Goal: Task Accomplishment & Management: Manage account settings

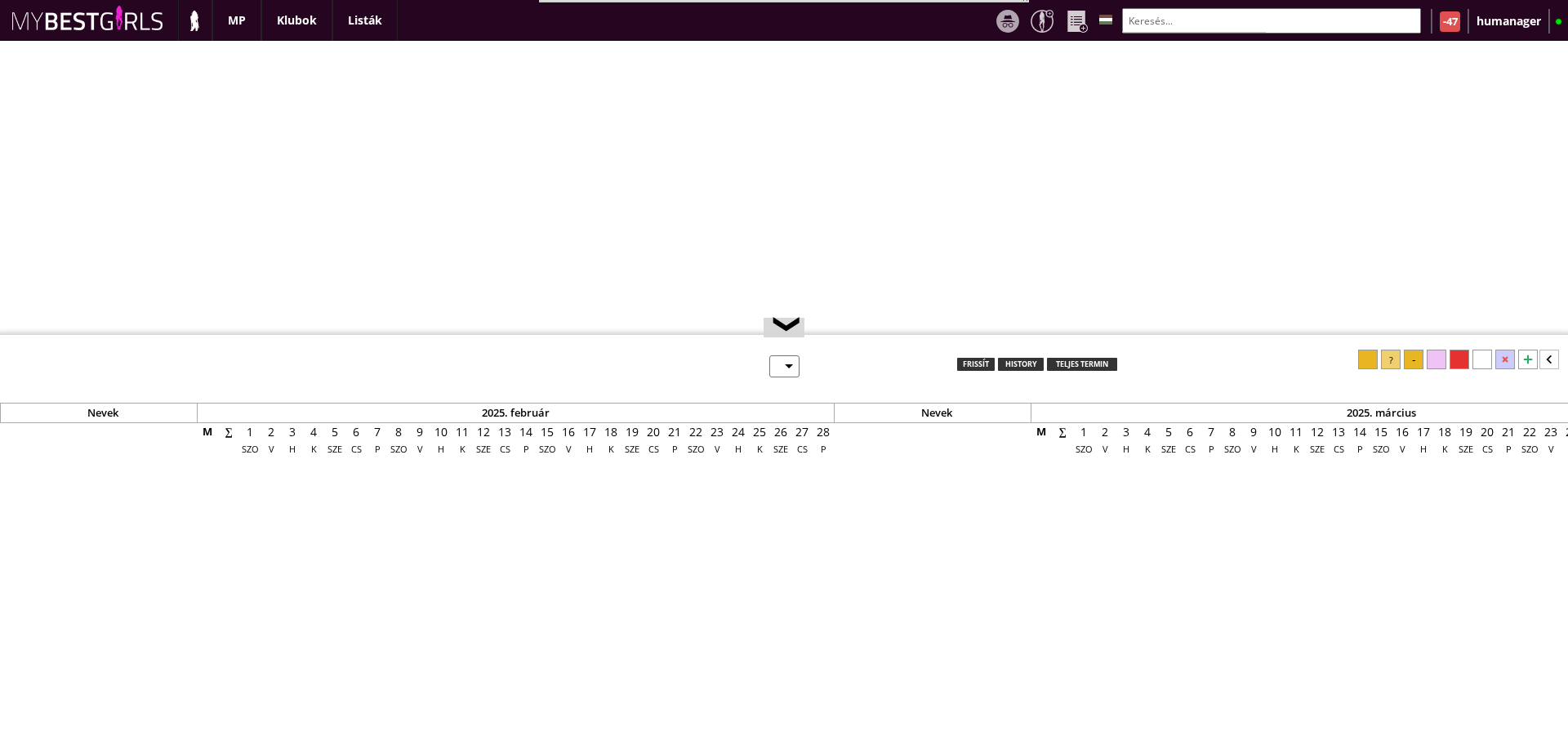
select select "0"
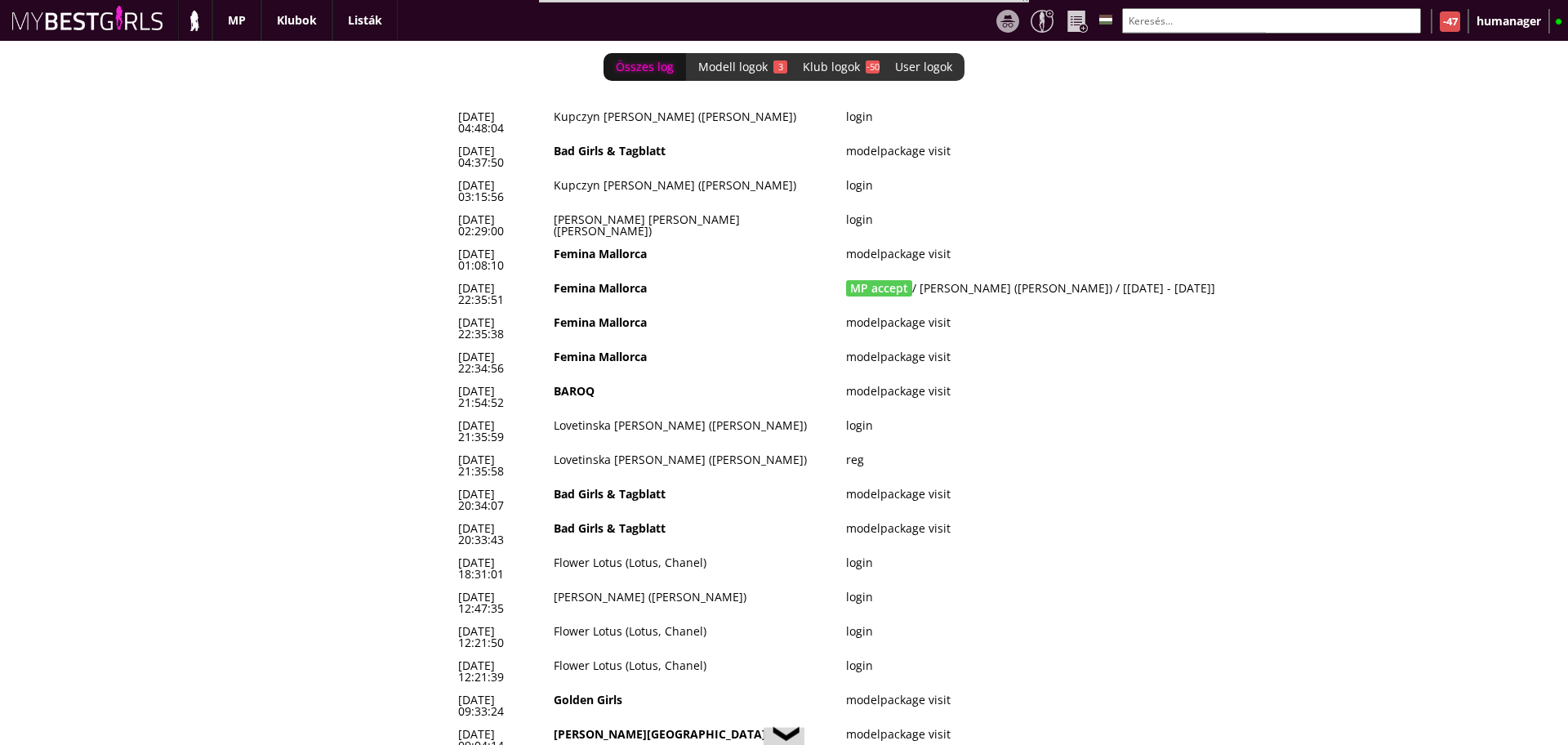
scroll to position [0, 6710]
drag, startPoint x: 1185, startPoint y: 233, endPoint x: 464, endPoint y: 229, distance: 721.0
click at [464, 277] on tr "2025-10-09 22:35:51 Femina Mallorca MP accept / Ouahbi Sarah (Shey) / [2025-10-…" at bounding box center [893, 294] width 882 height 35
drag, startPoint x: 455, startPoint y: 231, endPoint x: 1192, endPoint y: 226, distance: 737.0
click at [1192, 277] on tr "2025-10-09 22:35:51 Femina Mallorca MP accept / Ouahbi Sarah (Shey) / [2025-10-…" at bounding box center [893, 294] width 882 height 35
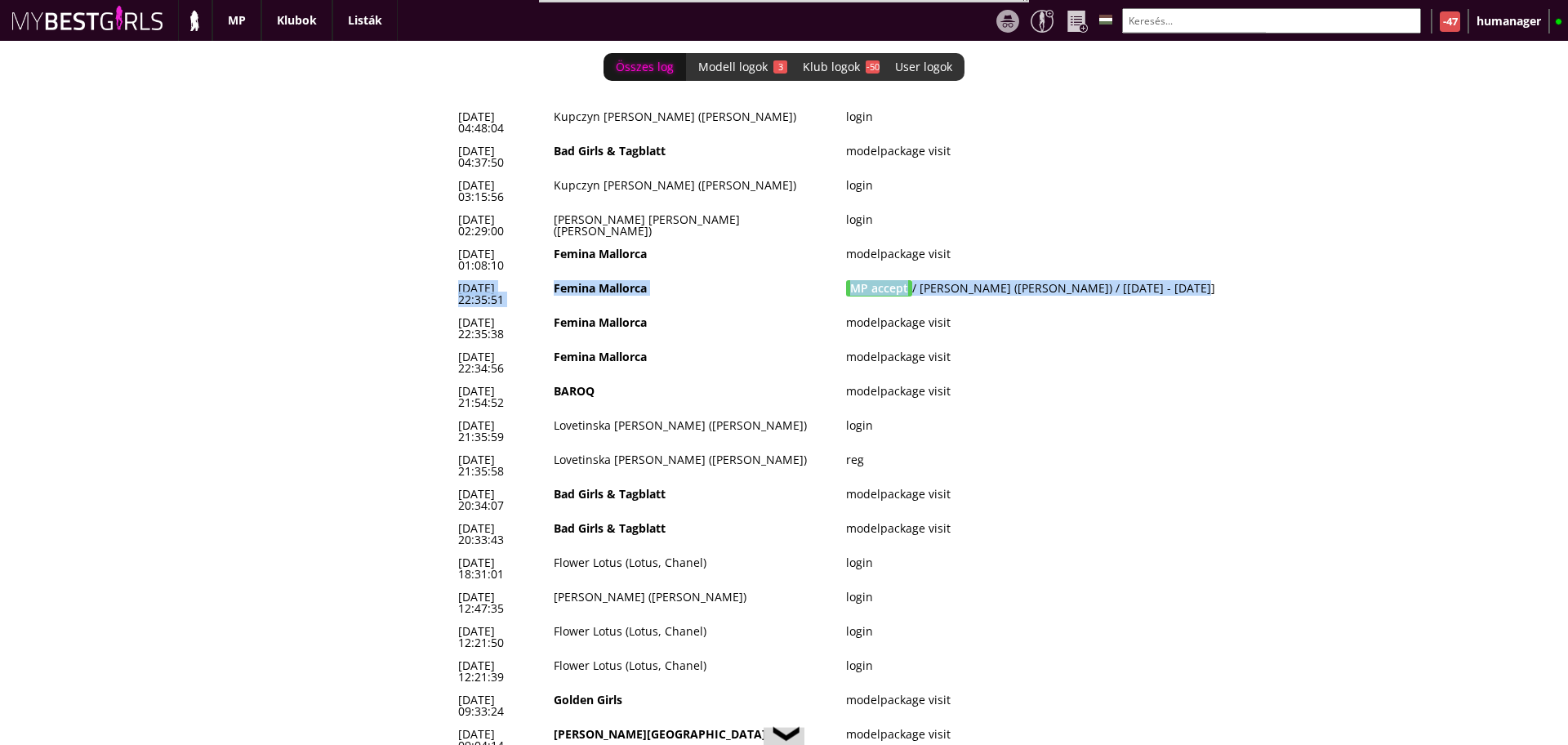
copy tr "2025-10-09 22:35:51 Femina Mallorca MP accept / Ouahbi Sarah (Shey) / [2025-10-…"
click at [640, 482] on td "Bad Girls & Tagblatt" at bounding box center [694, 500] width 293 height 35
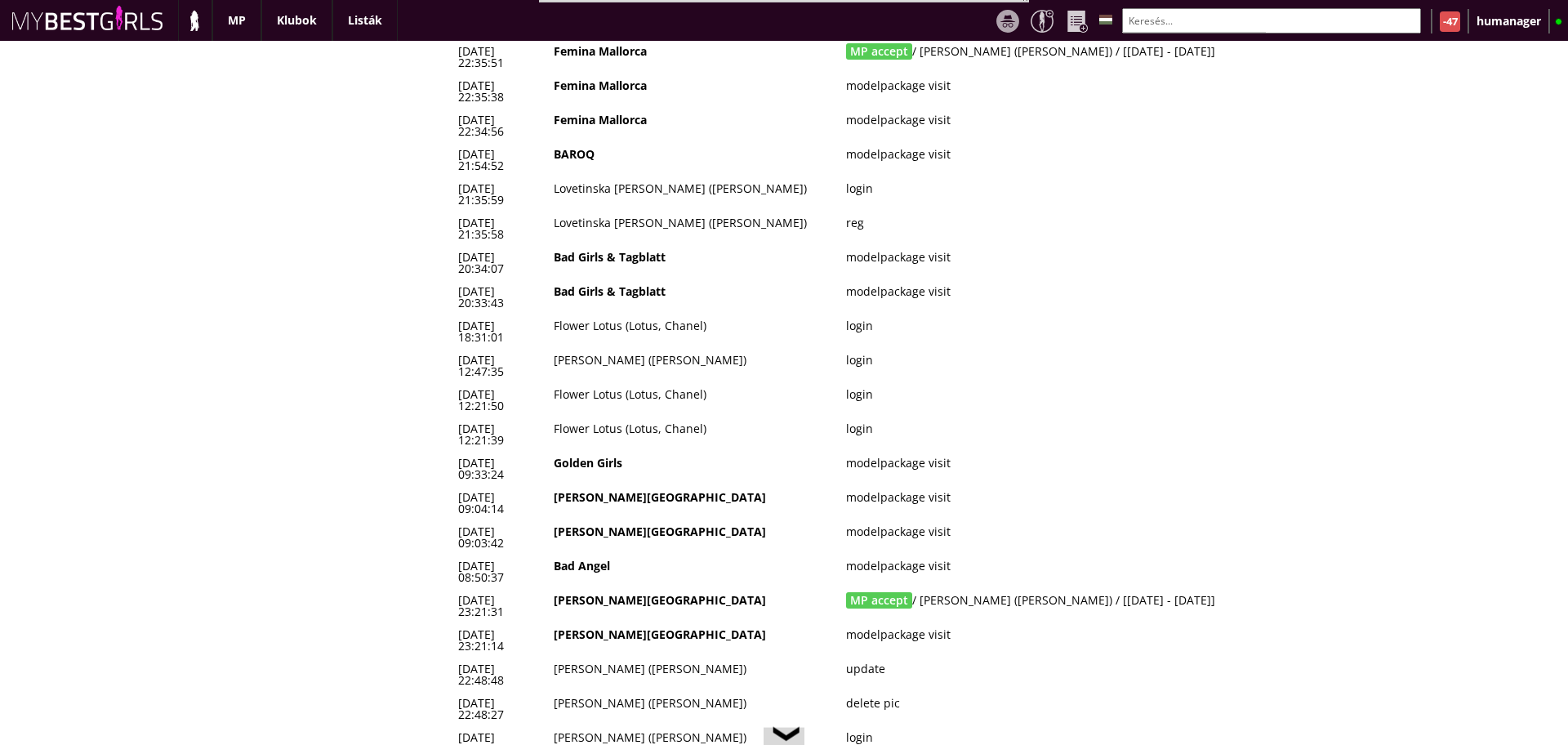
scroll to position [0, 0]
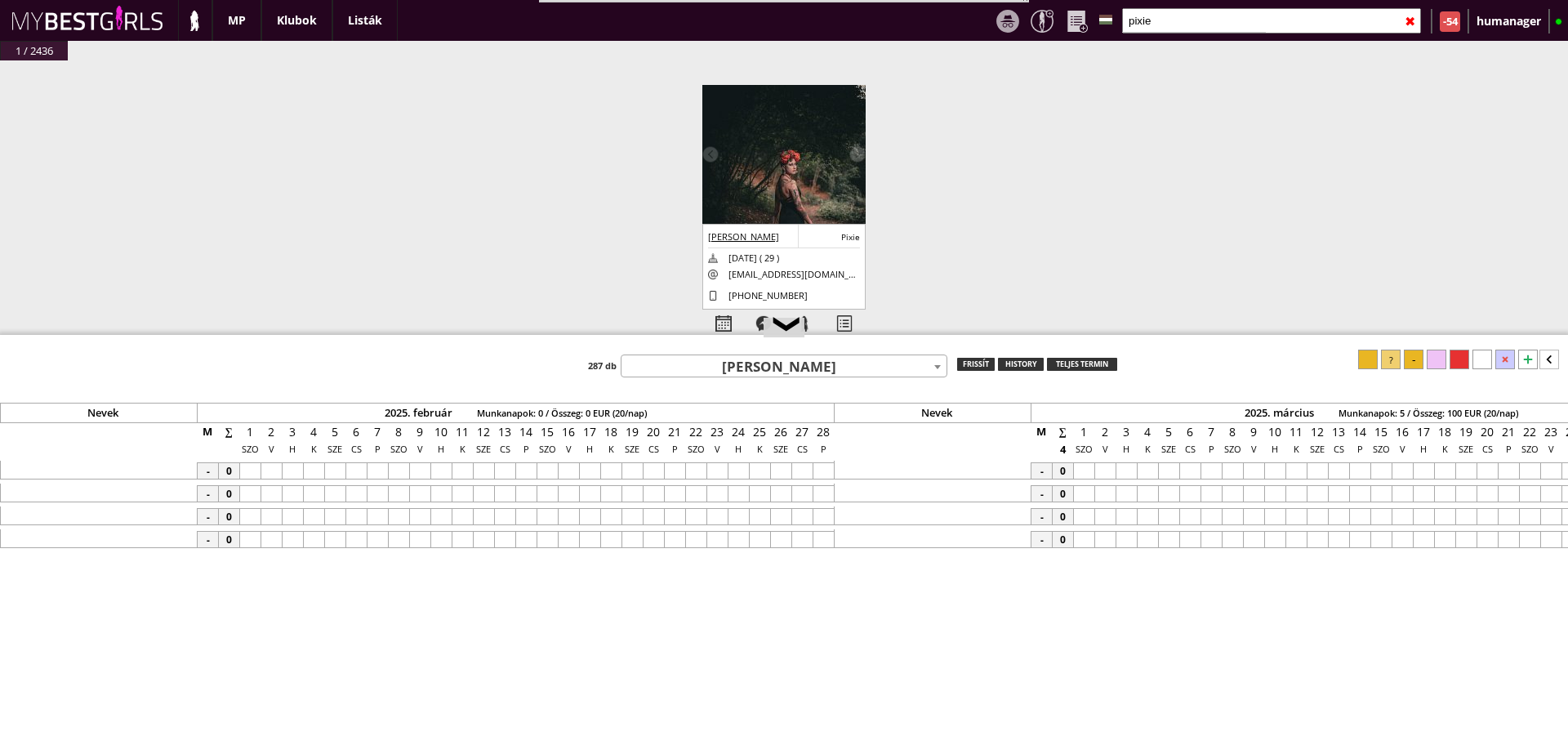
click at [1181, 8] on input "pixie" at bounding box center [1271, 21] width 299 height 25
click at [1181, 8] on input "text" at bounding box center [1271, 21] width 299 height 25
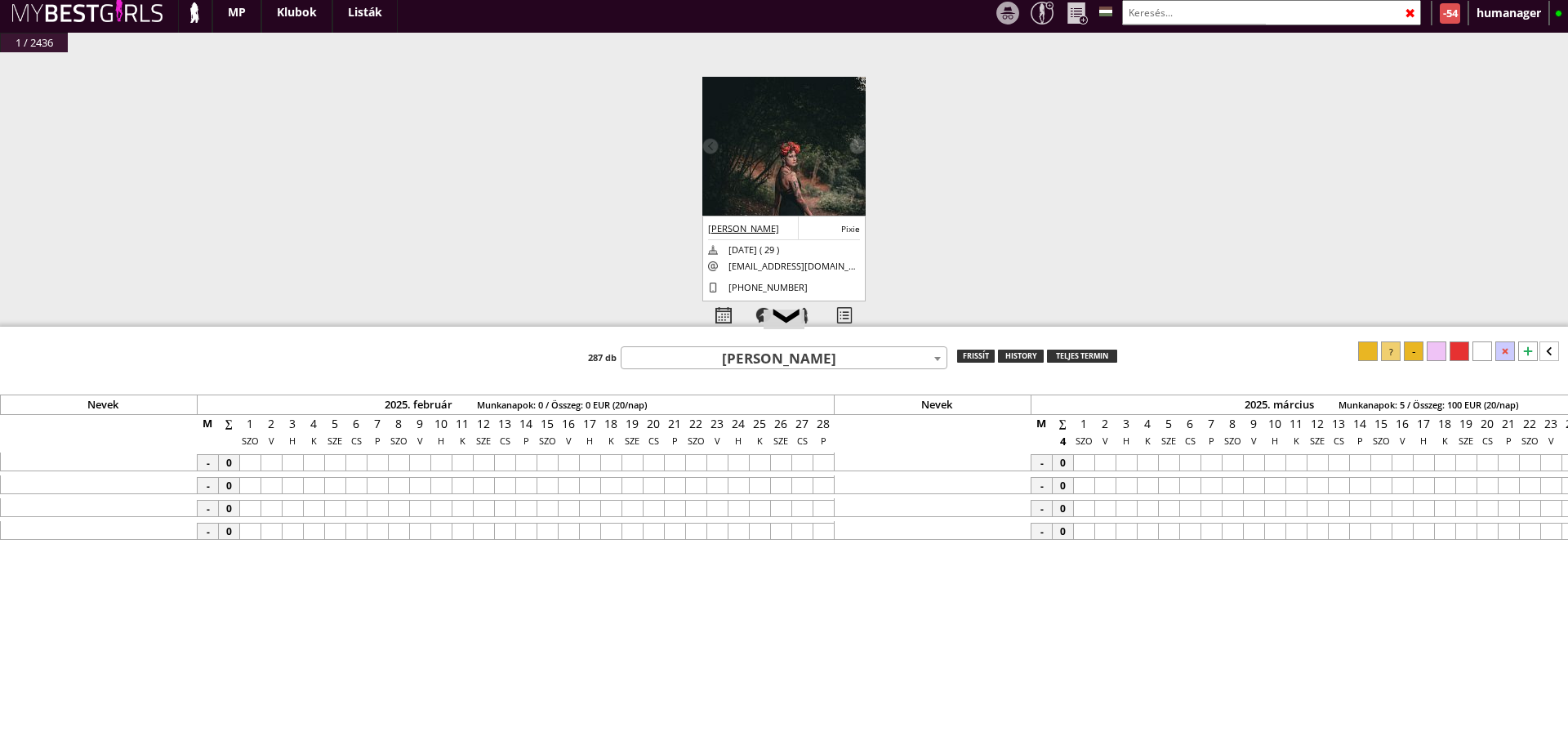
click at [1181, 5] on input "text" at bounding box center [1271, 13] width 299 height 25
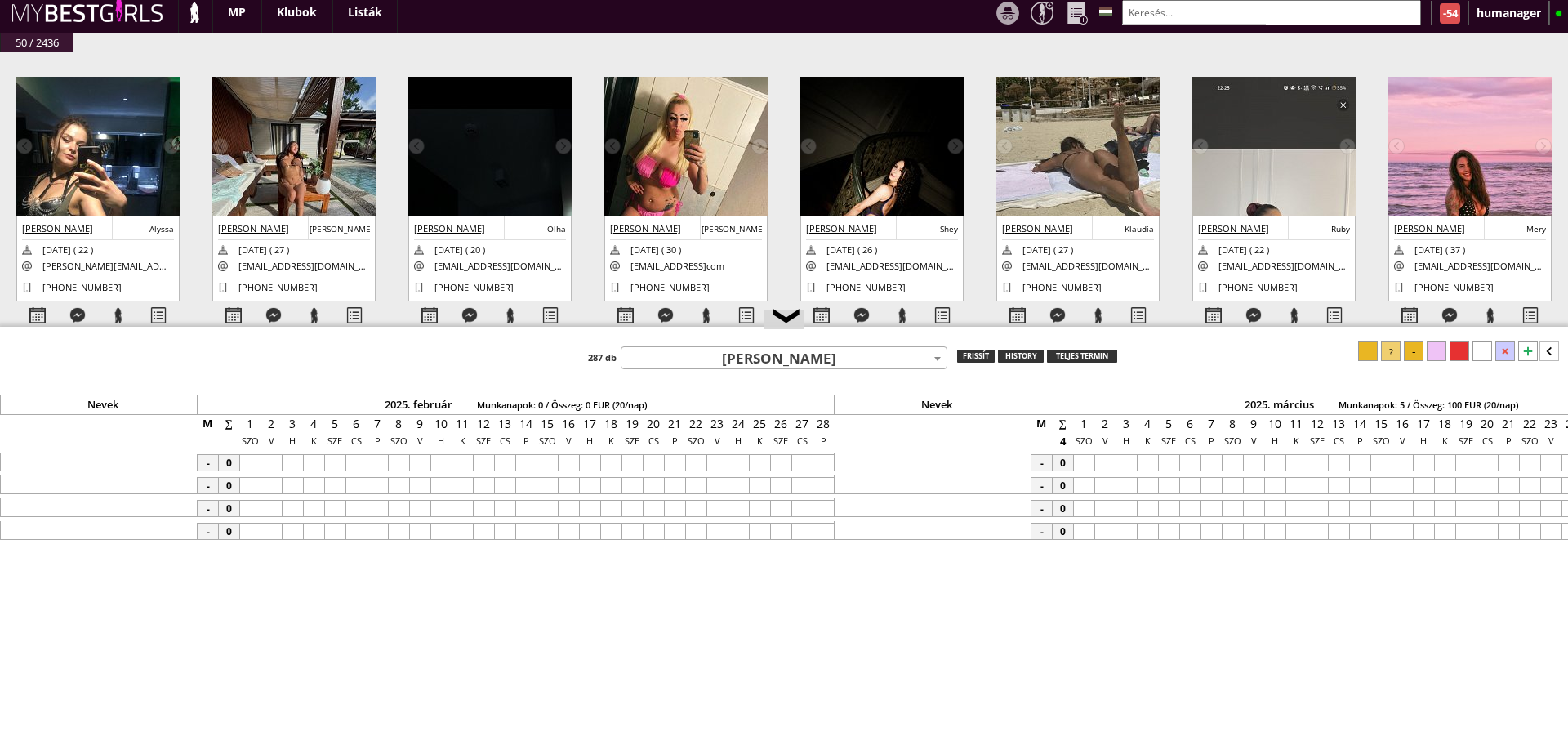
scroll to position [0, 7477]
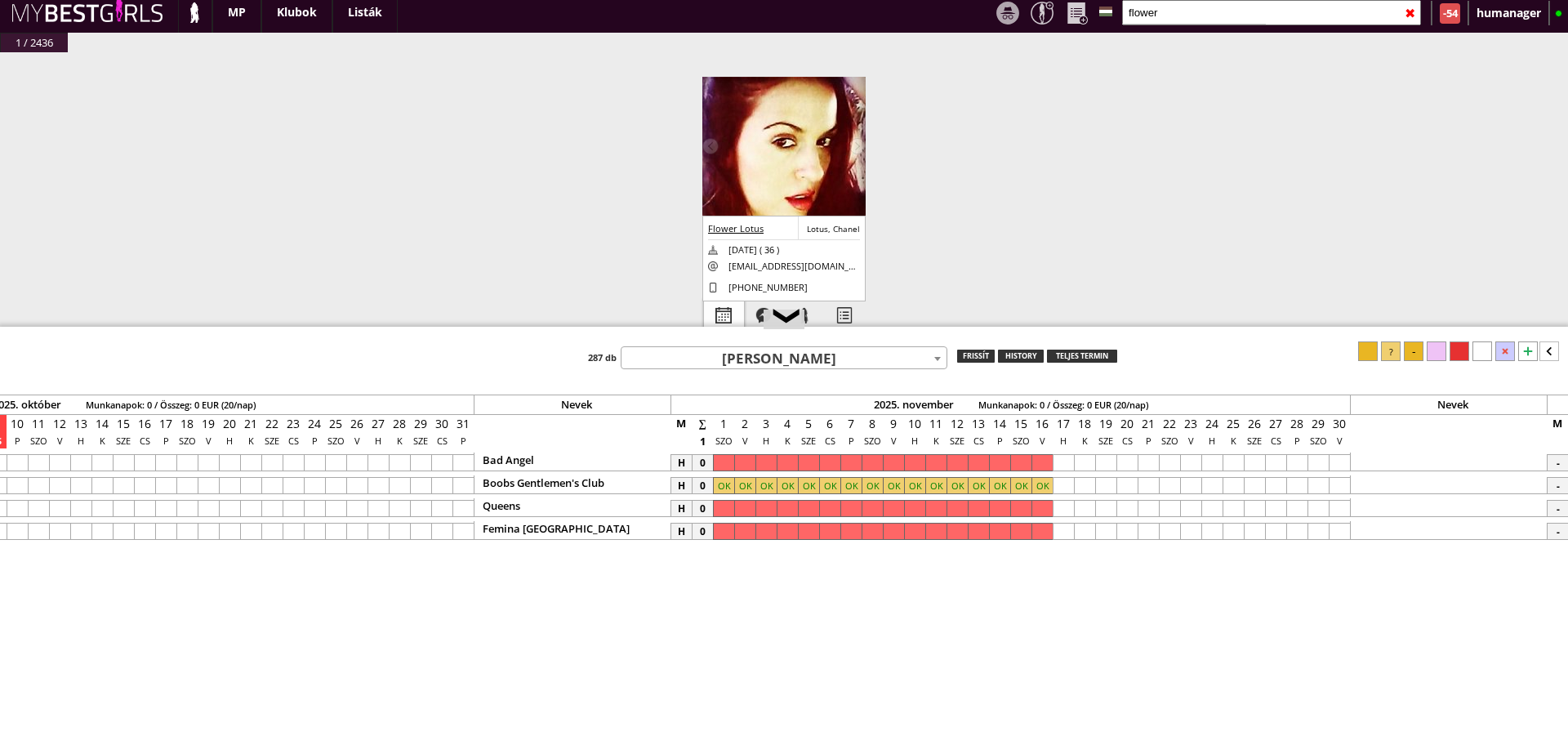
type input "flower"
click at [719, 304] on div at bounding box center [724, 315] width 40 height 28
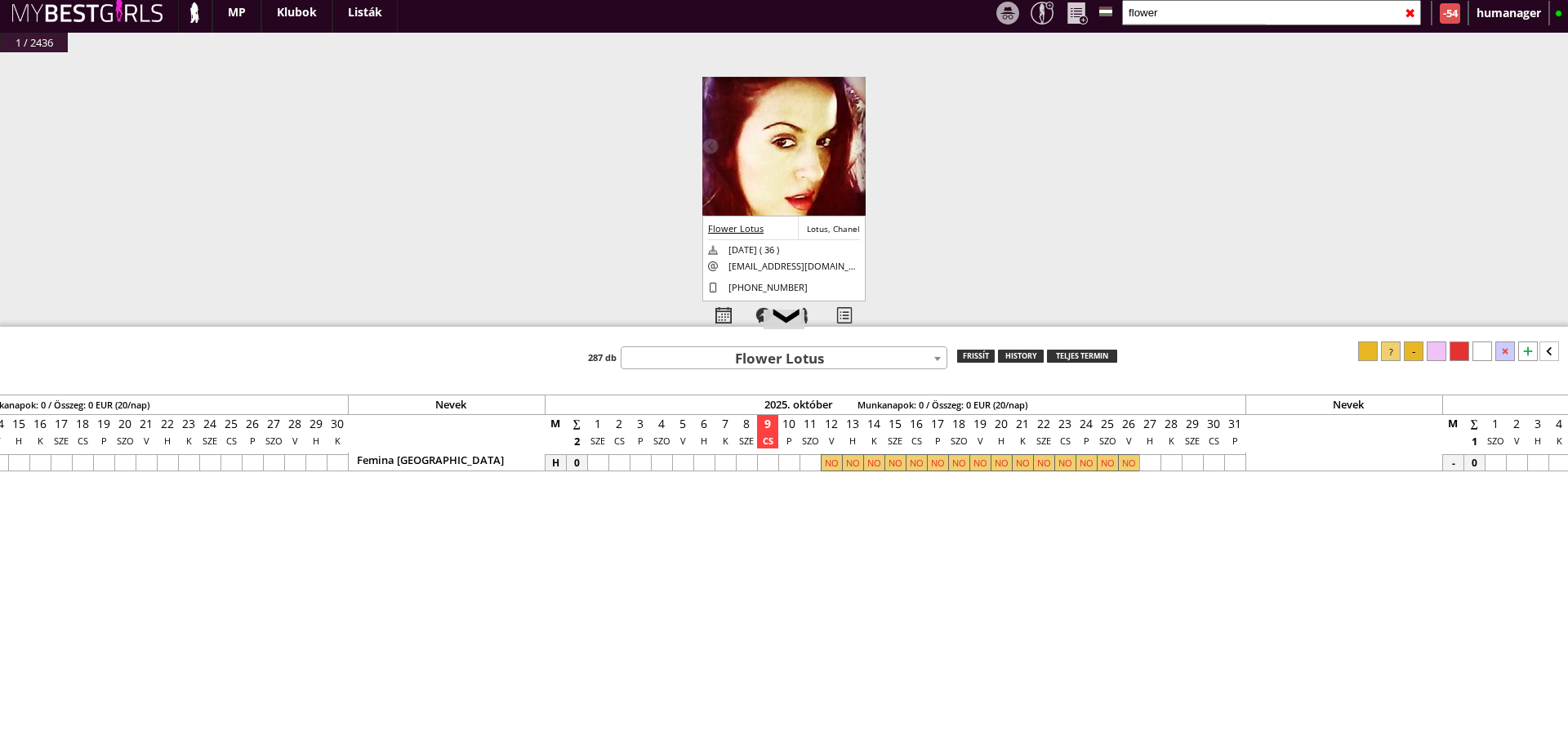
scroll to position [0, 6689]
click at [1143, 8] on input "flower" at bounding box center [1271, 13] width 299 height 25
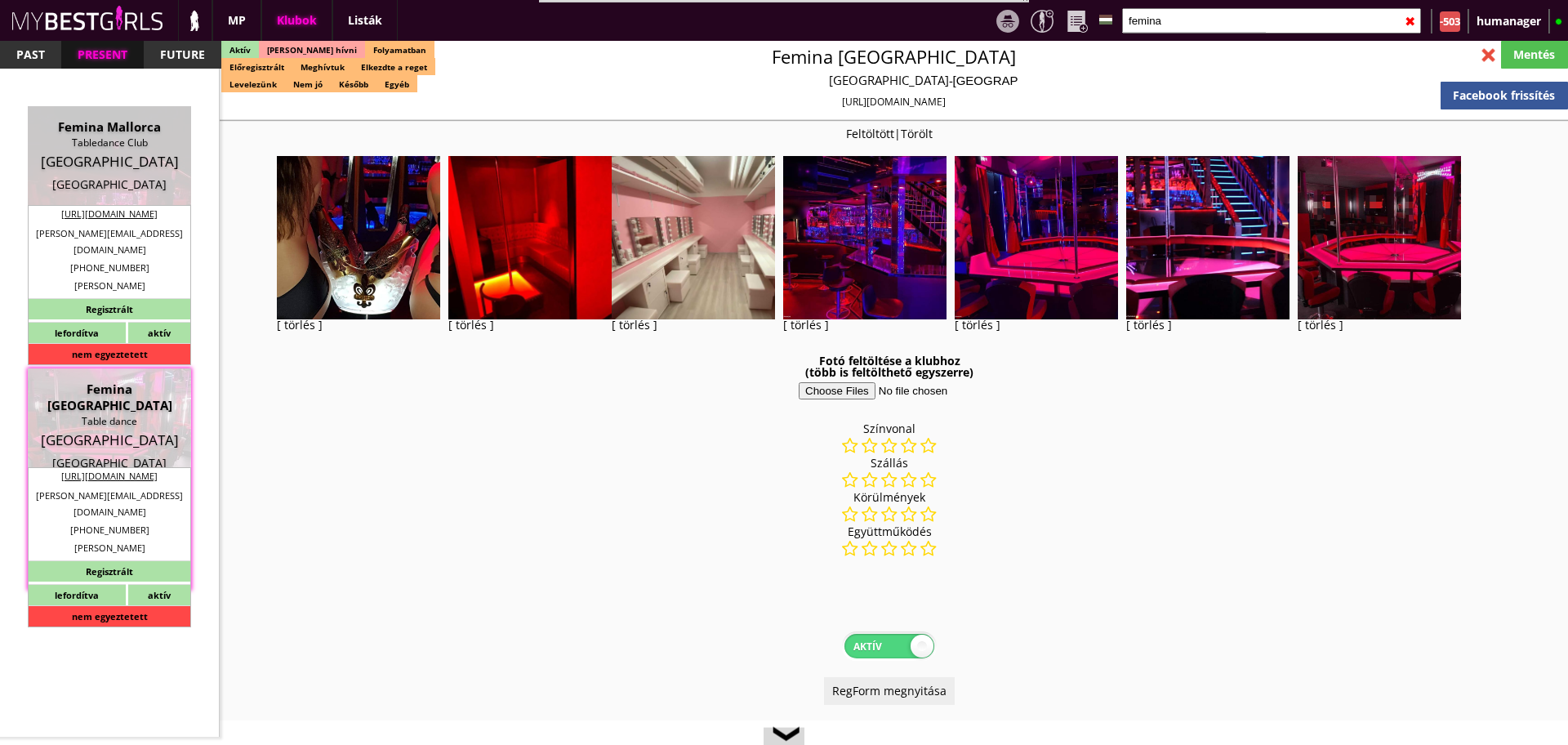
select select "reg"
select select "months"
select select "weeks"
select select "0"
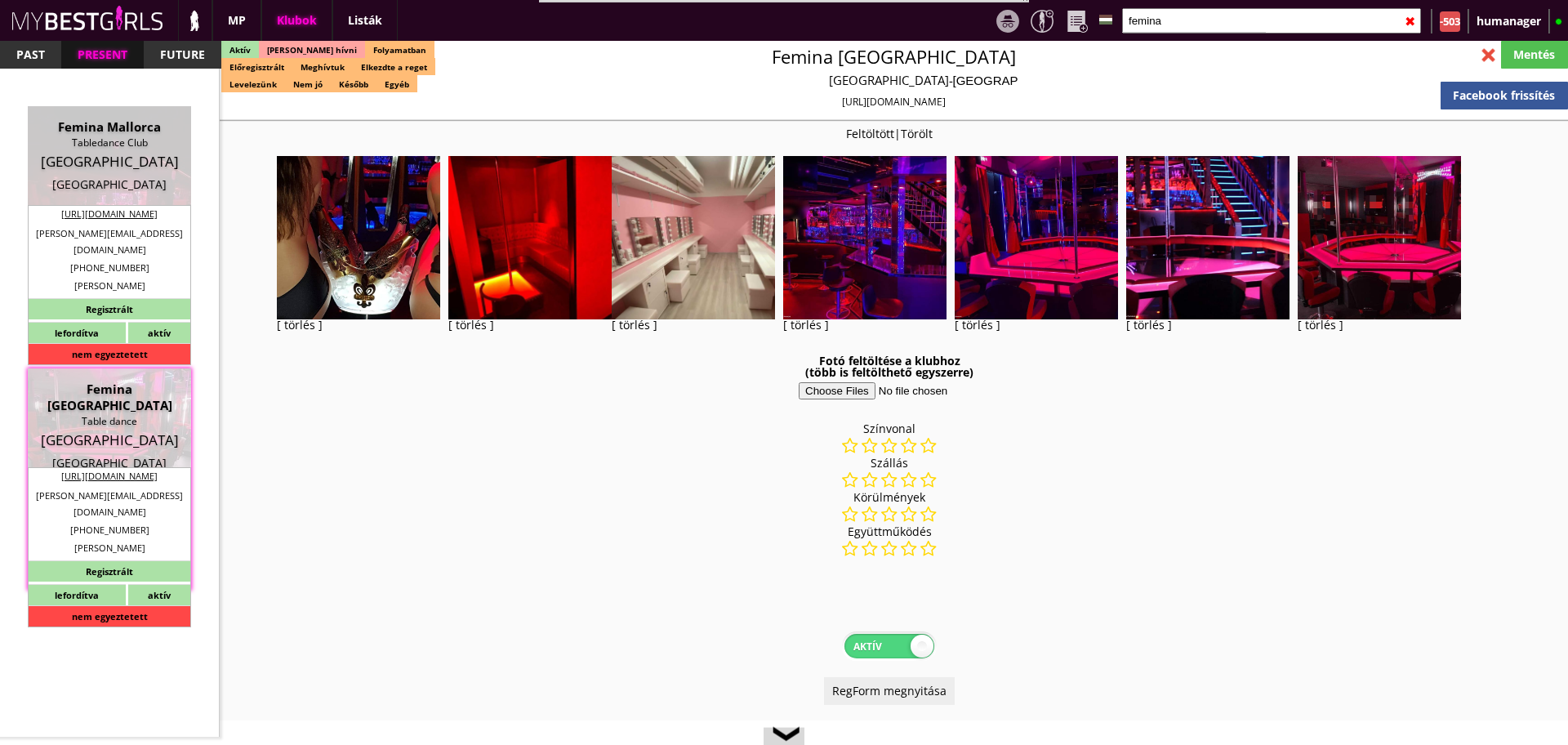
select select "flat"
select select "0"
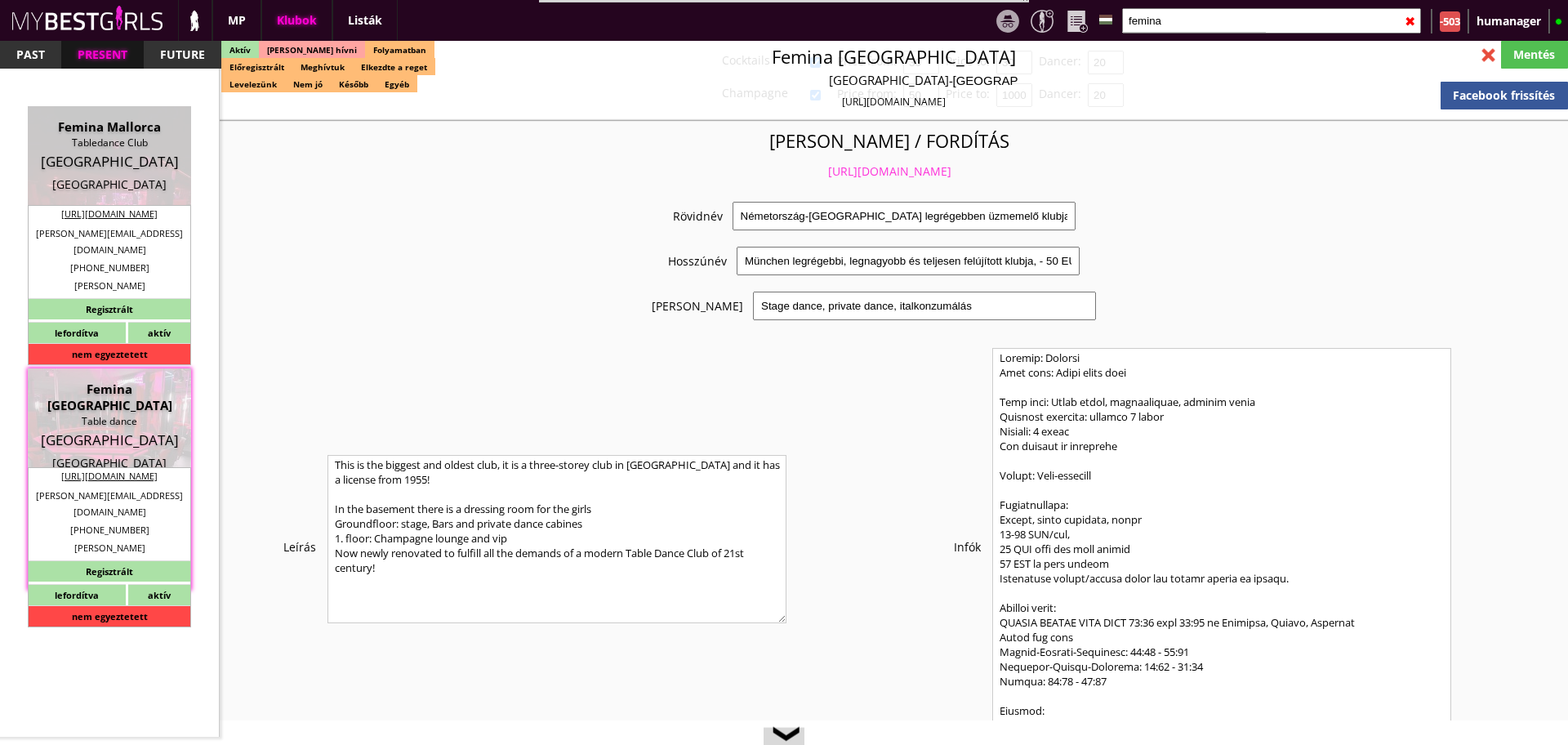
click at [1186, 20] on input "femina" at bounding box center [1271, 21] width 299 height 25
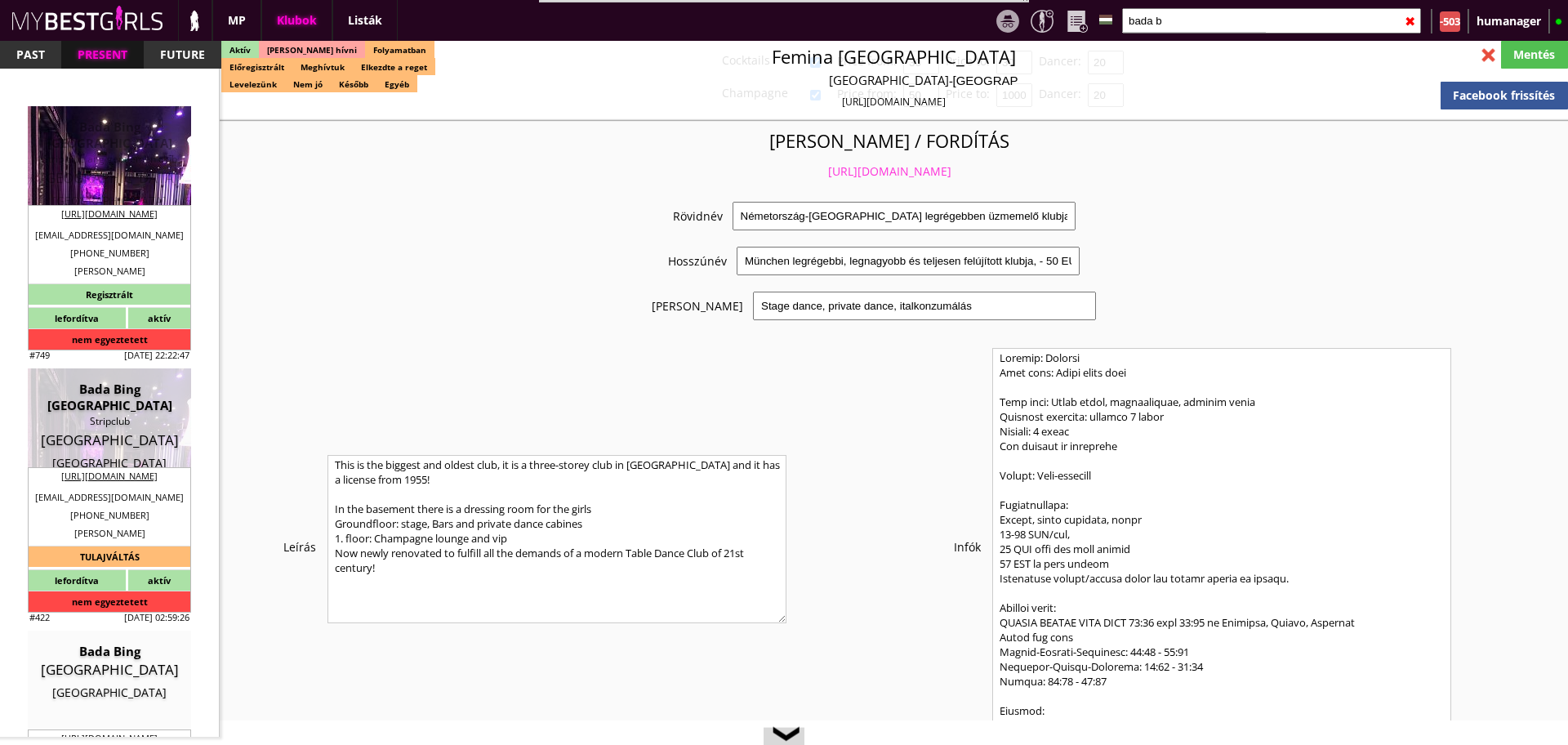
type input "bada b"
click at [103, 151] on div "Strip club ang gentlemen club" at bounding box center [109, 159] width 139 height 16
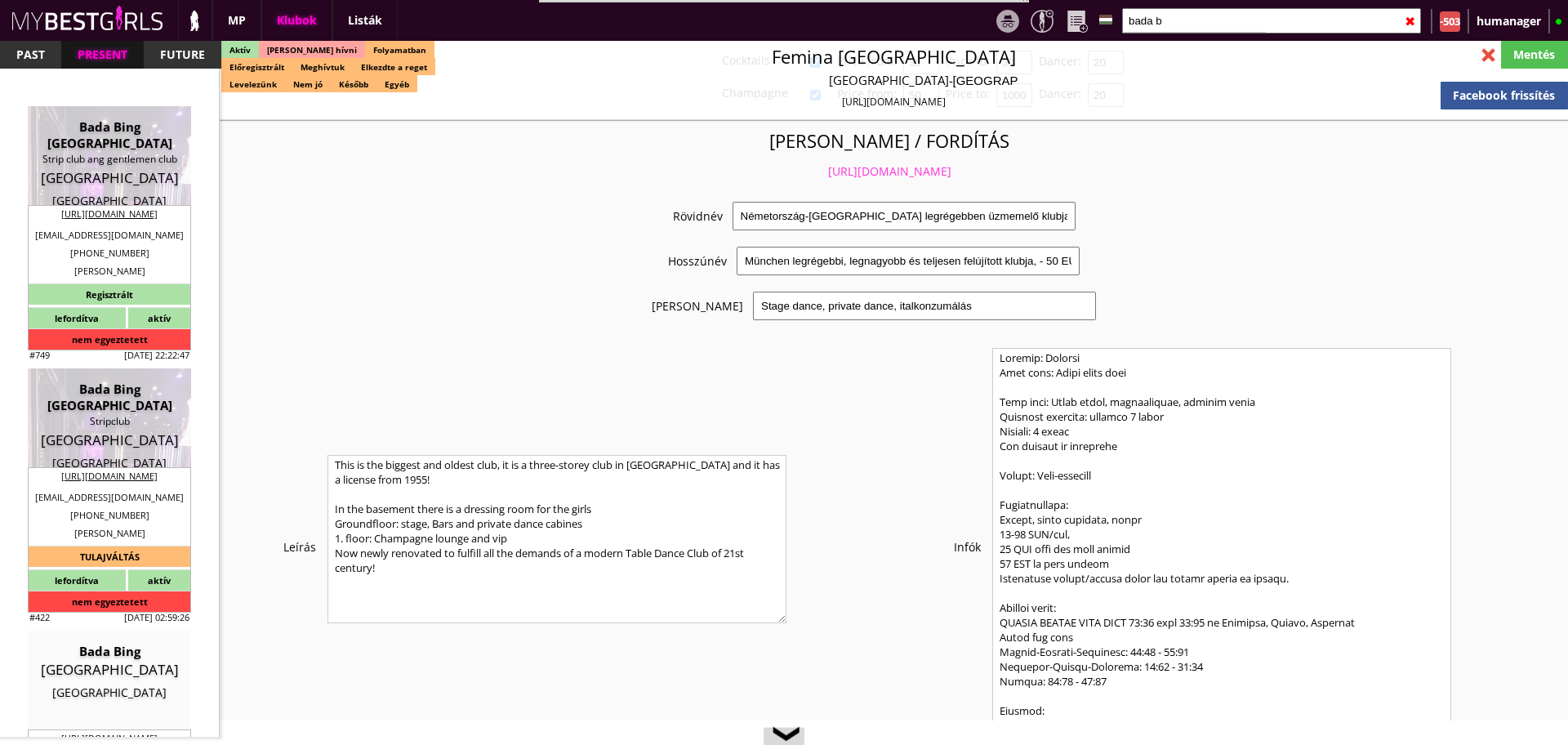
type input "Copenhagen"
checkbox input "false"
type input "15.00"
type input "EUR"
type input "Bada Bing [GEOGRAPHIC_DATA]"
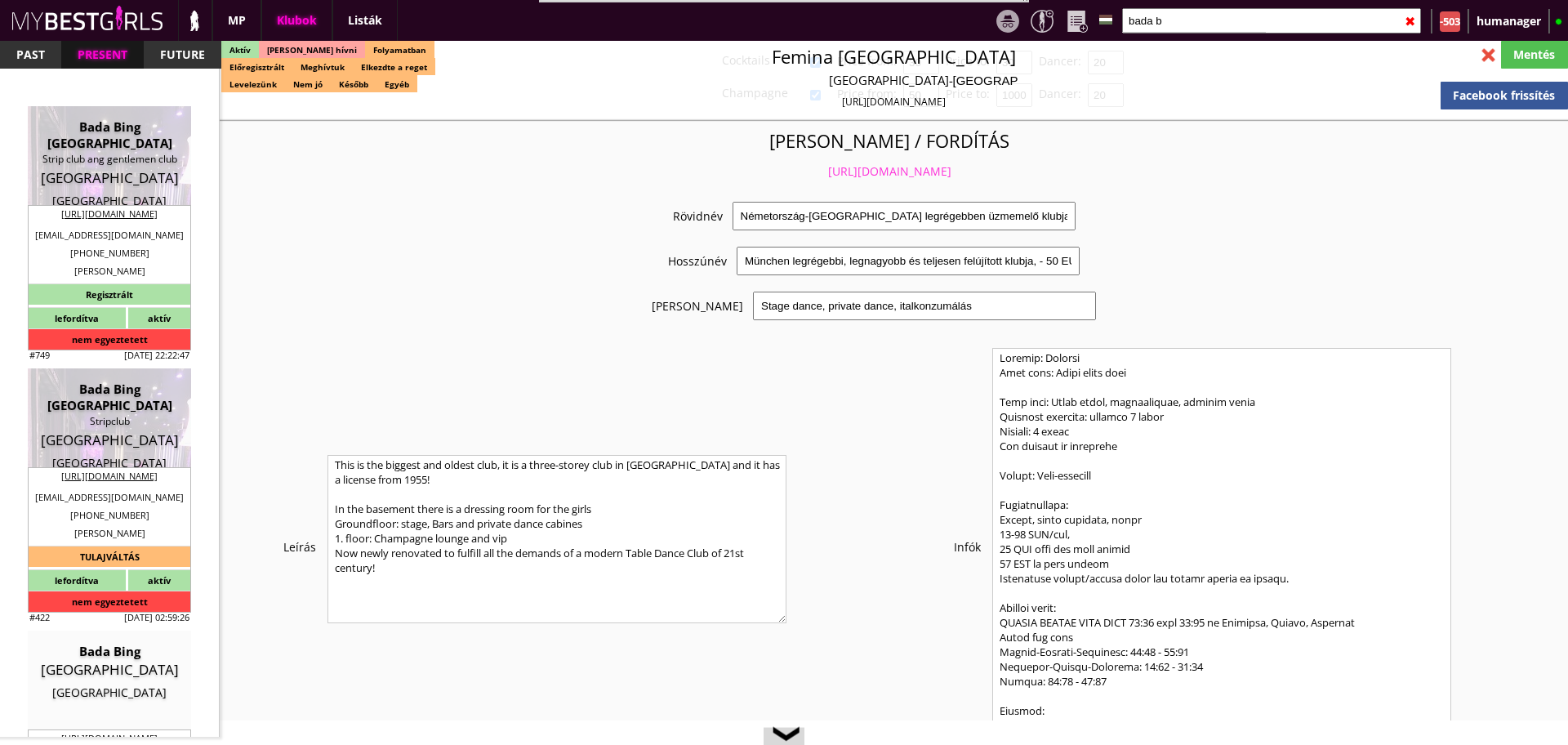
type input "Strip club ang gentlemen club"
type input "1123"
type input "Gothersgade 19"
type input "45"
type input "33118888"
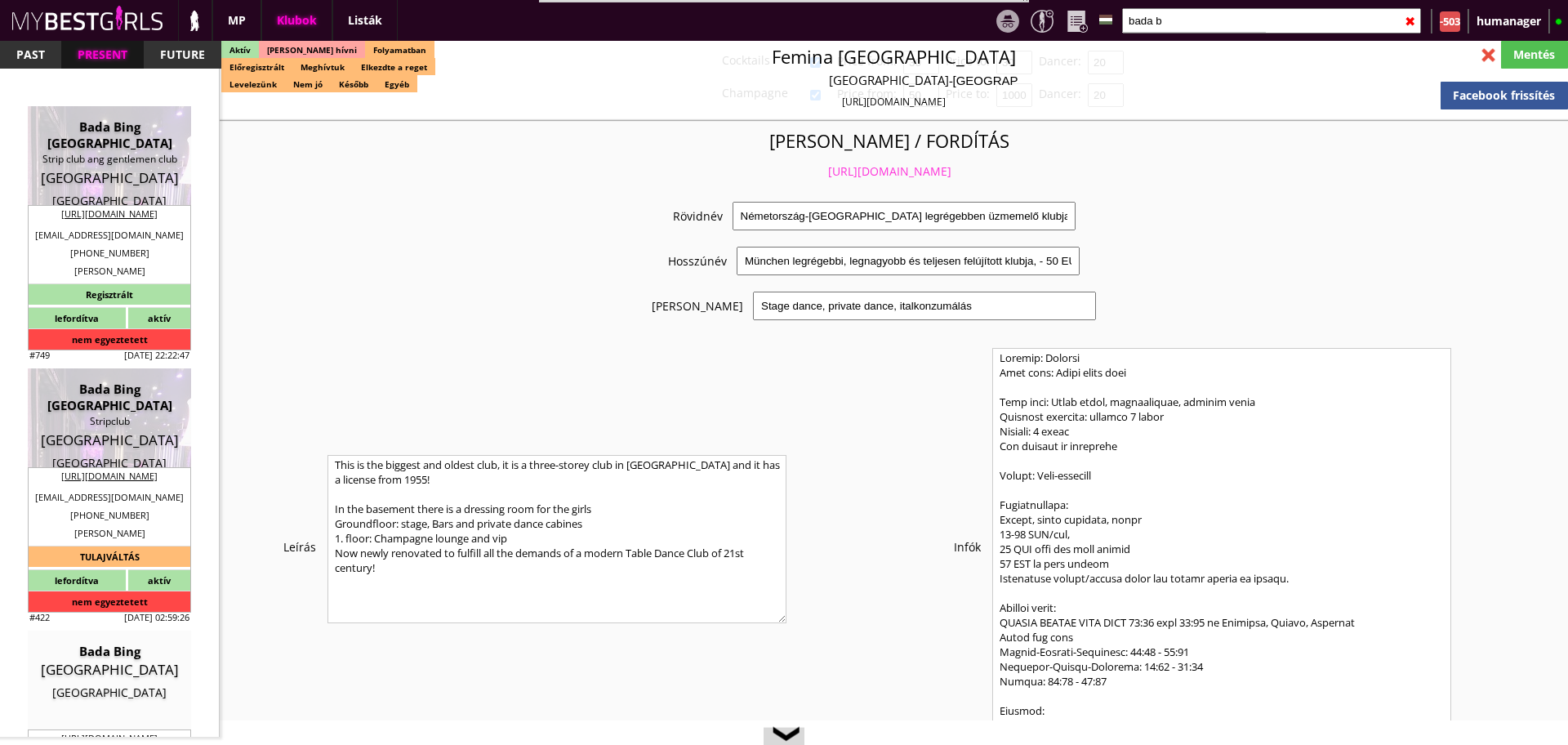
type input "info@badabingcph.dk"
type input "http://www.badabingcph.dk"
type textarea "The Lounge Restaurant APS DK38969404 1123 Copenhagen Gothersgade 19"
type input "The Lounge Restaurant APS"
type input "DK38969404"
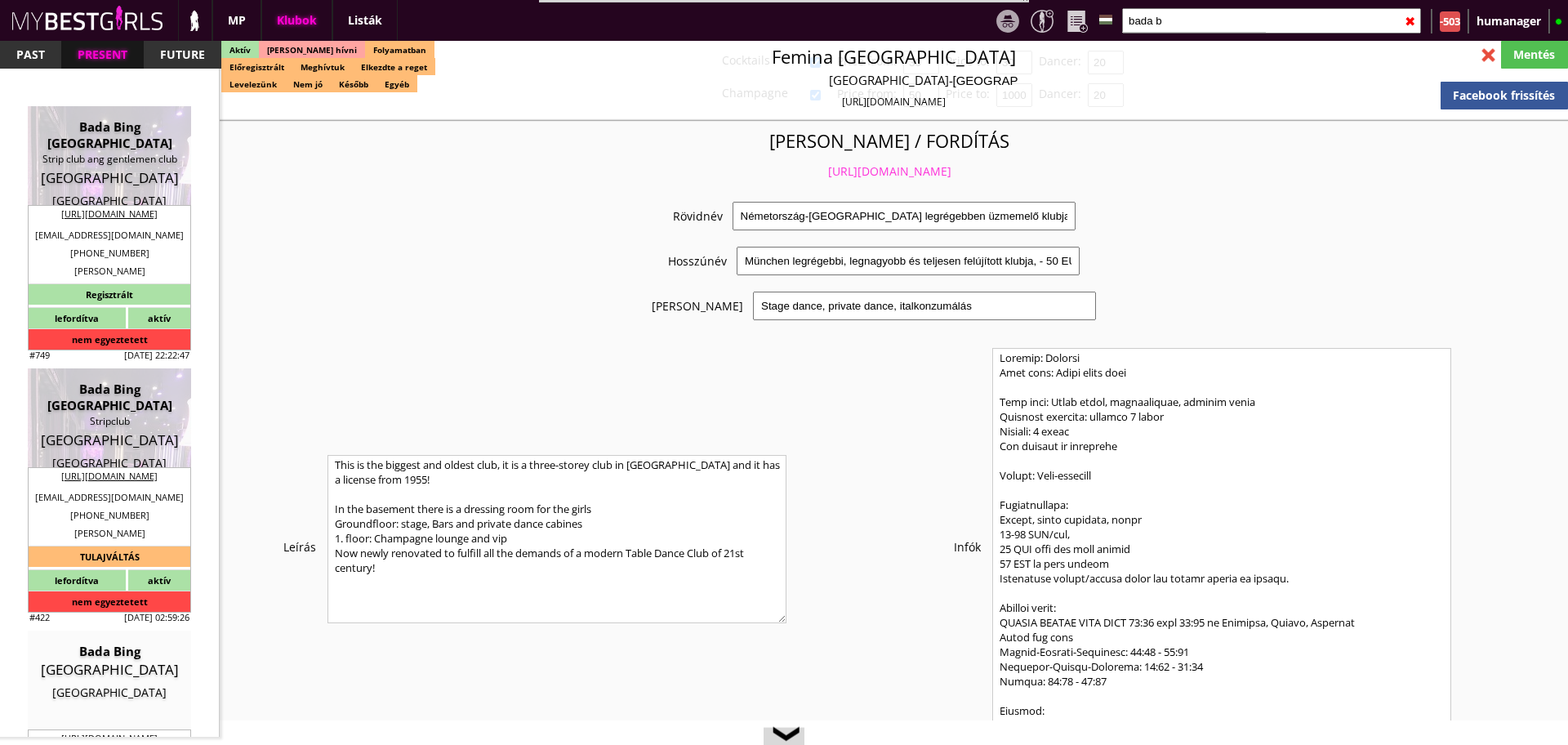
type input "1123"
type input "Copenhagen"
type input "Gothersgade 19"
type input "[PERSON_NAME]"
type input "Kastrup"
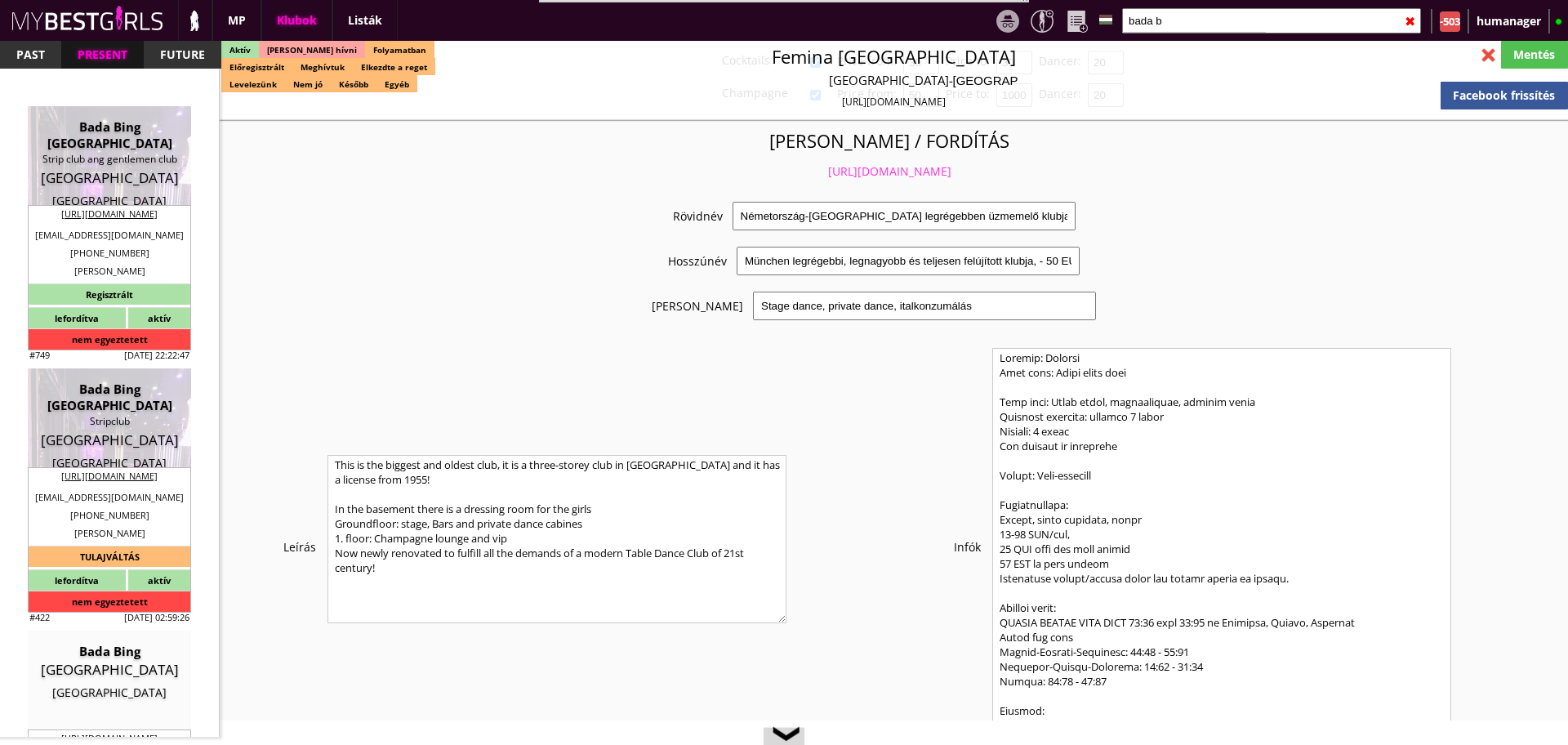
type input "45"
type input "29103494"
type input "info@badabingcph.dk"
type input "Johnny"
type input "Lykkegaard"
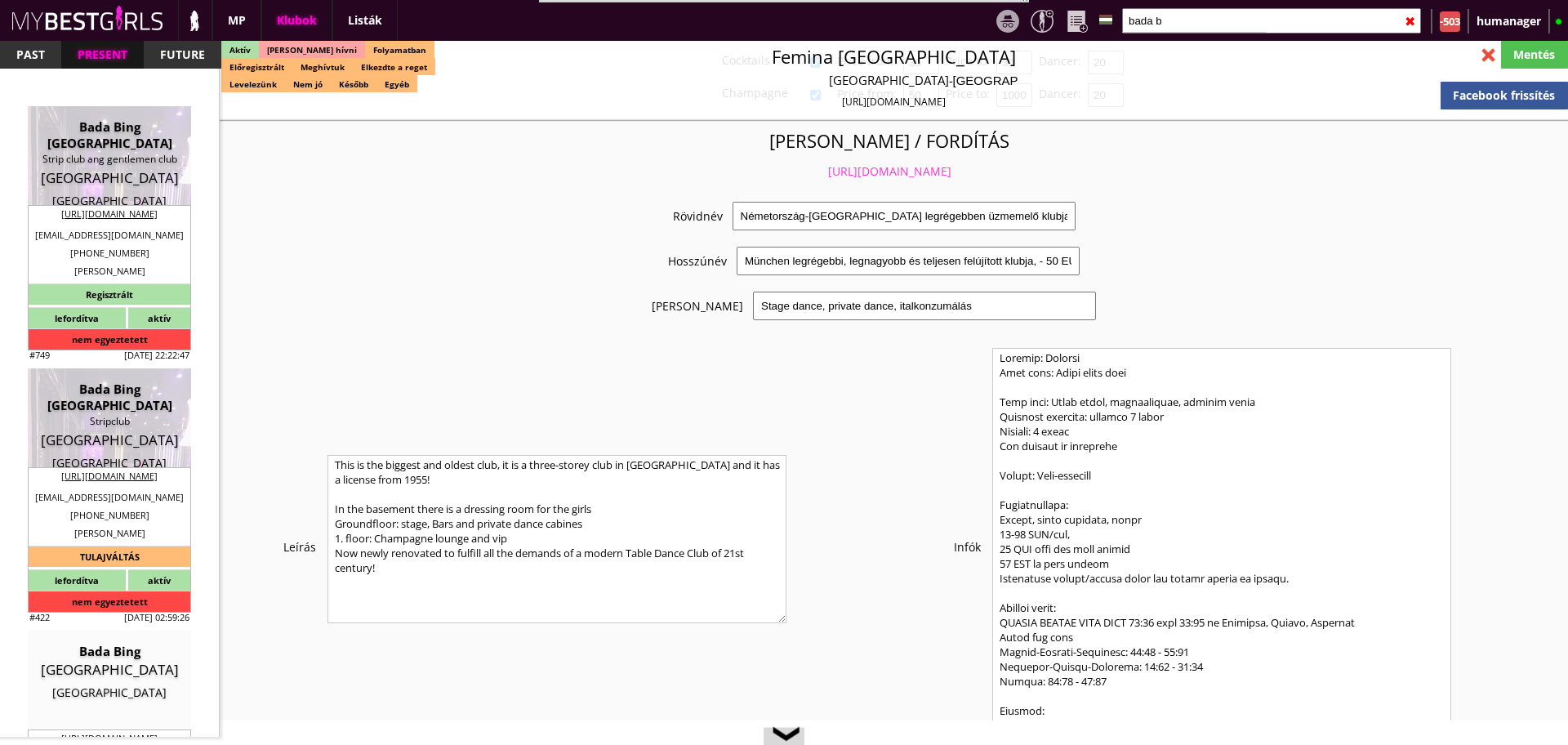
type input "45"
type input "21600174"
type input "info@badabingcph.dk"
type input "12-14"
type input "4"
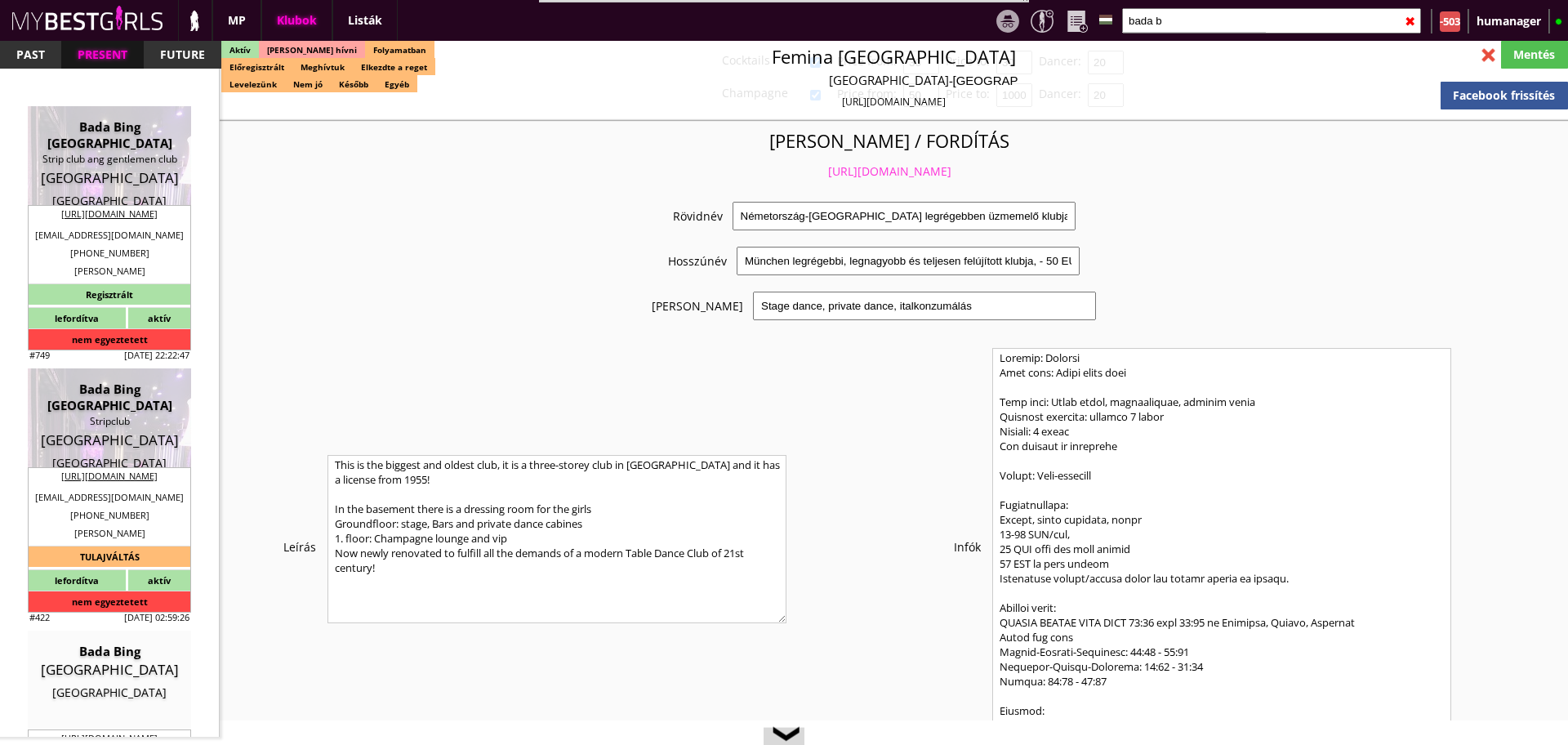
type input "1"
type input "2-4"
type input "20.00"
type input "2-3"
checkbox input "true"
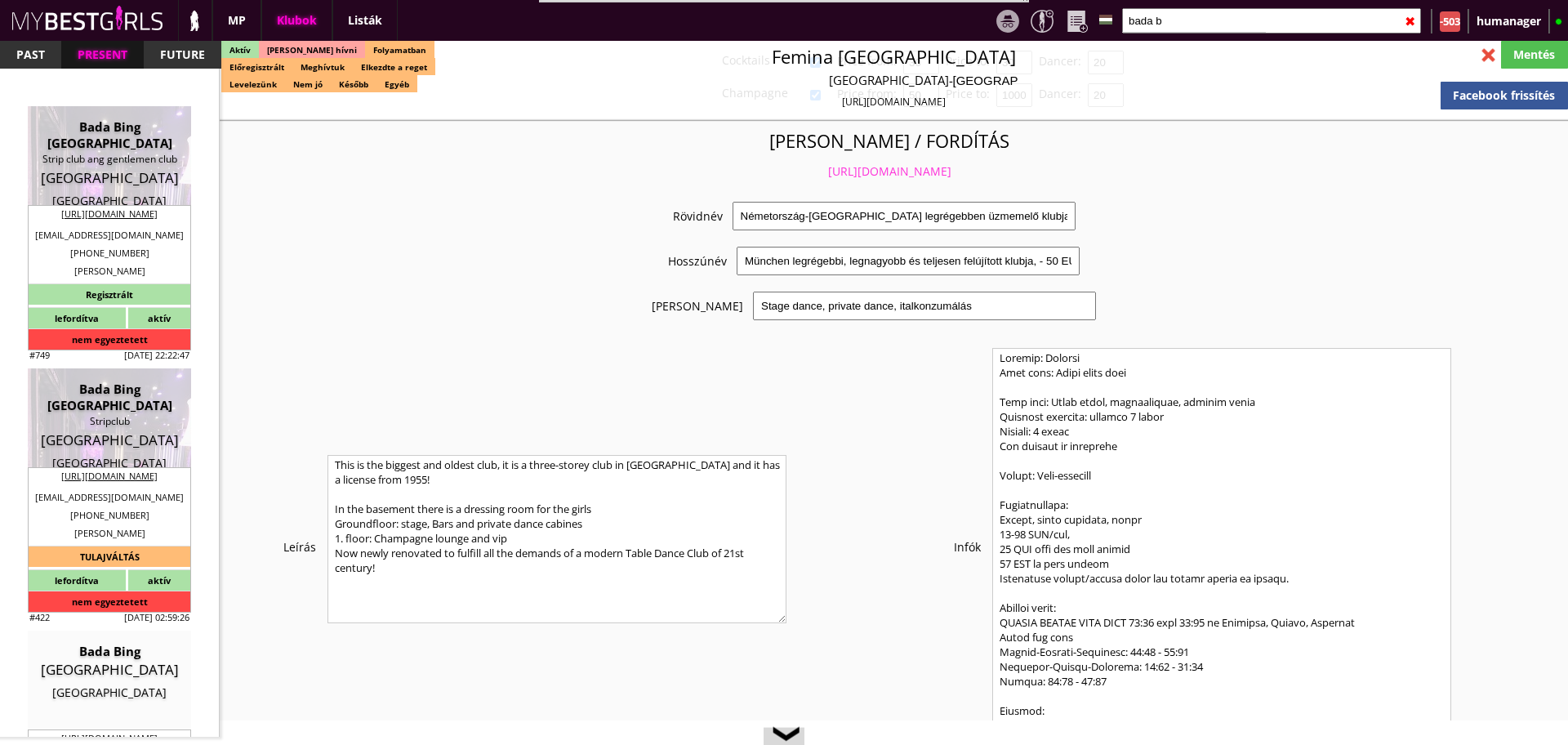
checkbox input "true"
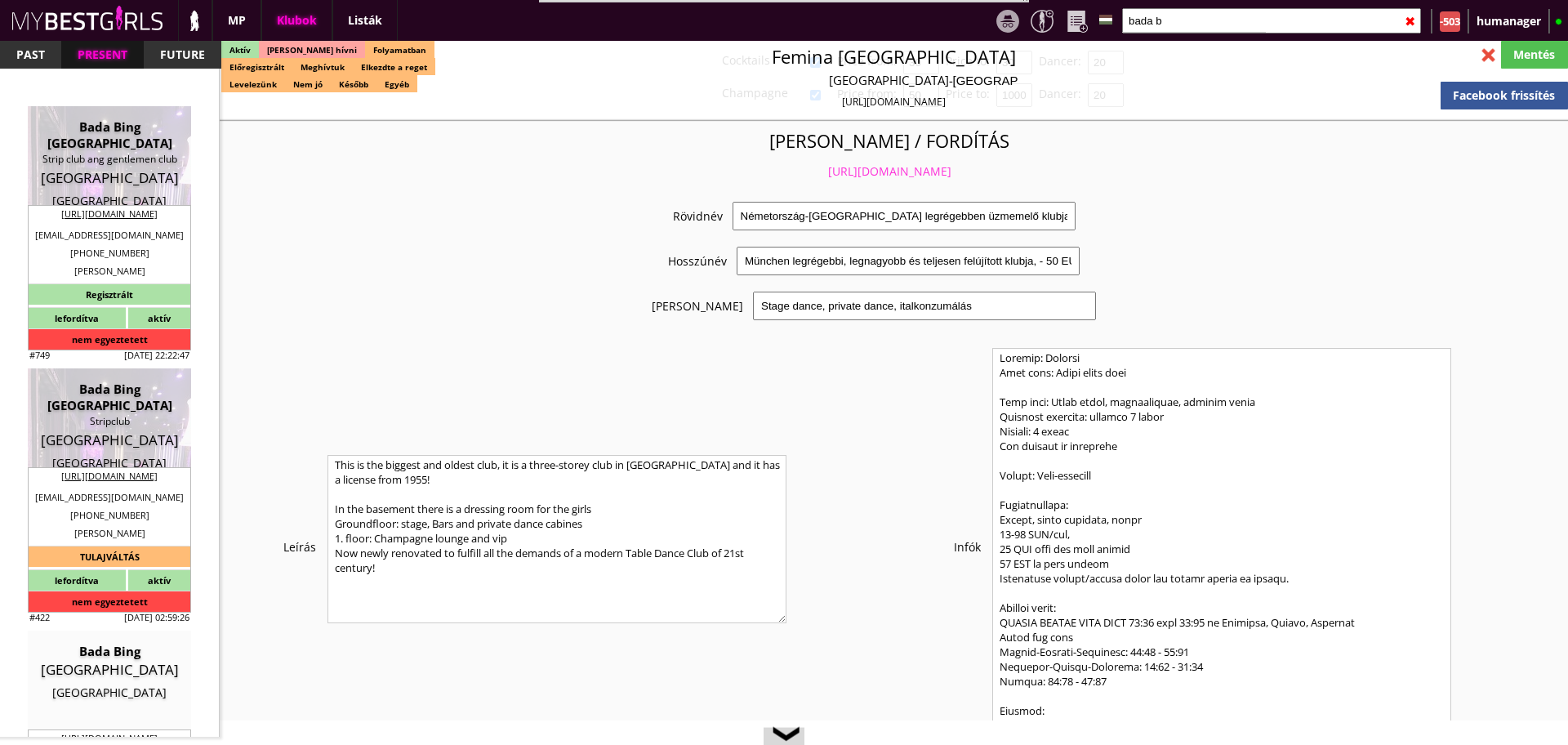
checkbox input "true"
checkbox input "false"
checkbox input "true"
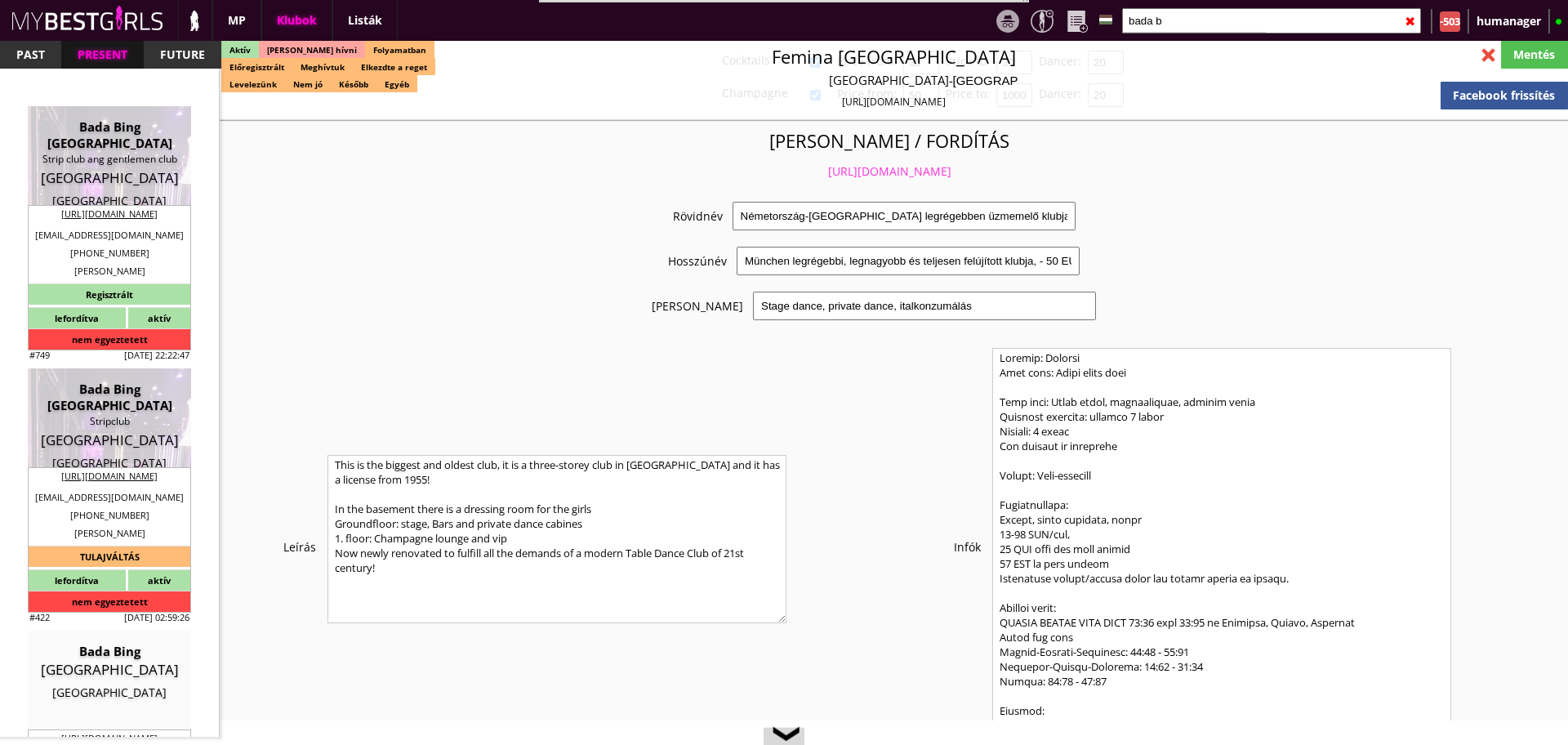
checkbox input "true"
checkbox input "false"
type input "4"
checkbox input "true"
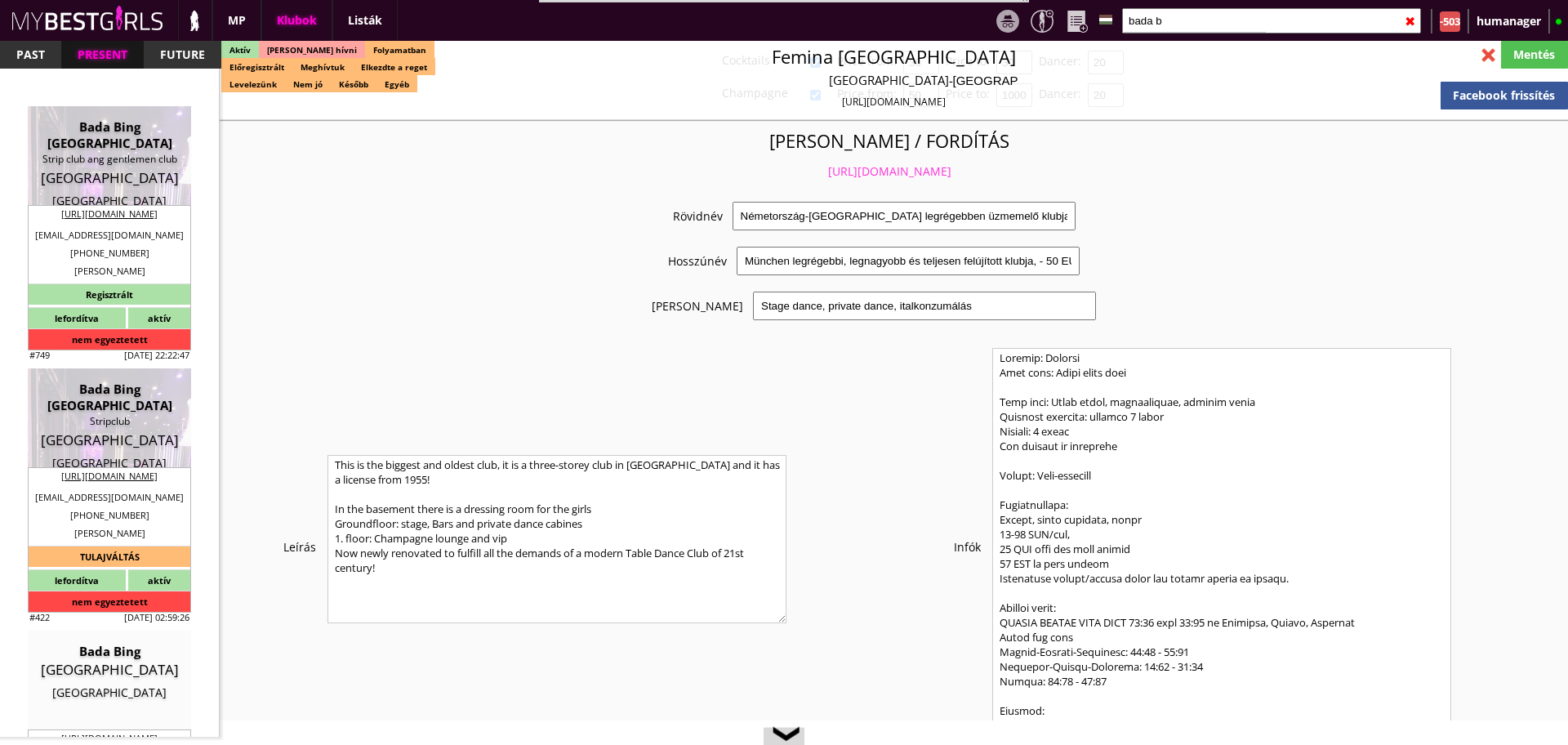
checkbox input "true"
type input "5"
type input "2"
type input "1000"
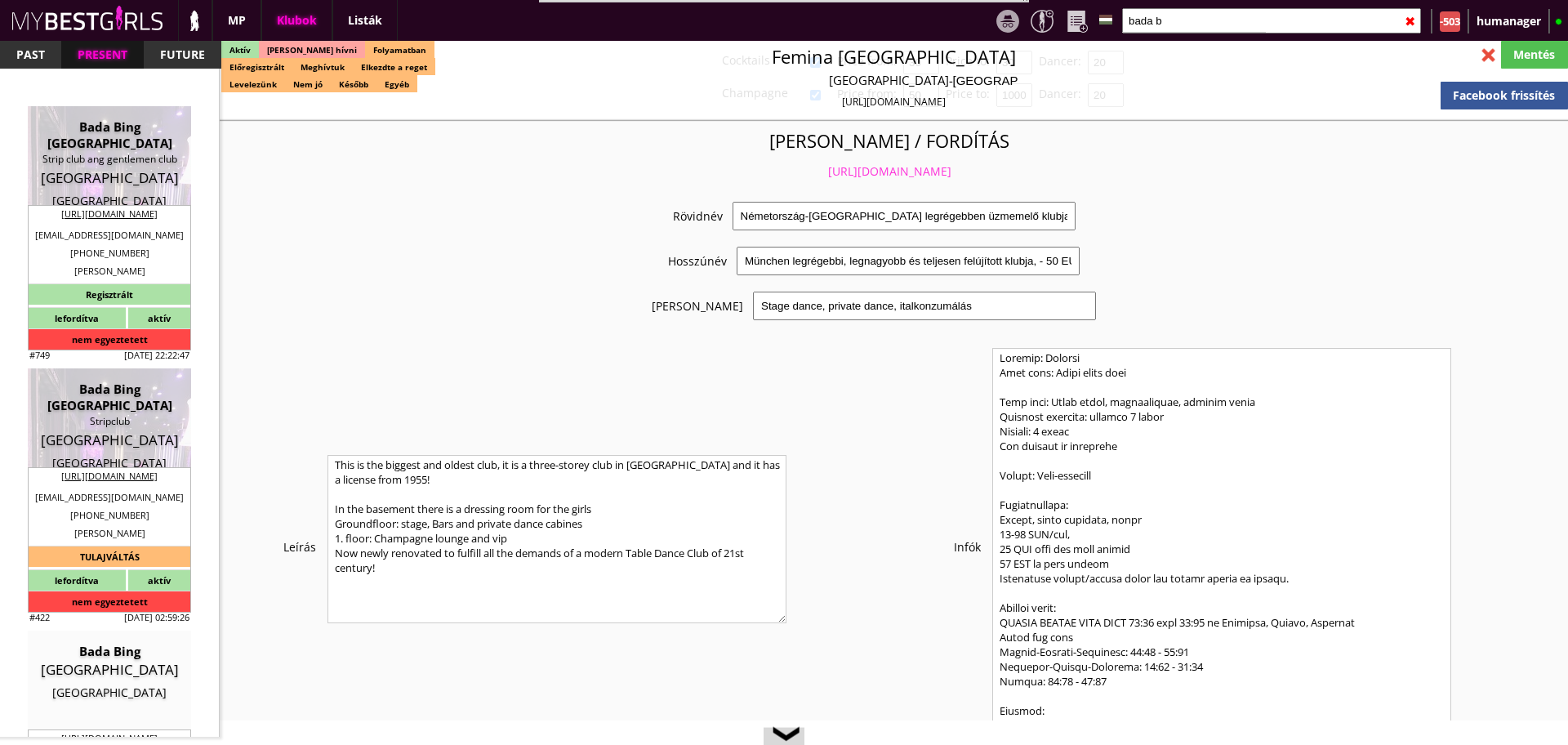
type input "67.00"
type input "0.00"
select select "weekly"
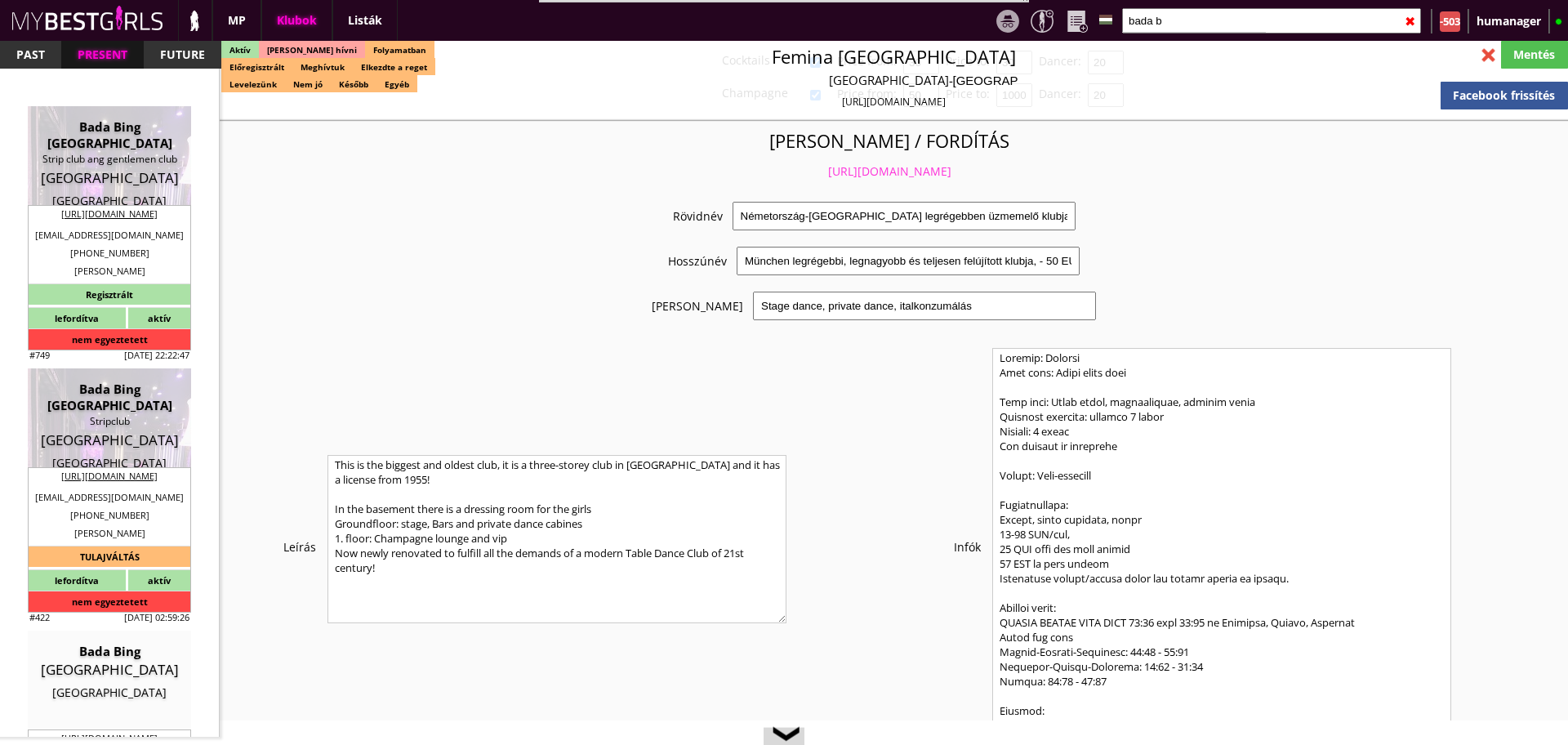
checkbox input "true"
type input "50%"
checkbox input "true"
type input "50%"
checkbox input "false"
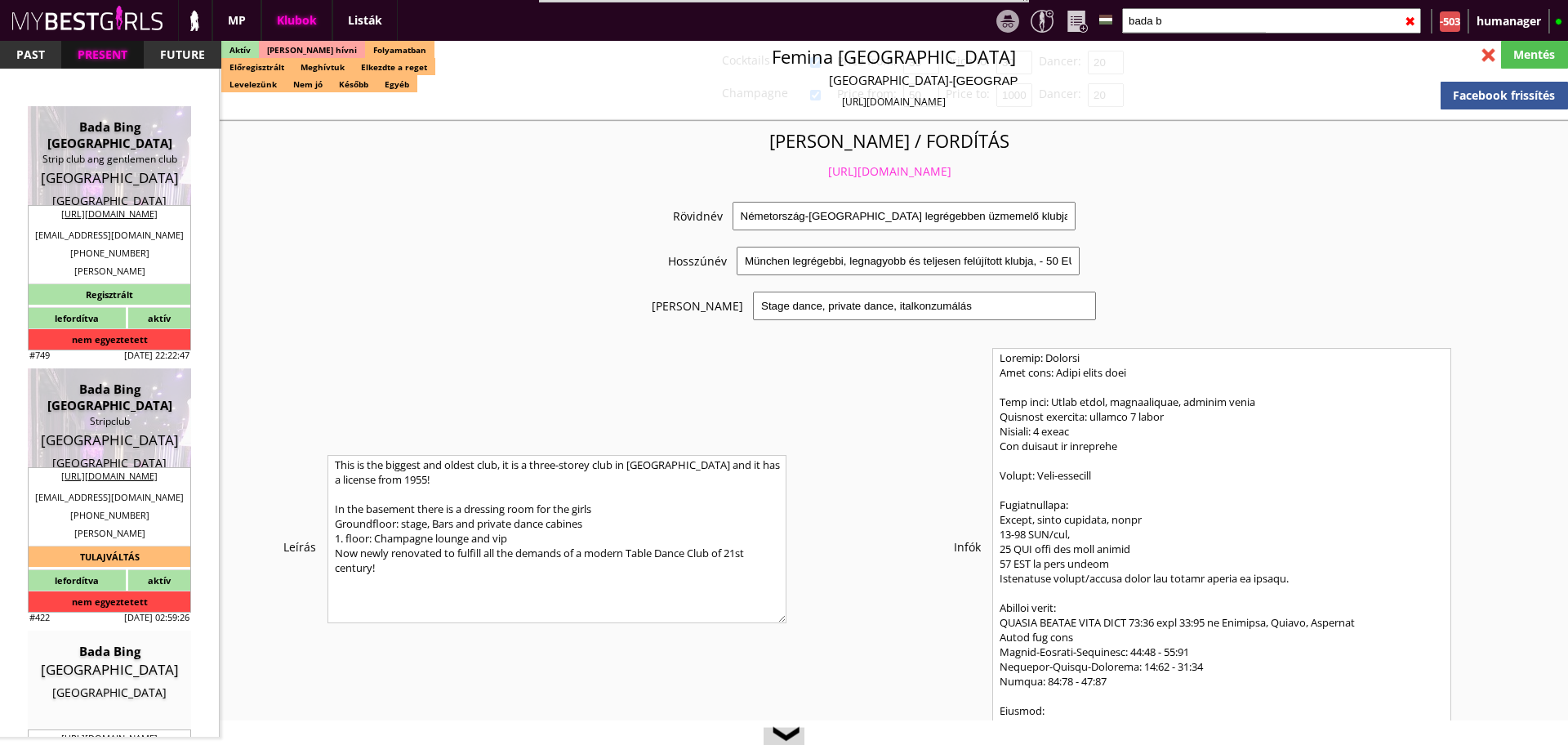
checkbox input "false"
checkbox input "true"
type input "32"
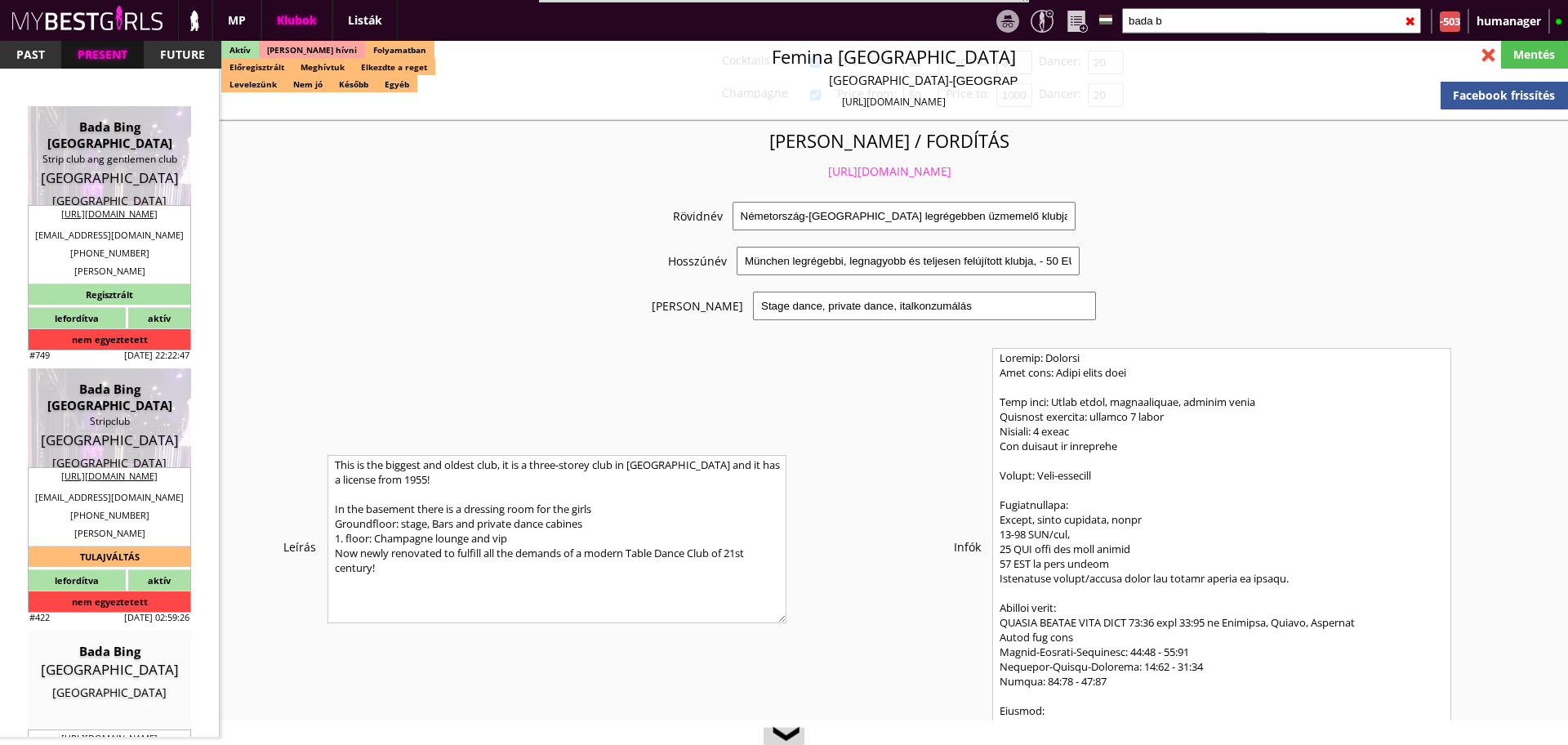
type input "15"
checkbox input "true"
type input "300"
type input "15000"
type input "15"
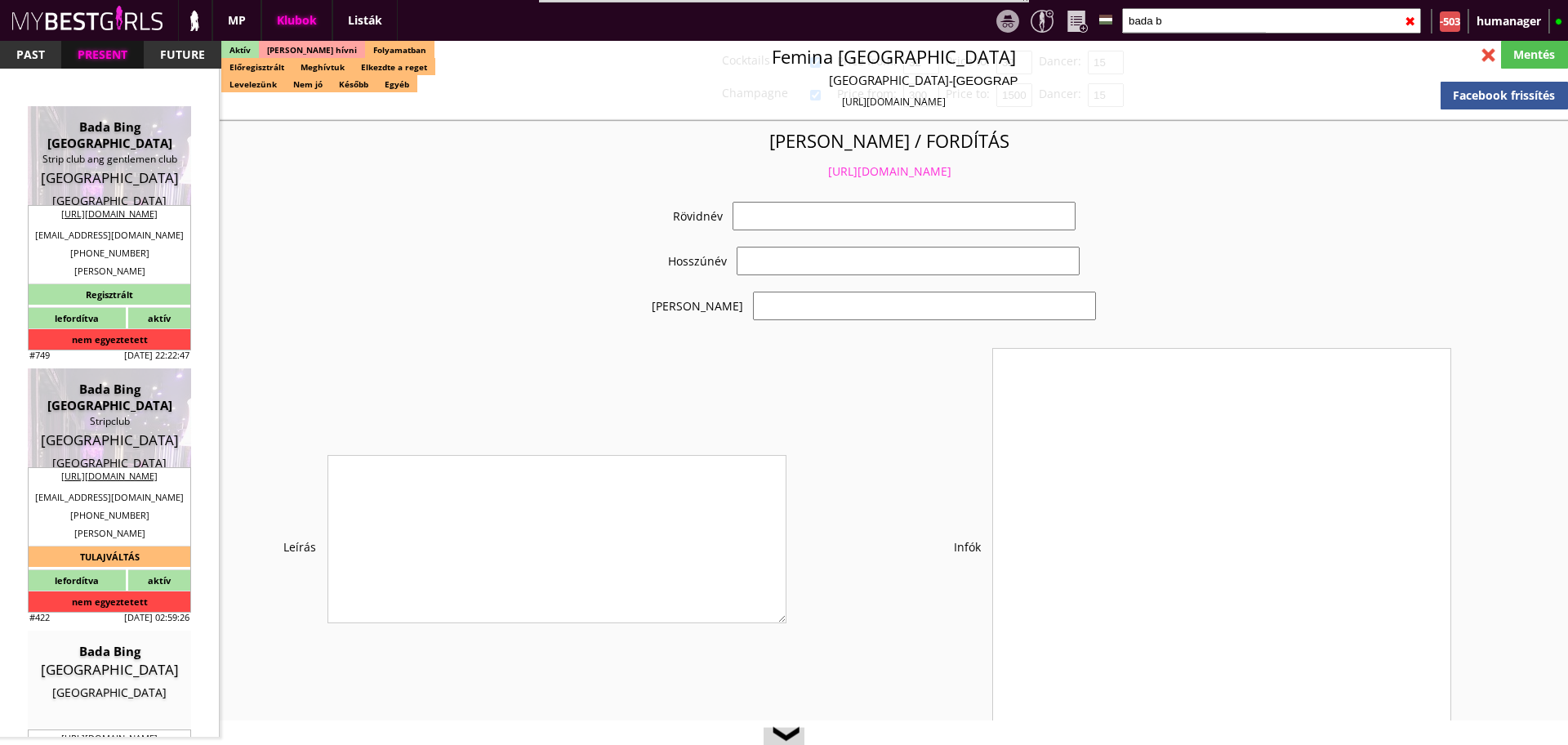
select select "info@badabingcph.dk"
checkbox input "true"
type input "Szuper új, igényes klub Dániában"
type input "Gentlemen Club Dániában - 67 EUR fix/nap"
type input "Asztaltánc, italkonzumálás, privát tánc"
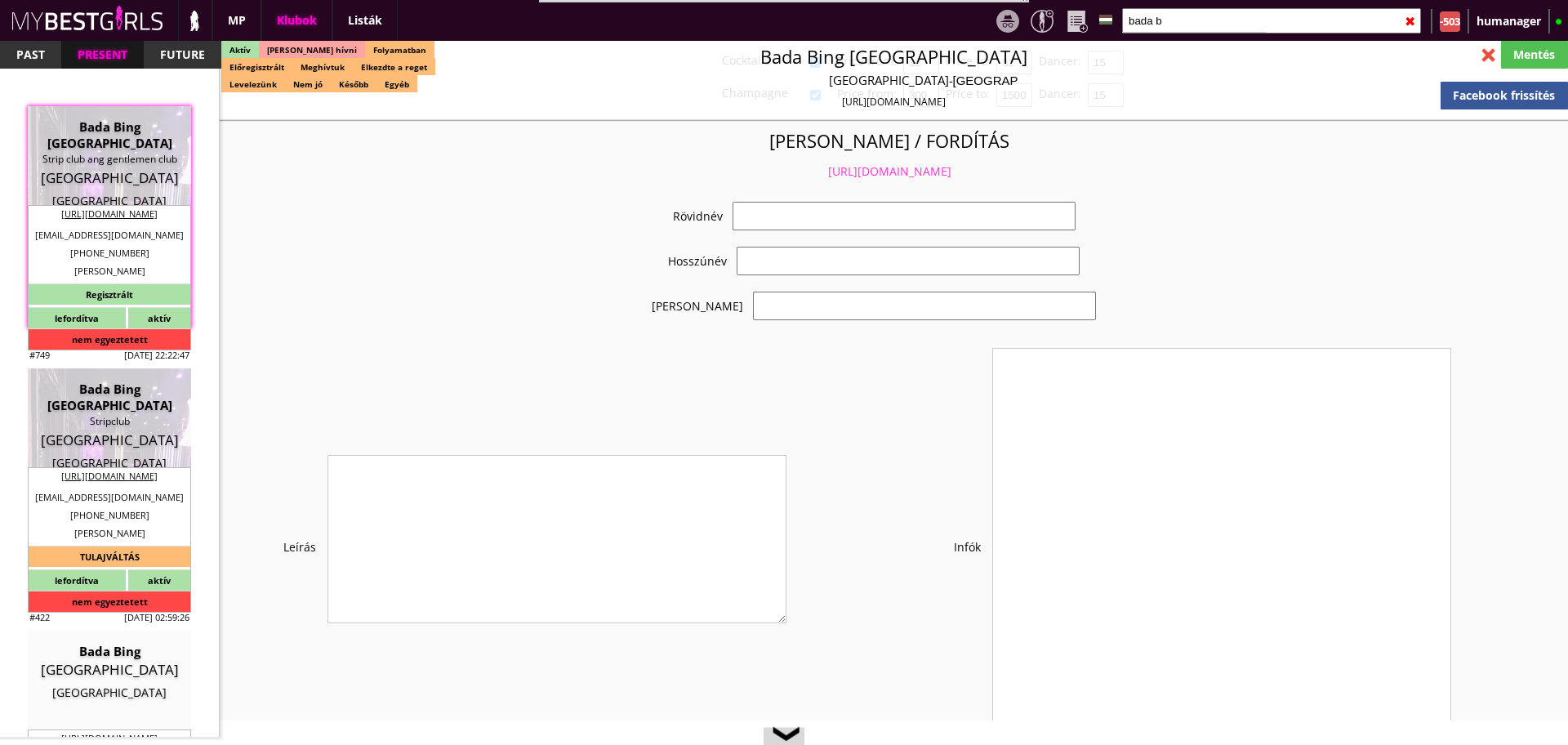
type textarea "Country: Denmark Club type: Stripclub Work type: Stage dance, drink consummatio…"
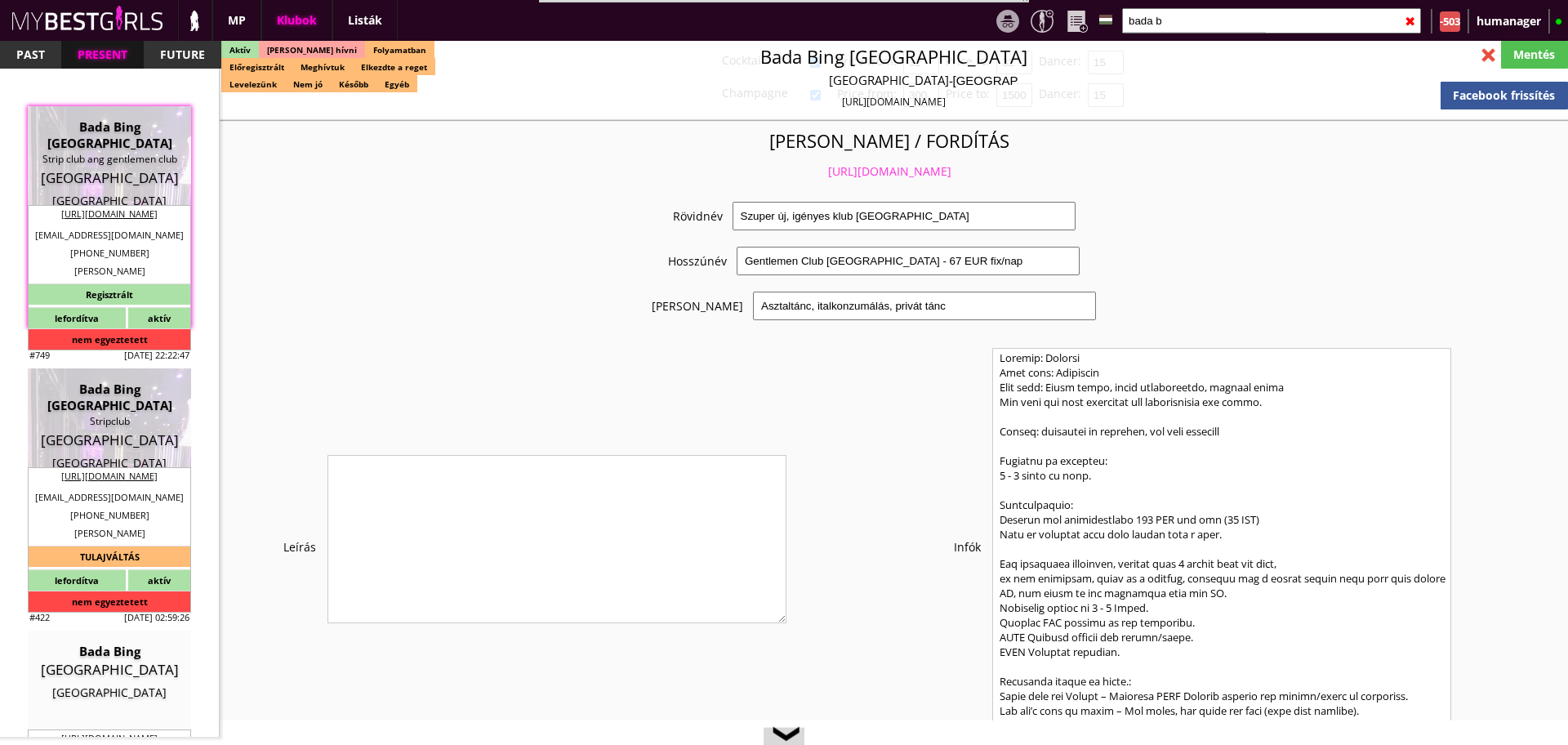
scroll to position [3116, 0]
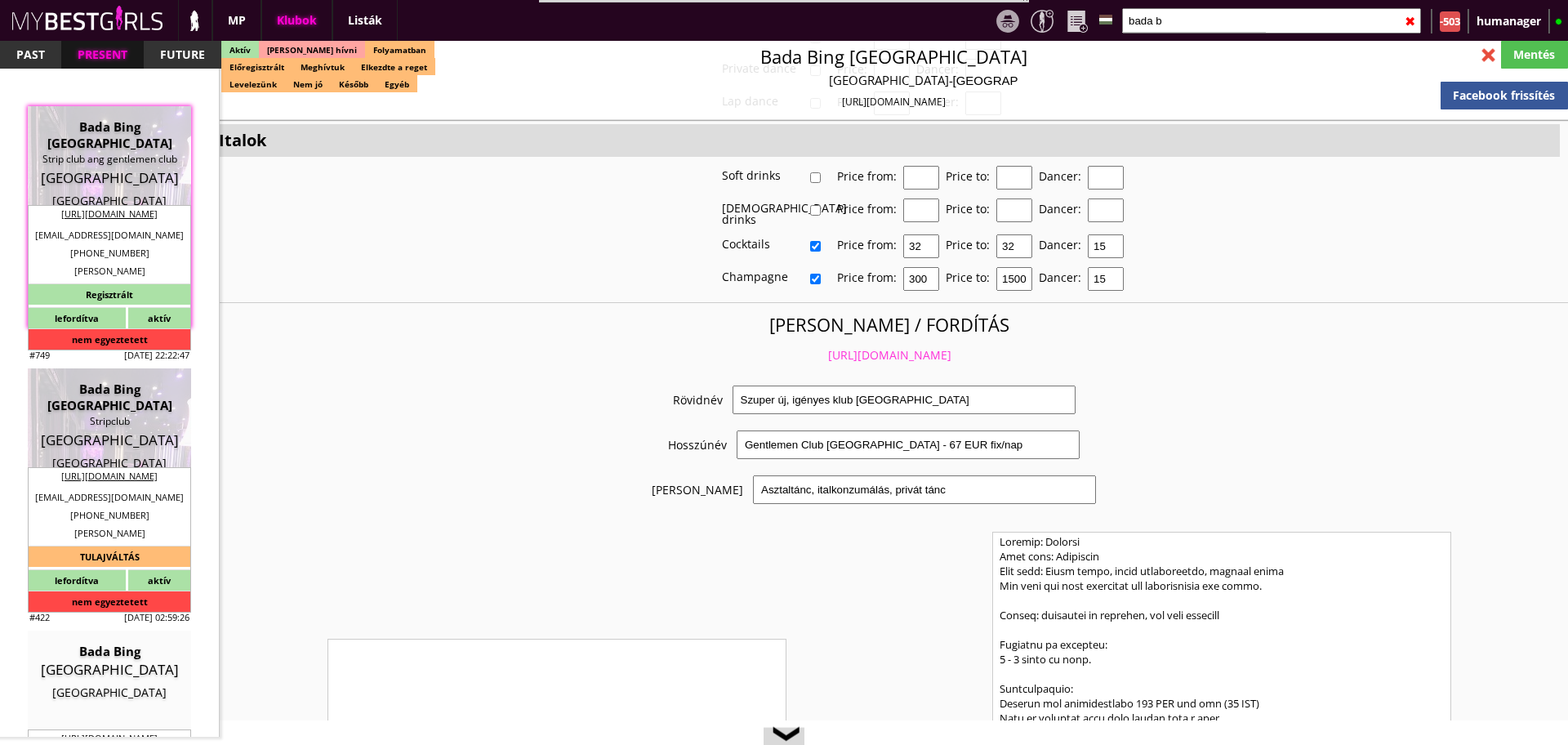
click at [866, 347] on link "https://mybestgirls.com/szuper-uj,-igenyes-klub-daniaban" at bounding box center [890, 354] width 124 height 15
click at [1154, 15] on input "bada b" at bounding box center [1271, 21] width 299 height 25
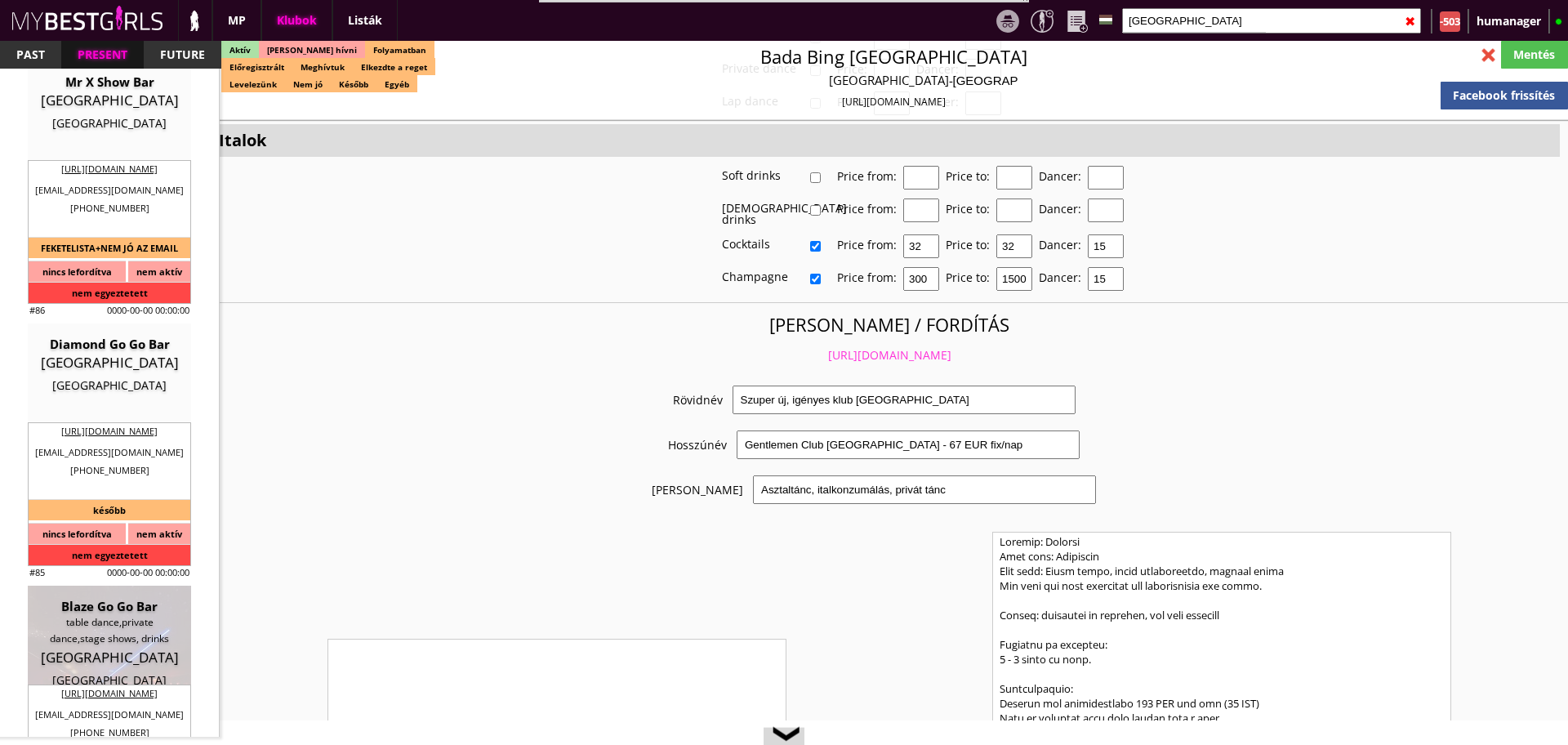
scroll to position [1729, 0]
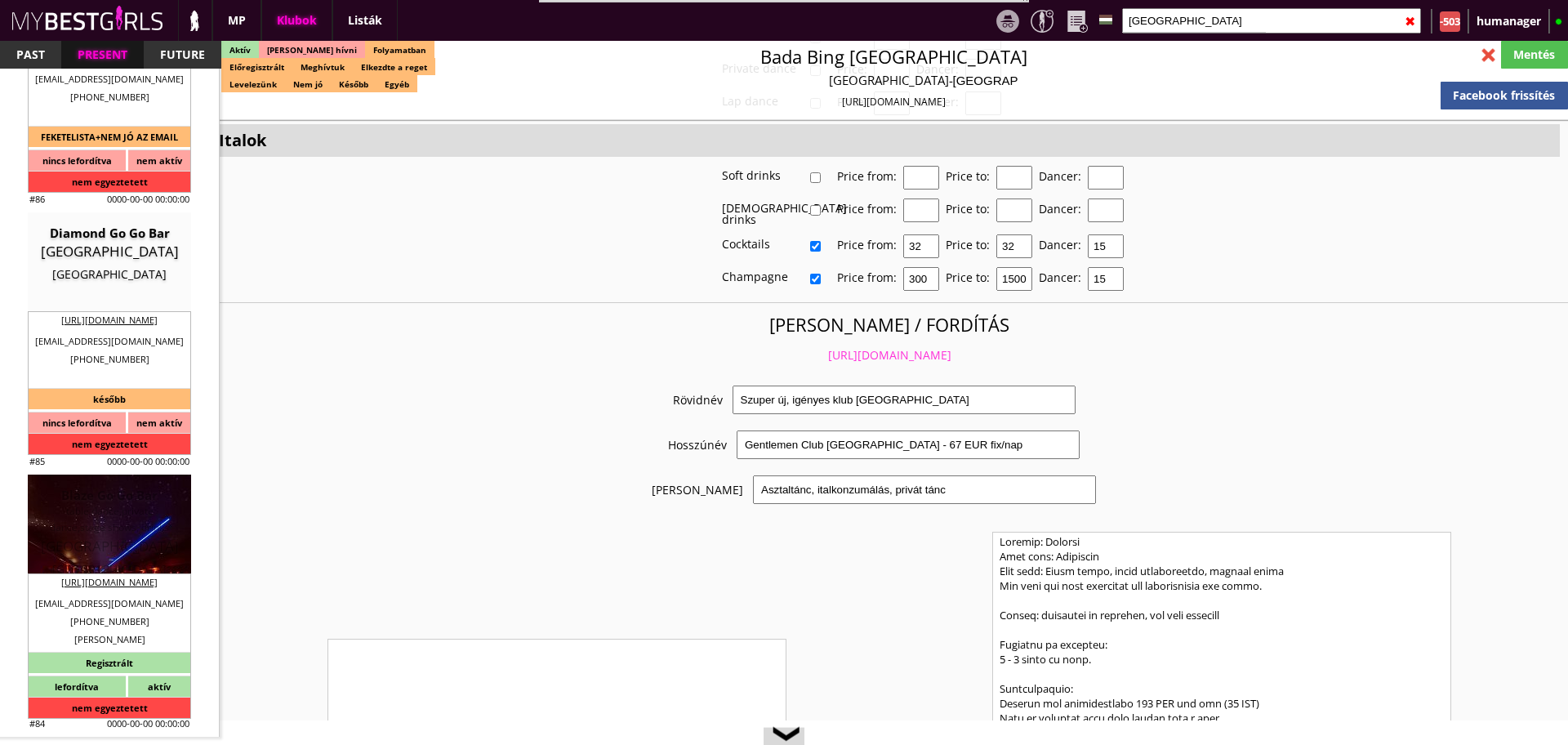
type input "oslo"
click at [117, 528] on div "table dance,private dance,stage shows, drinks" at bounding box center [109, 520] width 139 height 33
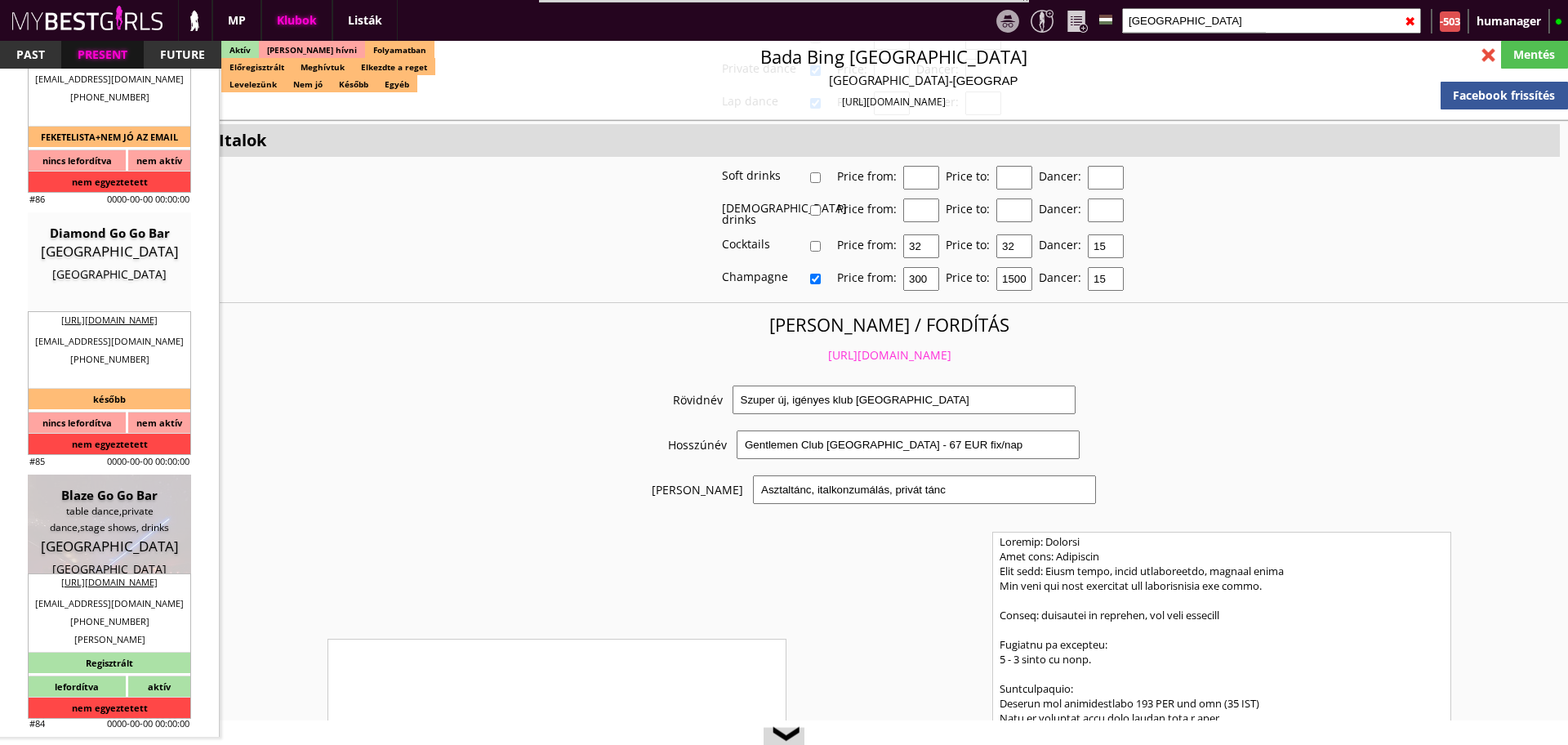
type input "[GEOGRAPHIC_DATA]"
checkbox input "false"
type textarea "2021. Blaze Hissain Alim Oslo Hi again It is some new changes in our Booking sy…"
type textarea "2013.10.01.E EGY F_ OLDAL VAN"
type input "178.00"
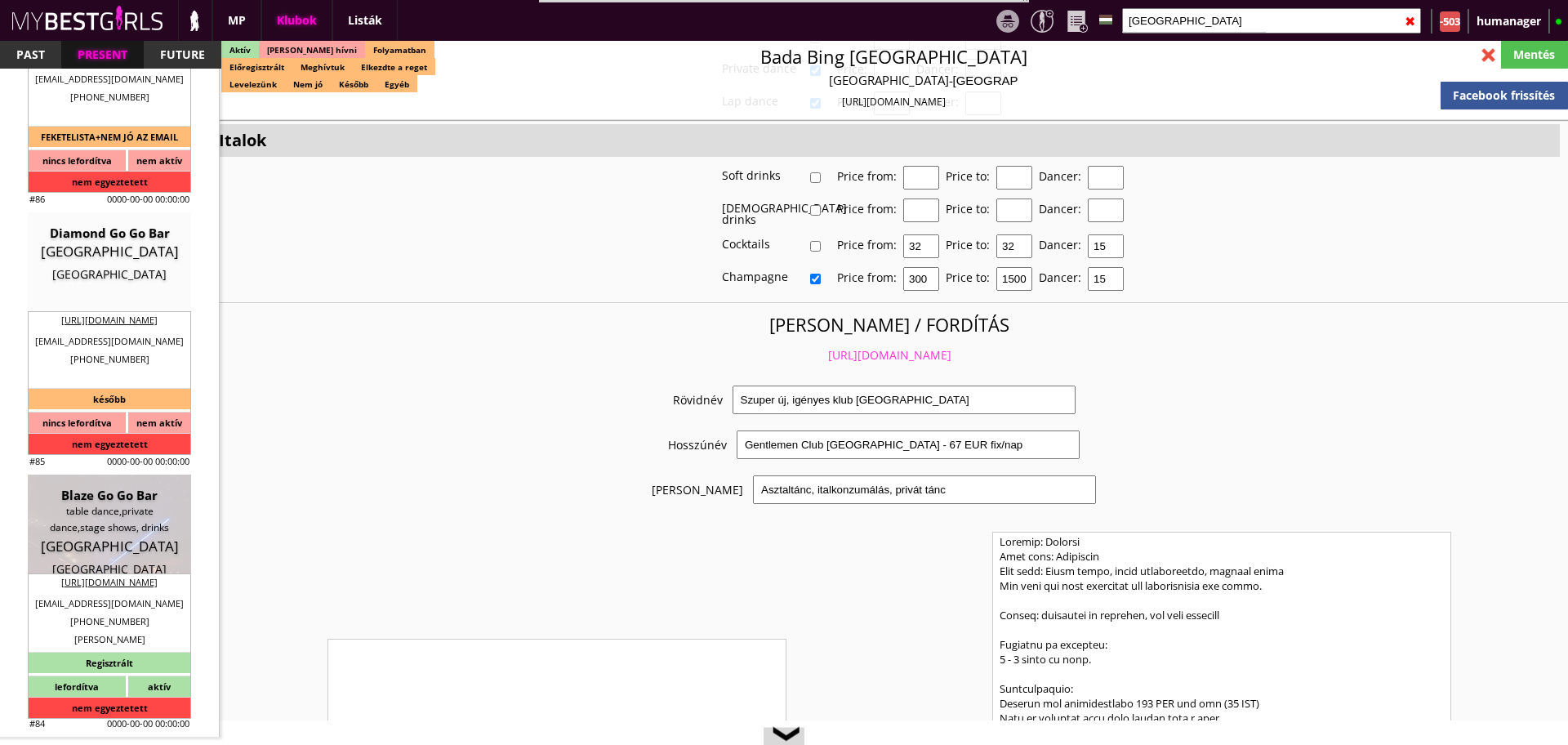
type input "NOK"
type input "Blaze Go Go Bar"
type input "table dance,private dance,stage shows, drinks"
type input "0159"
type input "grensen 1"
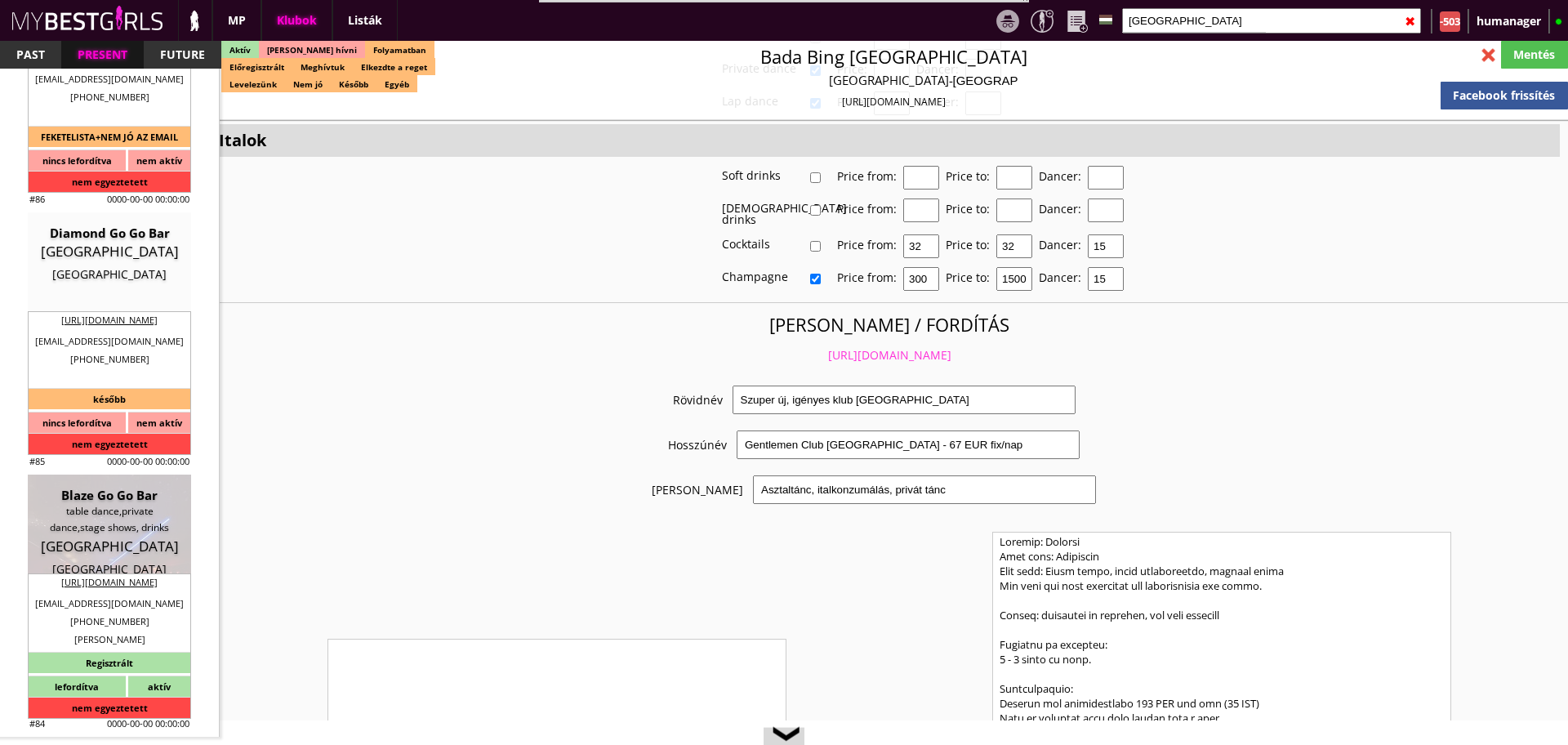
type input "47"
type input "97604951"
type input "+4722410309 | +4722411318"
type input "martinstorvik24@gmail.com"
type input "http://blaze.no/"
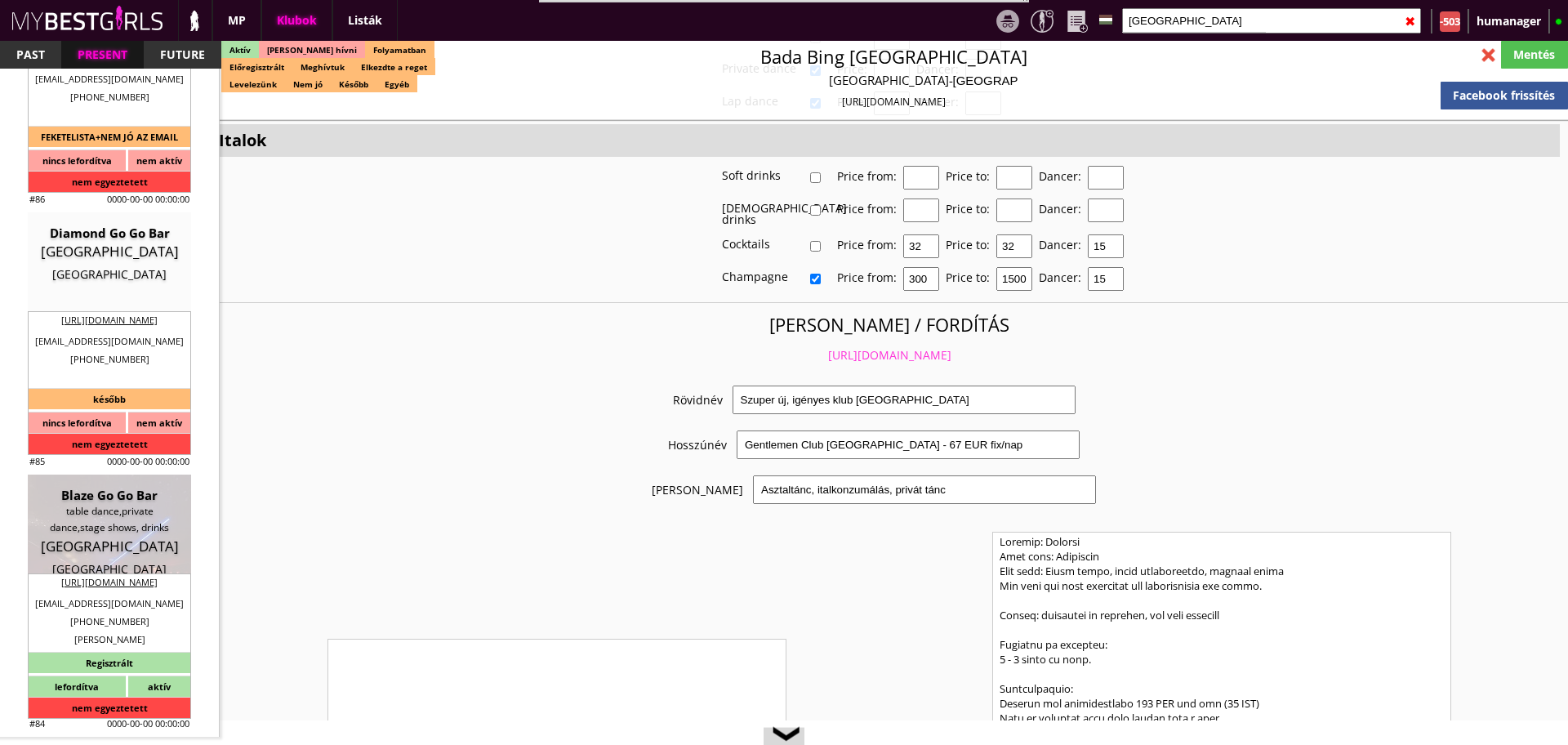
type textarea "AC BLAZE AS NO993581992 0159 Oslo Grensen 1"
type input "AC BLAZE AS"
type input "NO993581992"
type input "0159"
type input "[GEOGRAPHIC_DATA]"
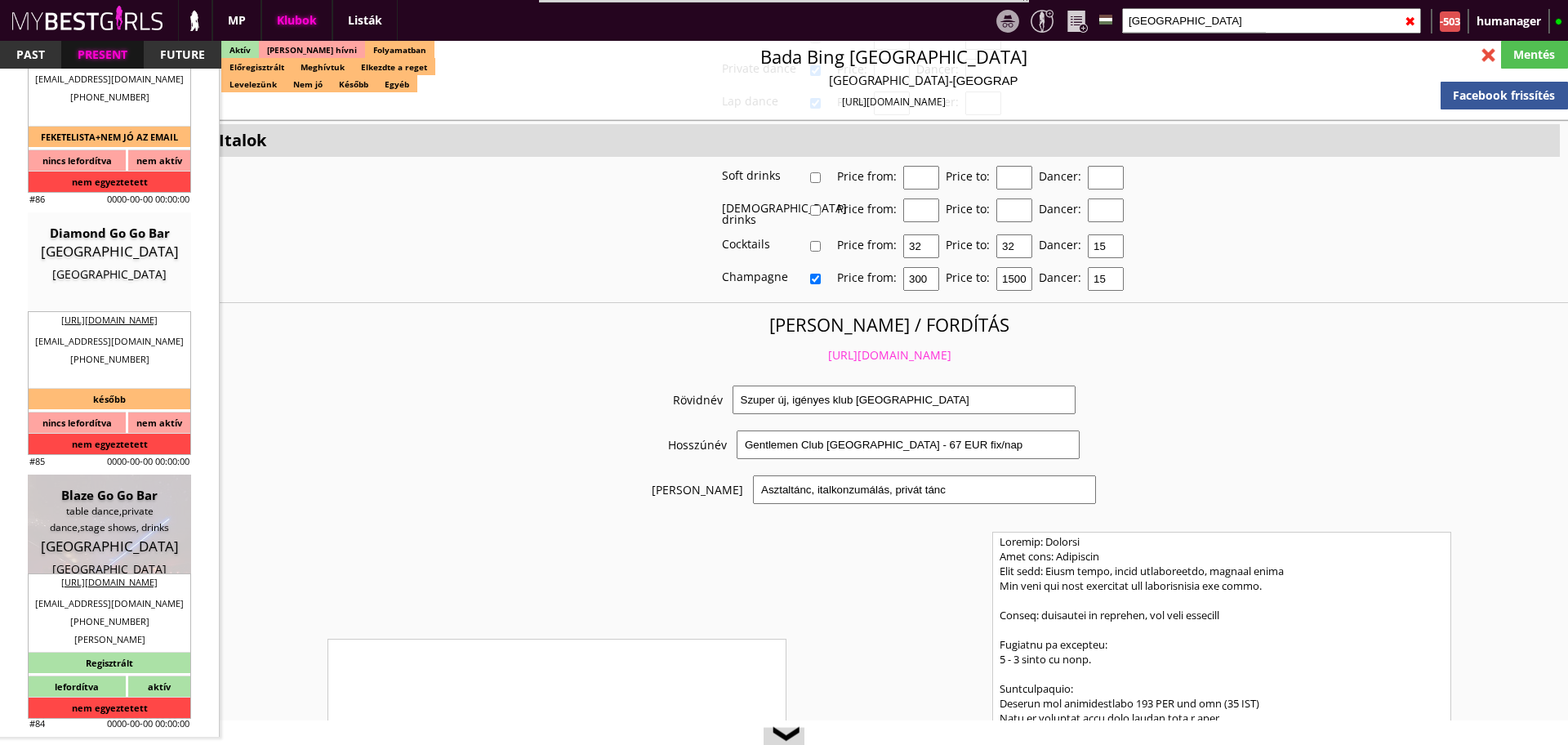
type input "Grensen 1"
type input "Hissain"
type input "Alim"
type input "47"
type input "97621158"
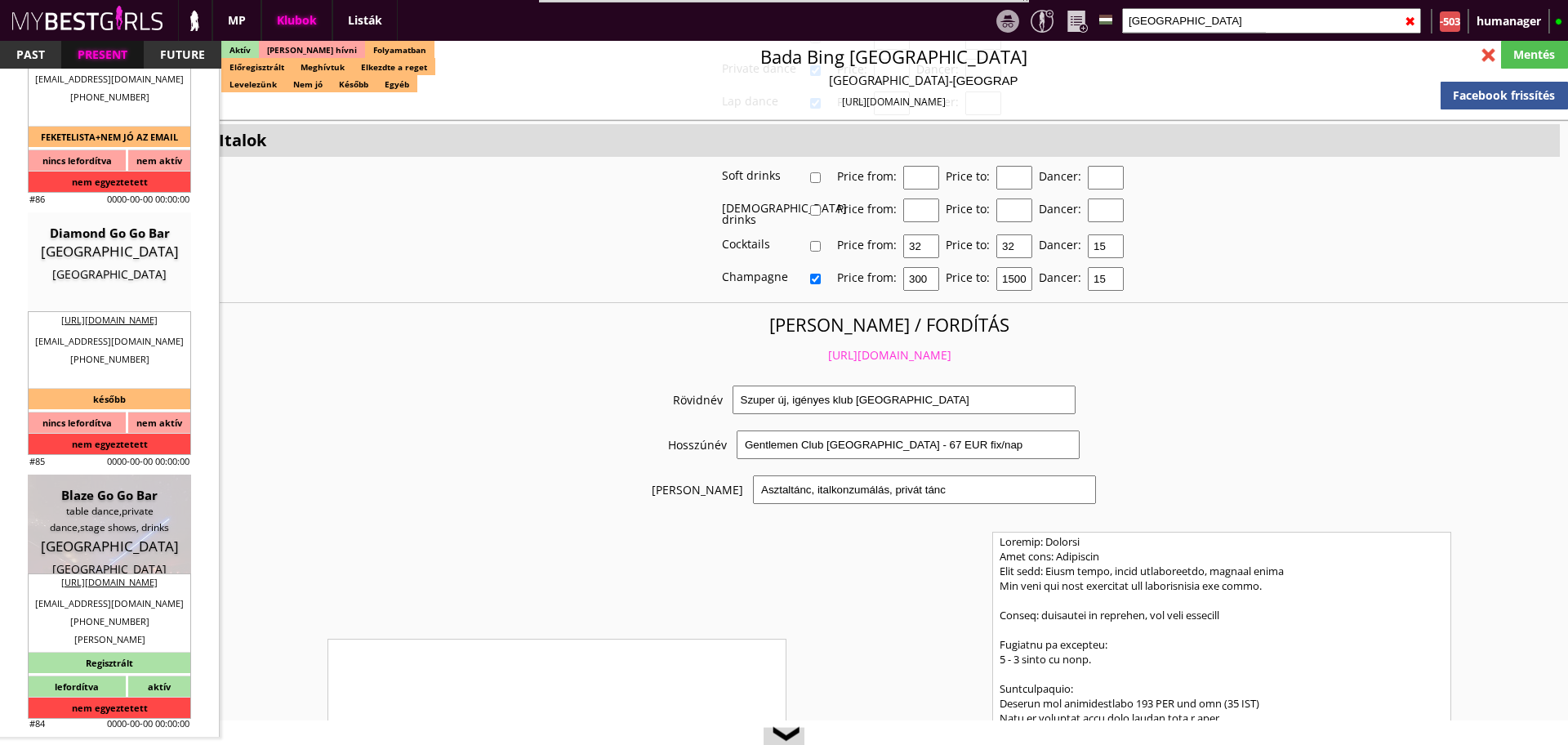
type input "post@blaze.no"
type input "Mohamed"
type input "Toudjgani"
type input "47"
type input "97604951"
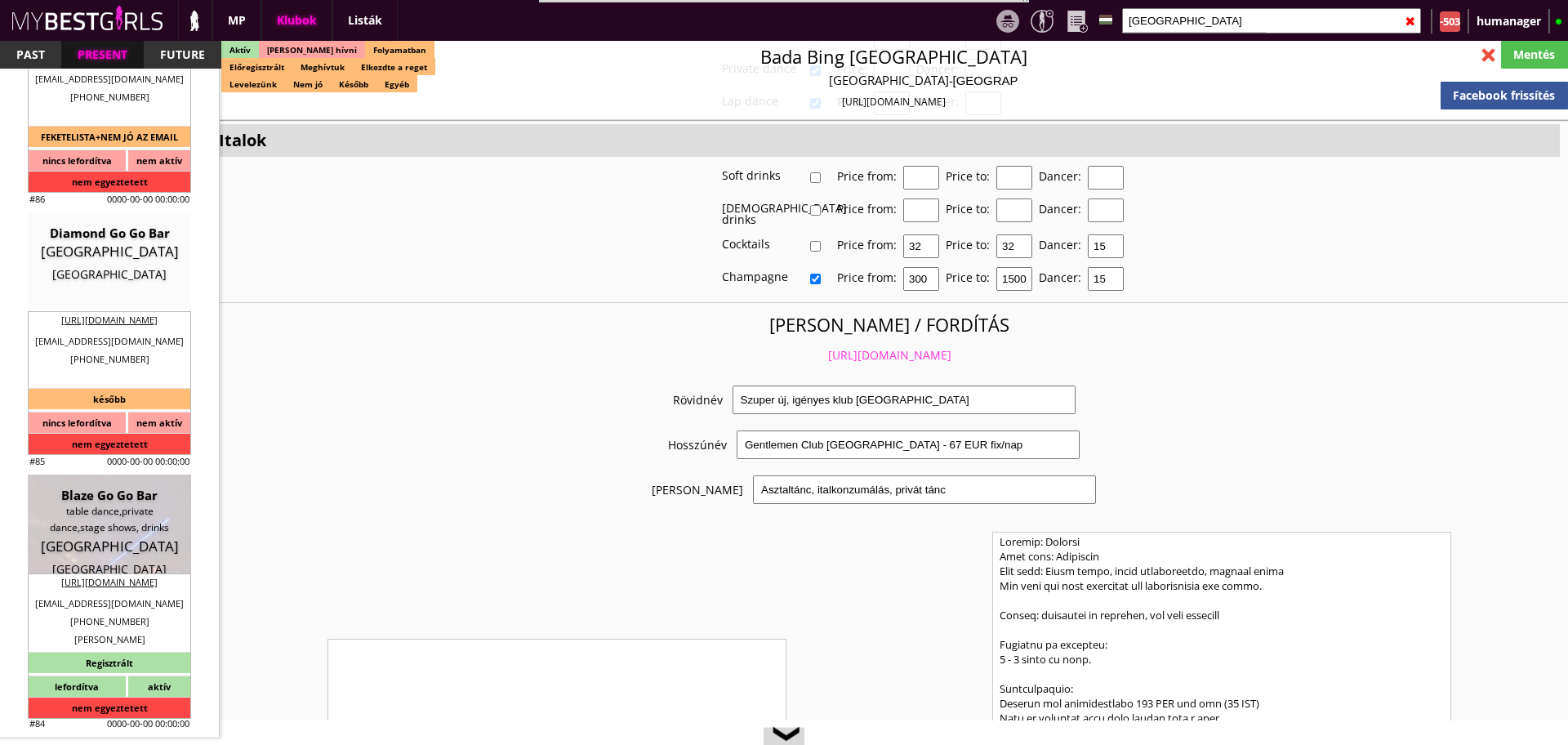
type input "booking@blaze.no"
type input "5"
type input "1"
type input "2"
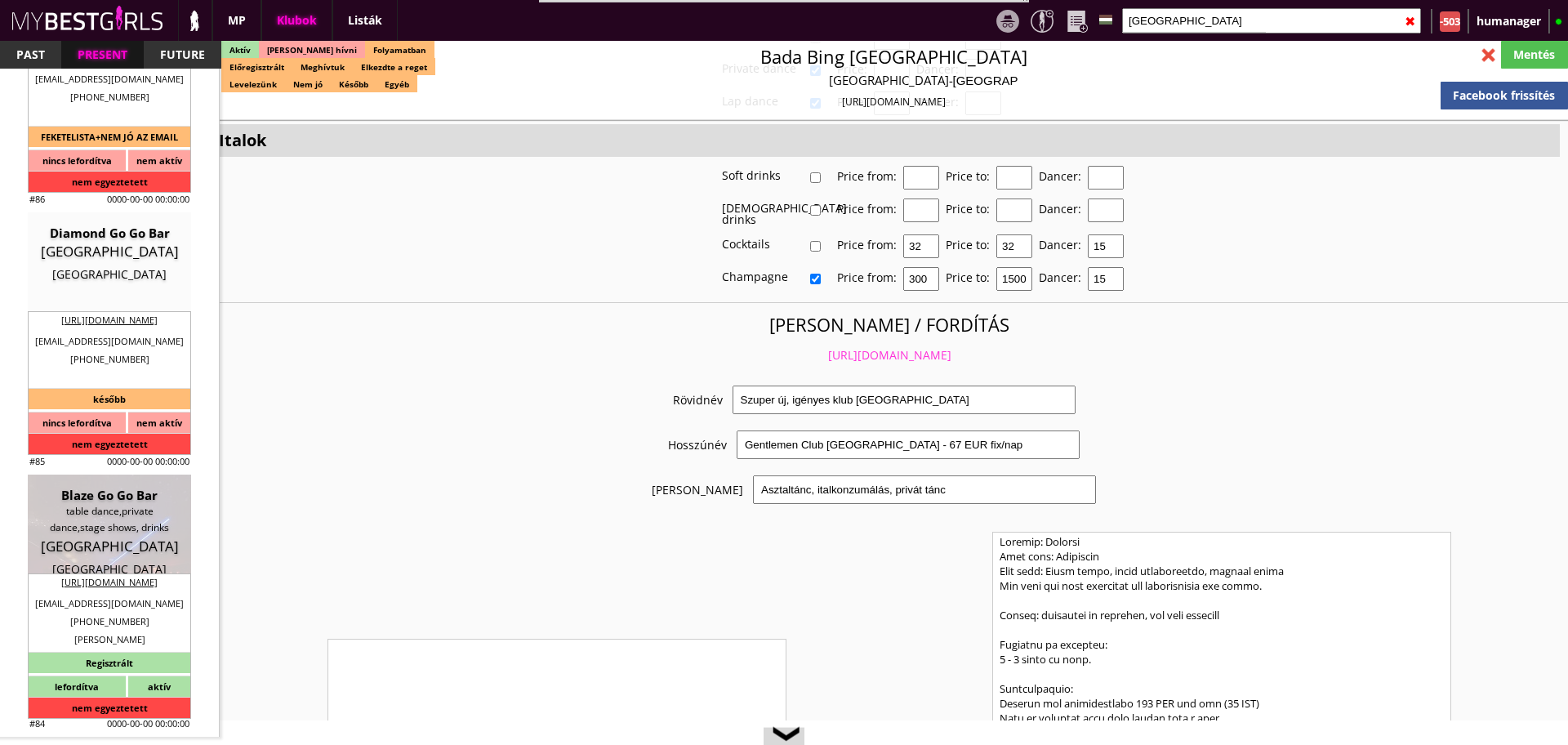
select select "1"
select select "apartmant"
type input "130.00"
type input "2"
checkbox input "true"
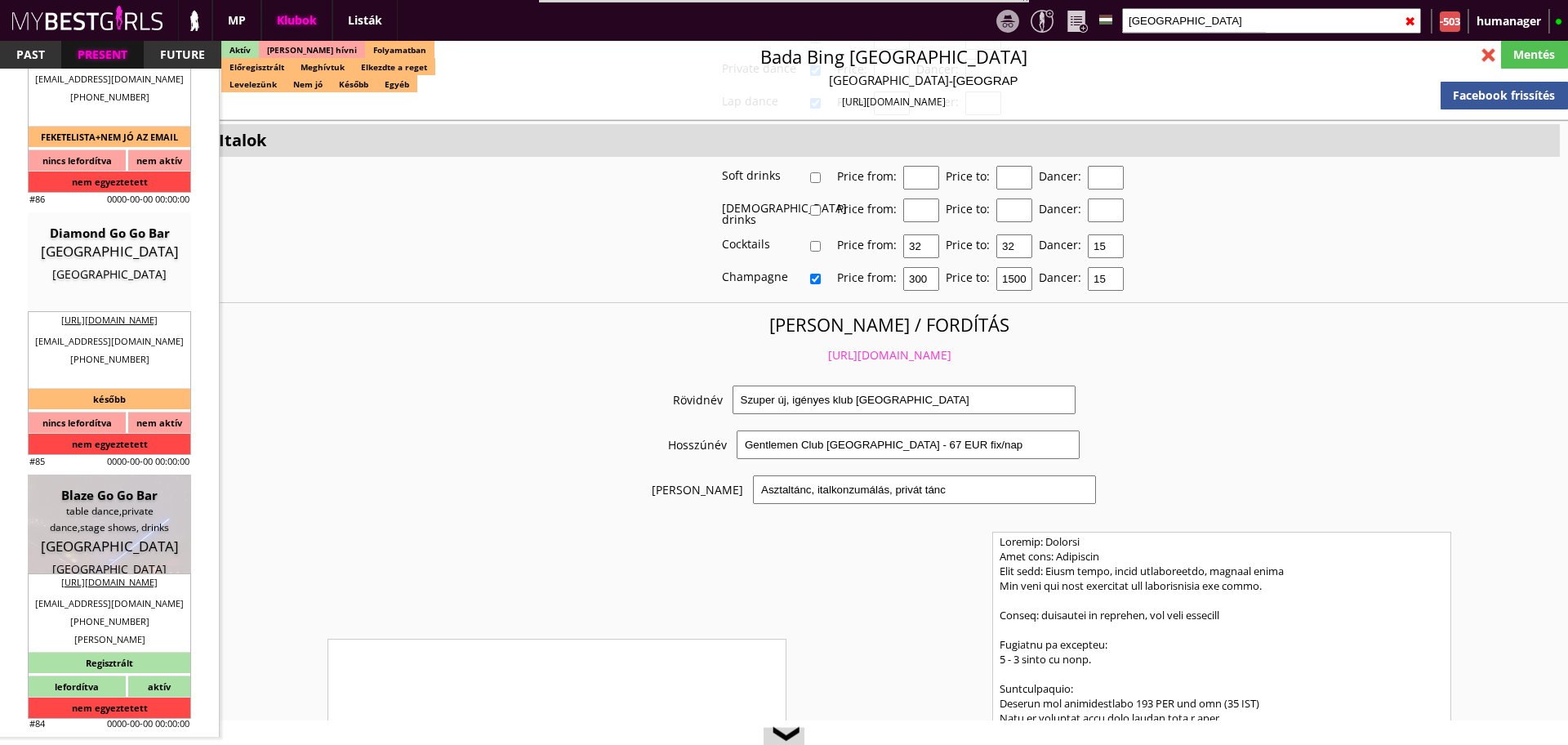
checkbox input "true"
checkbox input "false"
checkbox input "true"
checkbox input "false"
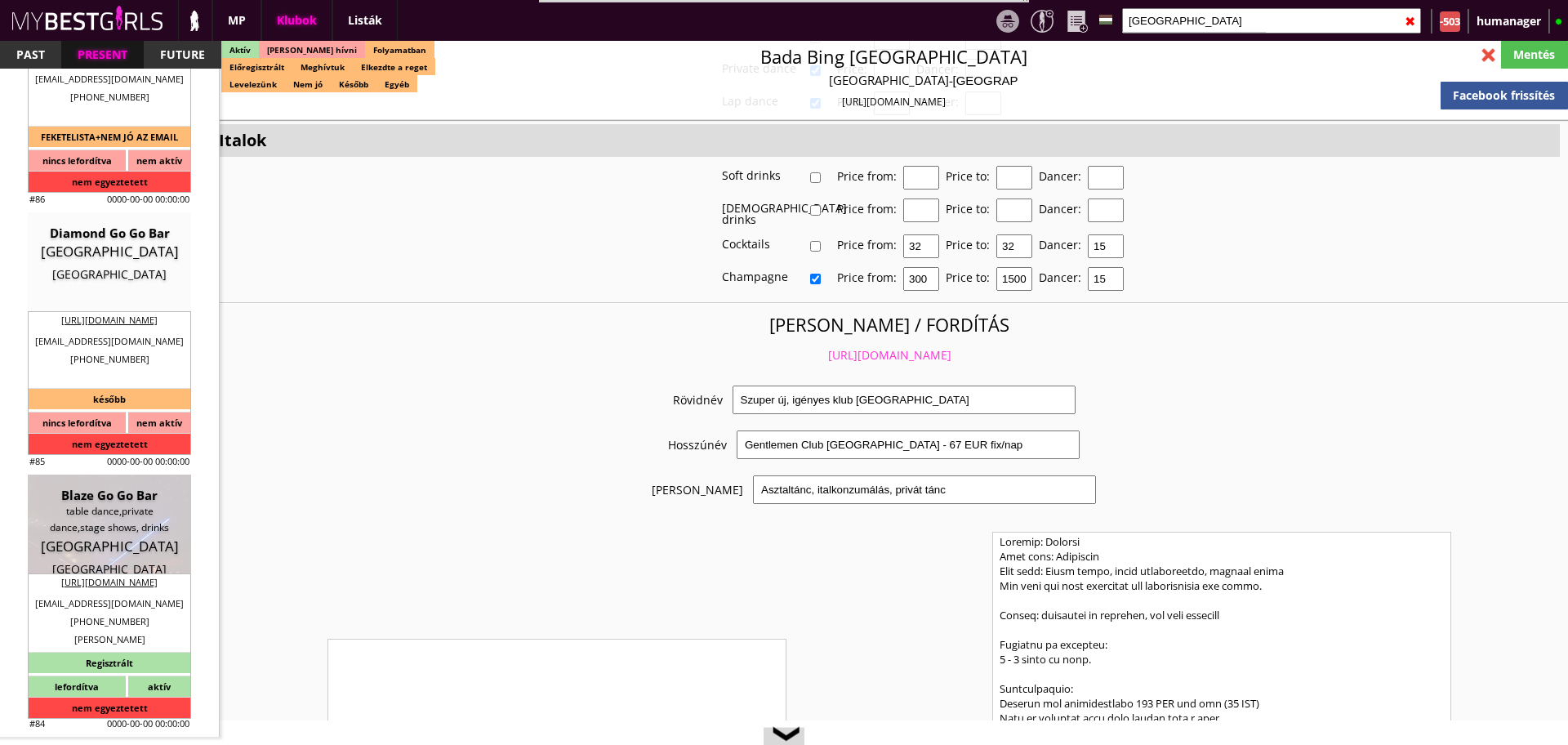
checkbox input "true"
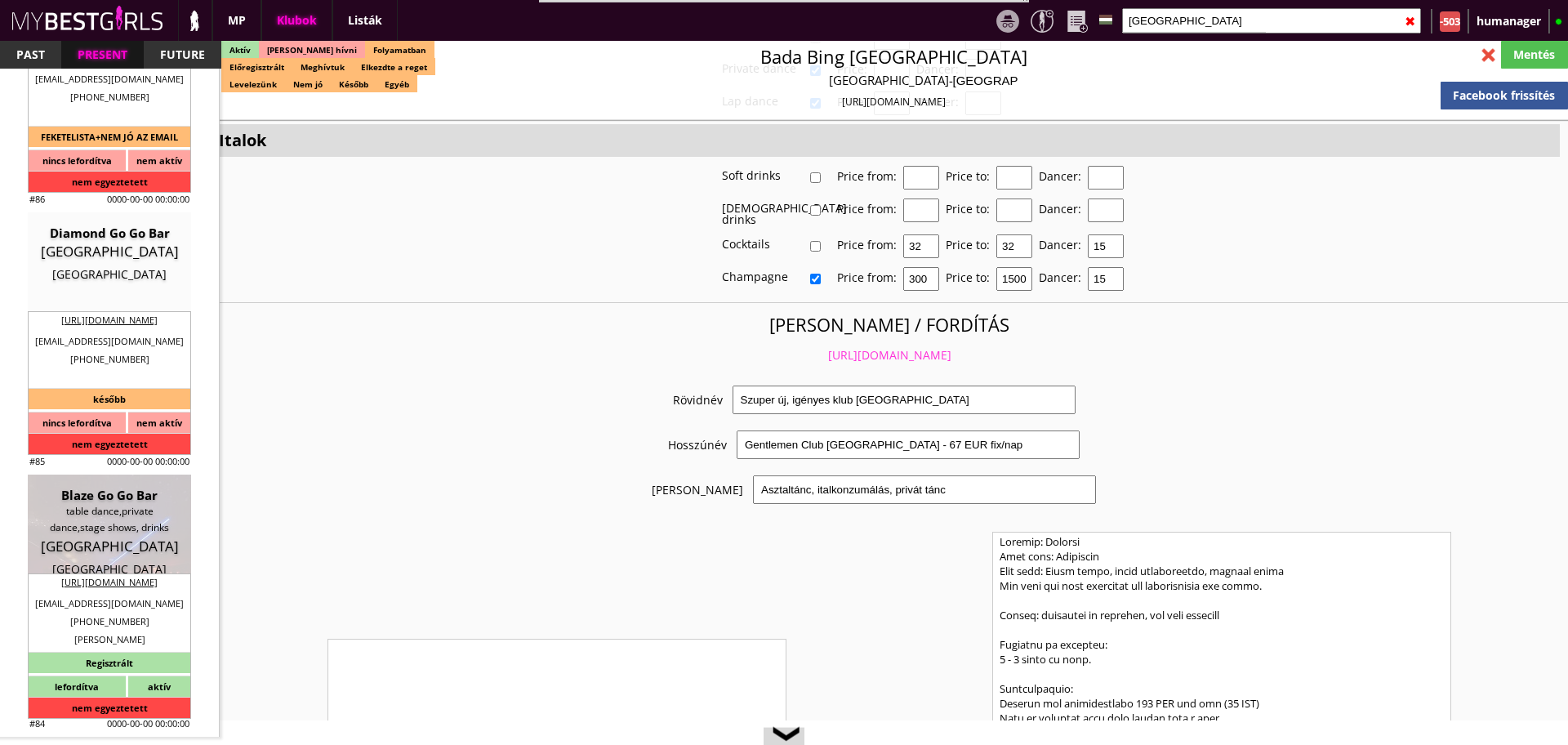
checkbox input "true"
type input "5"
checkbox input "false"
checkbox input "true"
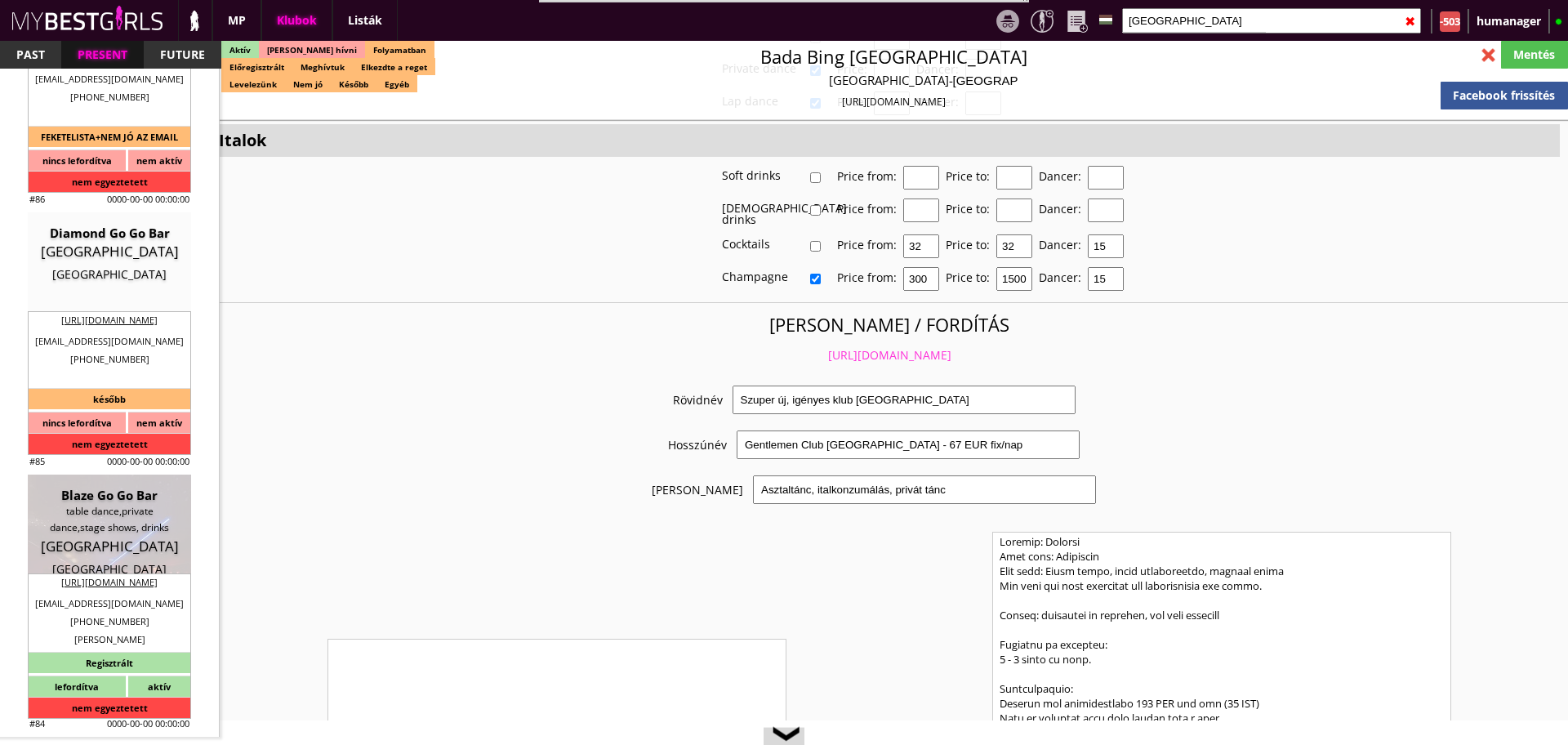
type input "5-7"
type input "2"
type input "4100 NOK"
type input "1000.00"
type input "0.00"
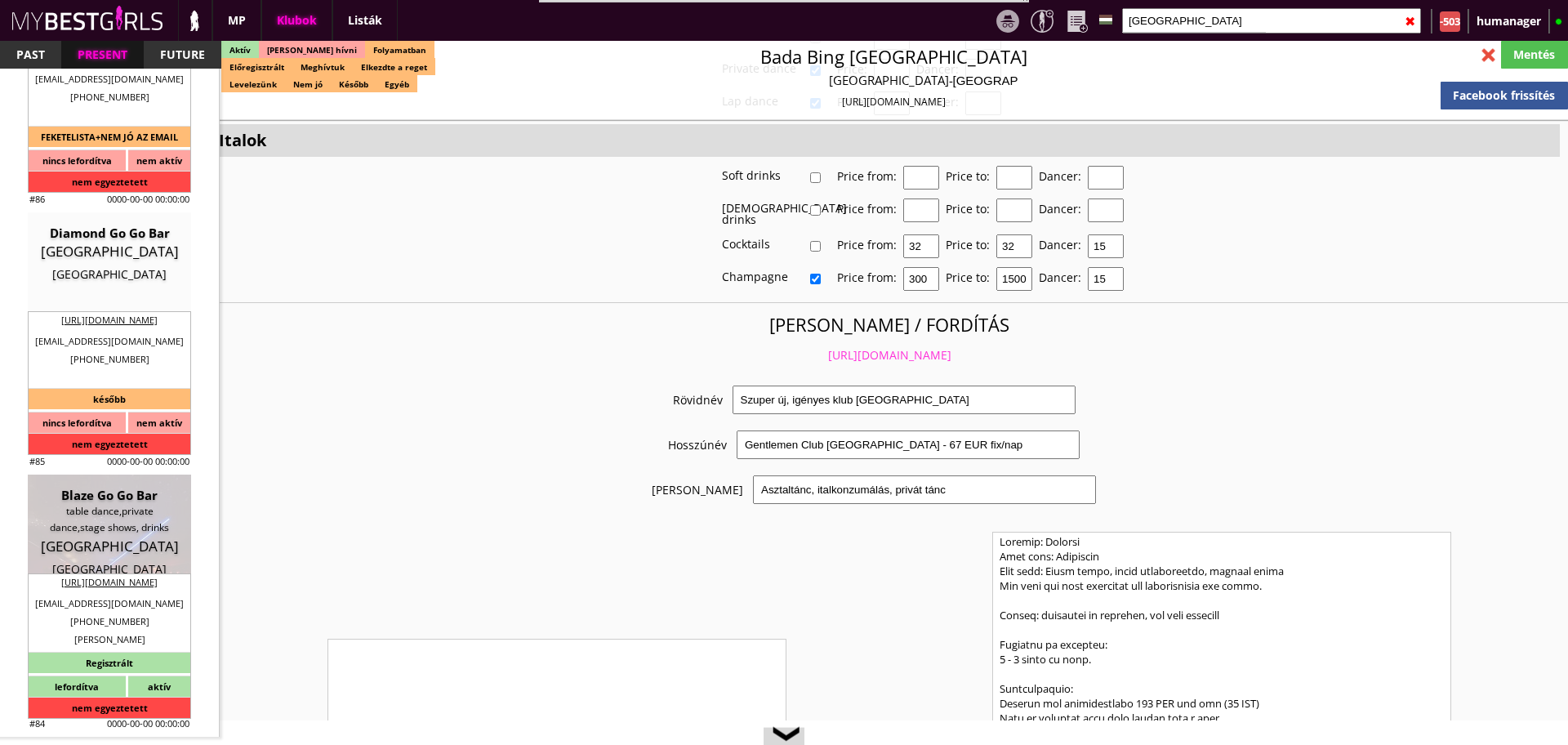
select select "last day"
checkbox input "true"
type input "100%"
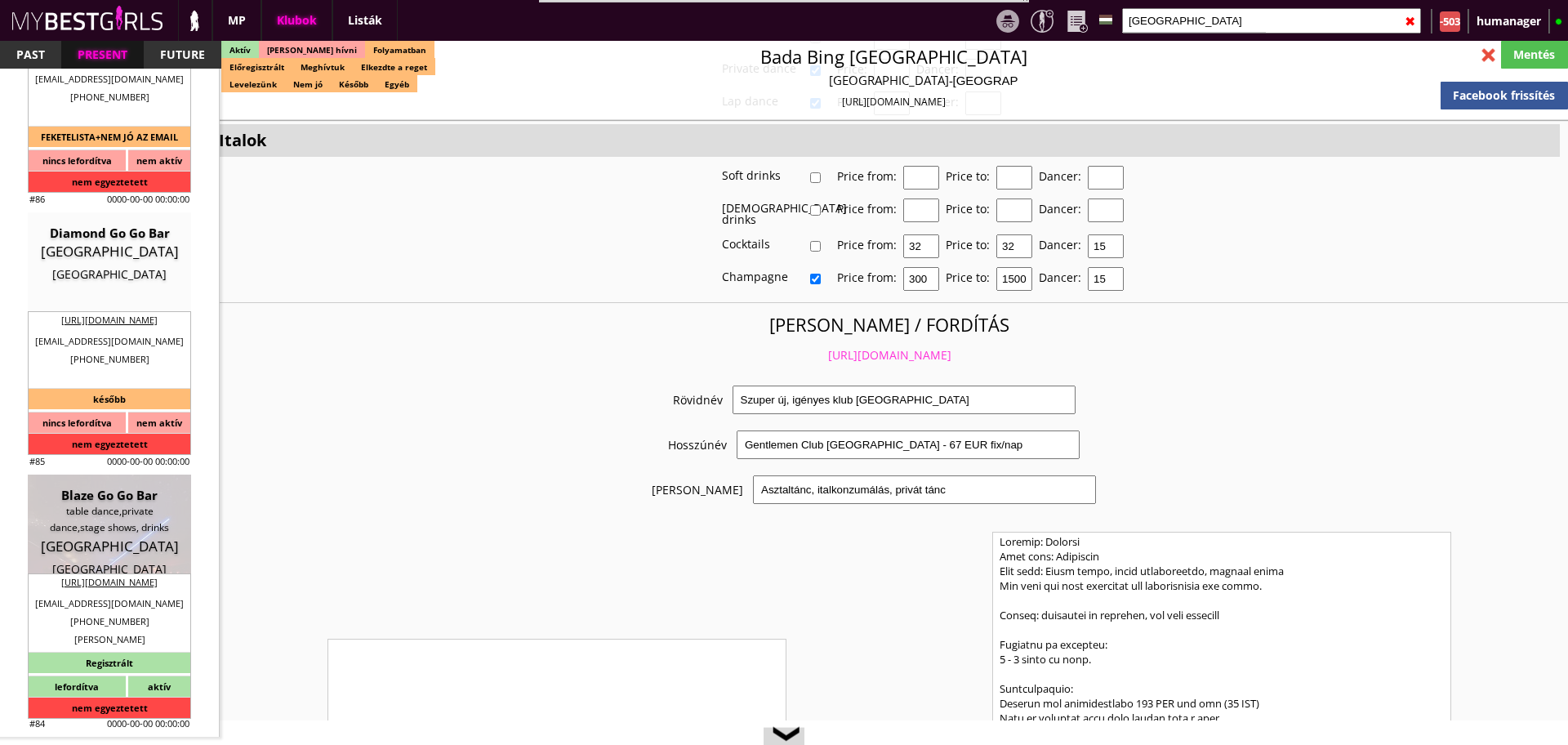
checkbox input "false"
checkbox input "true"
type input "37,5%"
checkbox input "true"
type input "50%"
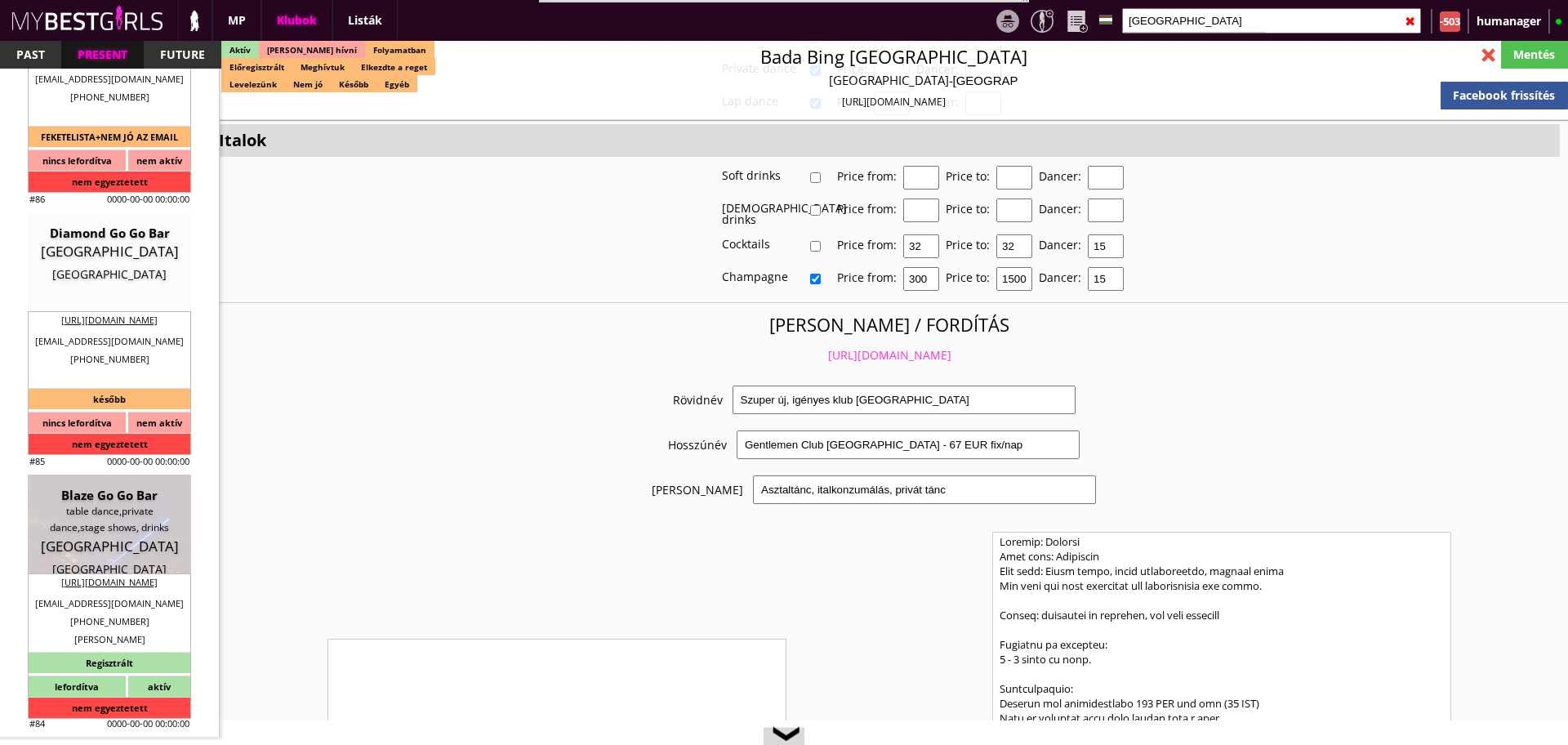
checkbox input "false"
checkbox input "true"
type input "20%"
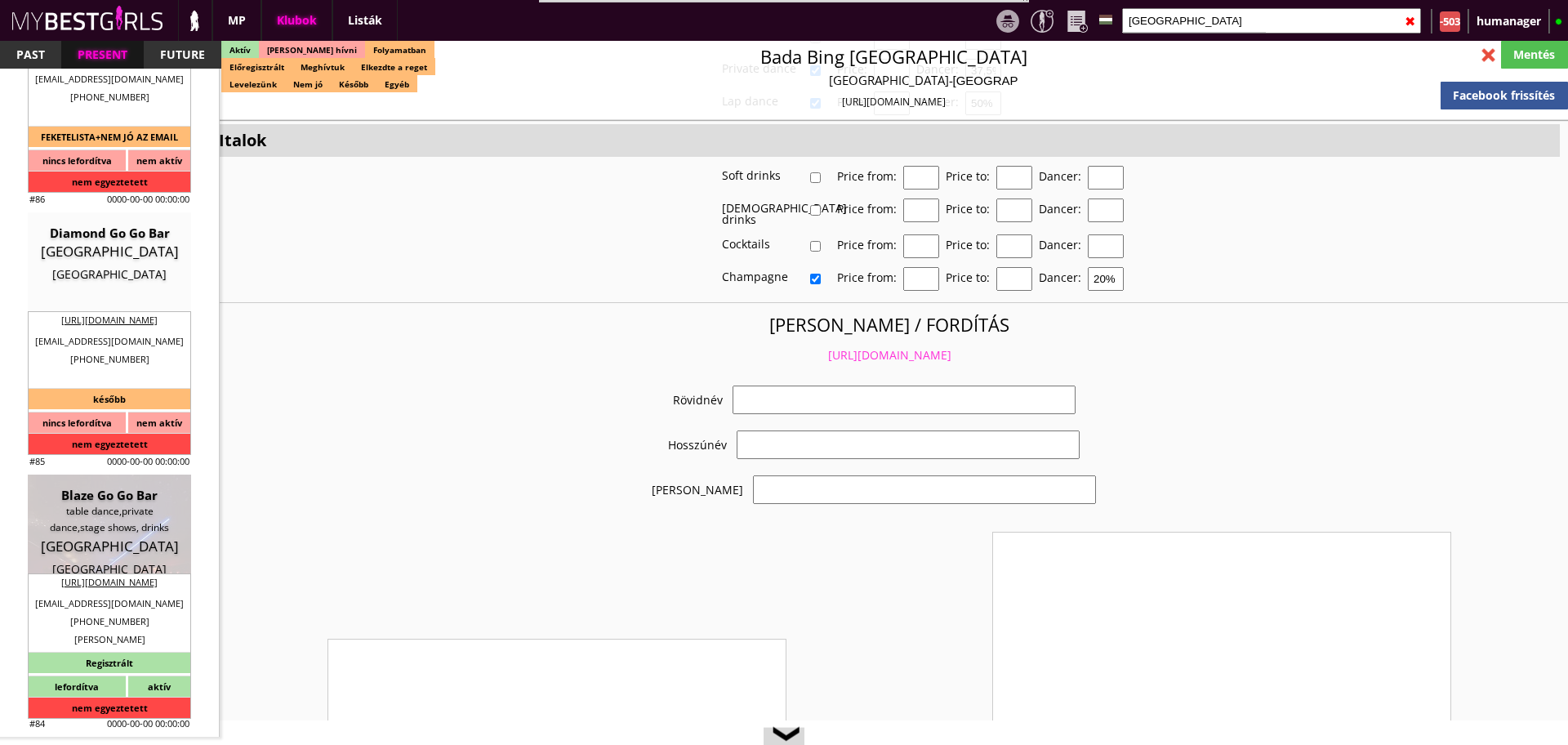
select select "martinstorvik24@gmail.com"
checkbox input "true"
type input "Táncos és hostess munka Norvégiában"
type input "Táncosmunka Norvégia legrégebbi klubjában - 86 EUR fix garancia"
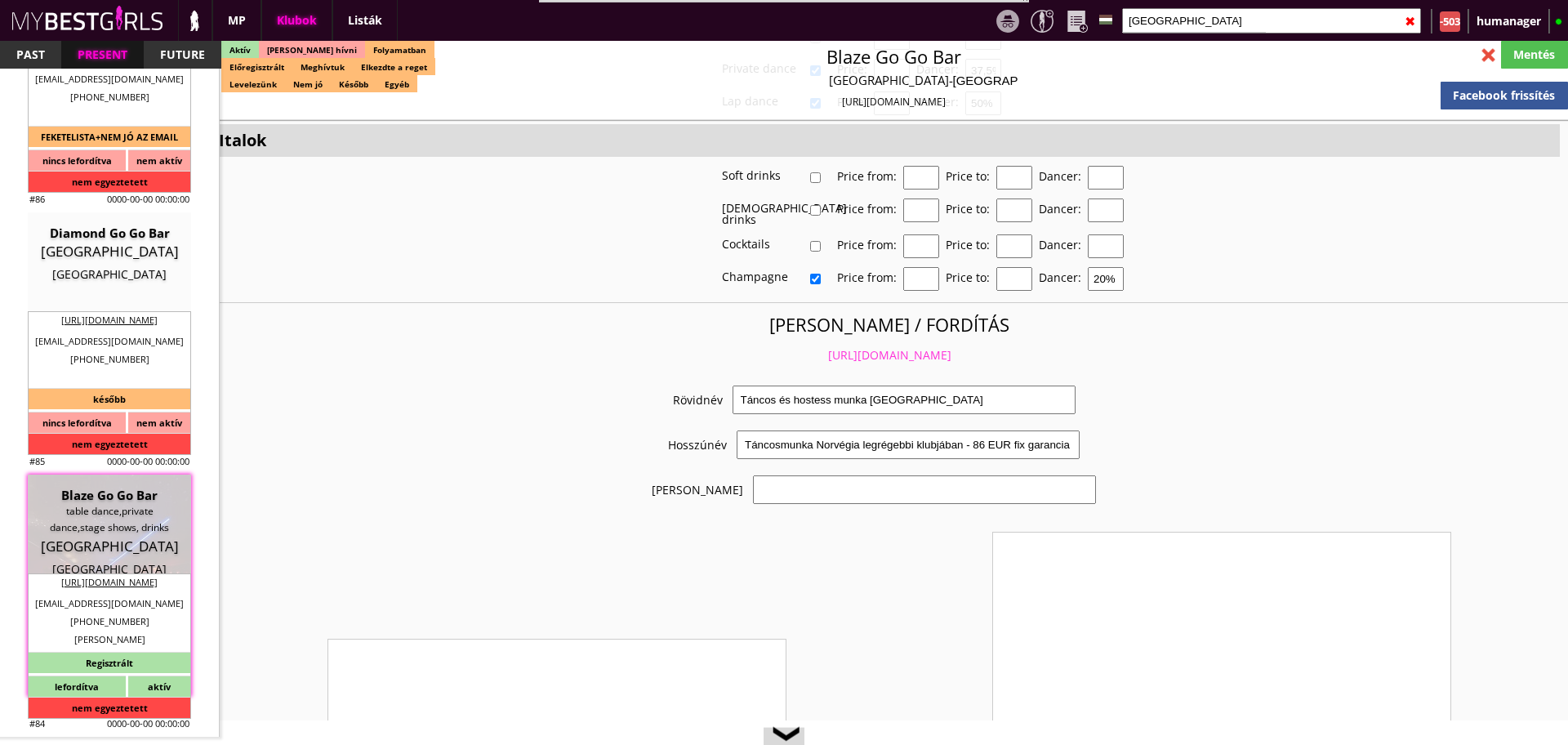
type input "Asztali tánc, privát tánc, lap dance, ital hostess"
type textarea "The club is clean full nude striptease club not escort club. Is the oldest club…"
type textarea "Country: Norway Club: clean full nude striptease club. No escort! The general r…"
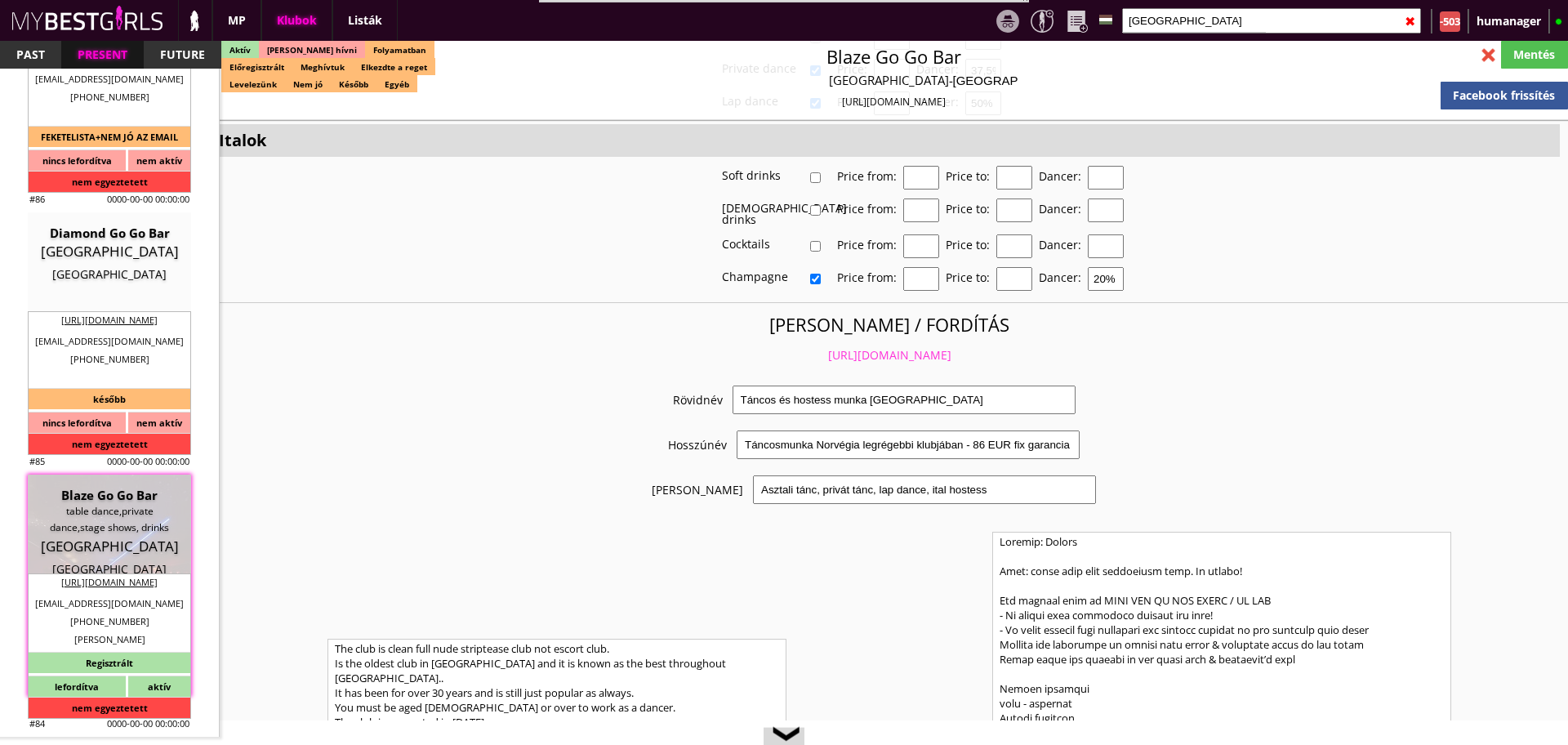
scroll to position [3116, 0]
click at [882, 347] on link "https://mybestgirls.com/tancos-es-hostess-munka-norvegiaban" at bounding box center [890, 354] width 124 height 15
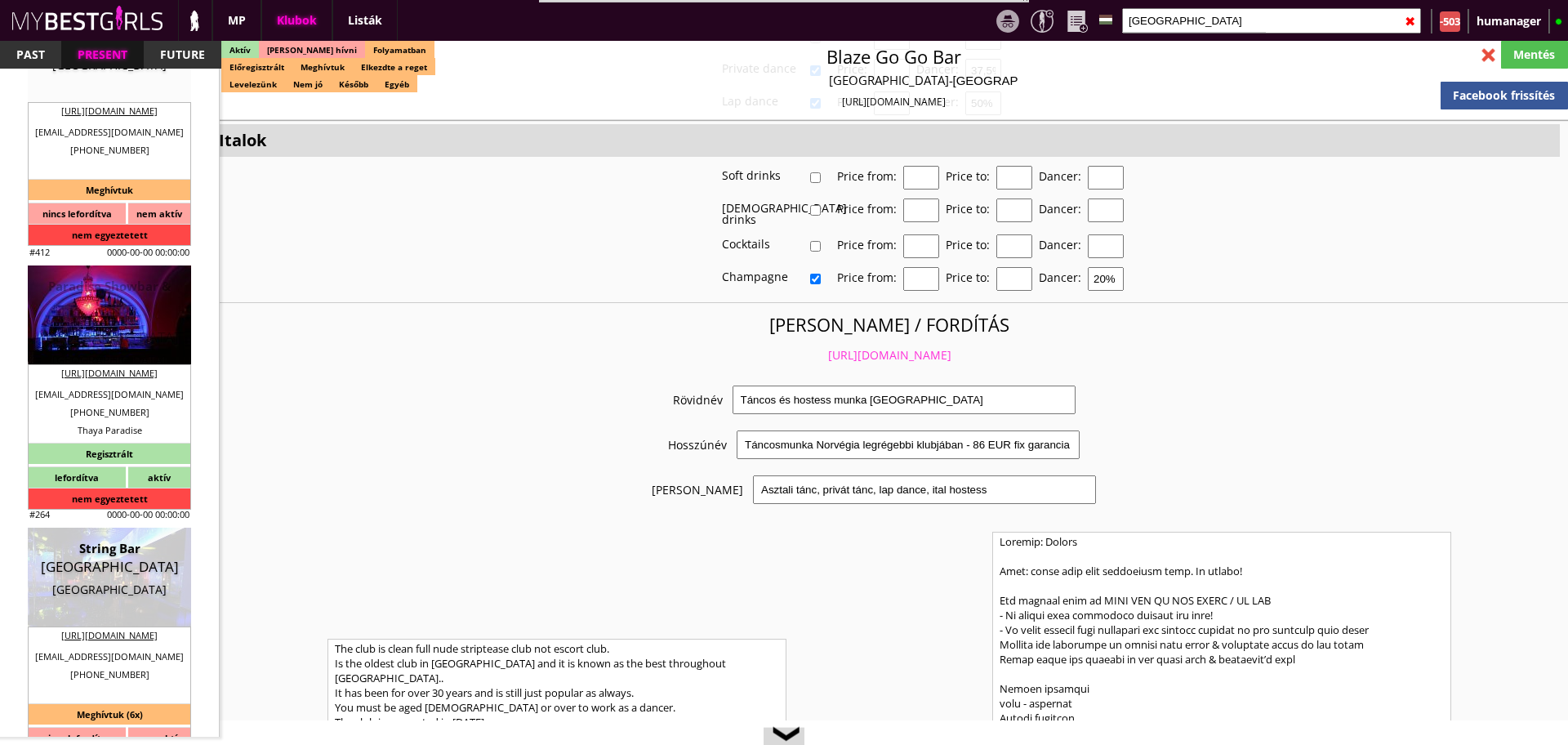
scroll to position [627, 0]
click at [117, 323] on div "Stripper club" at bounding box center [109, 320] width 139 height 16
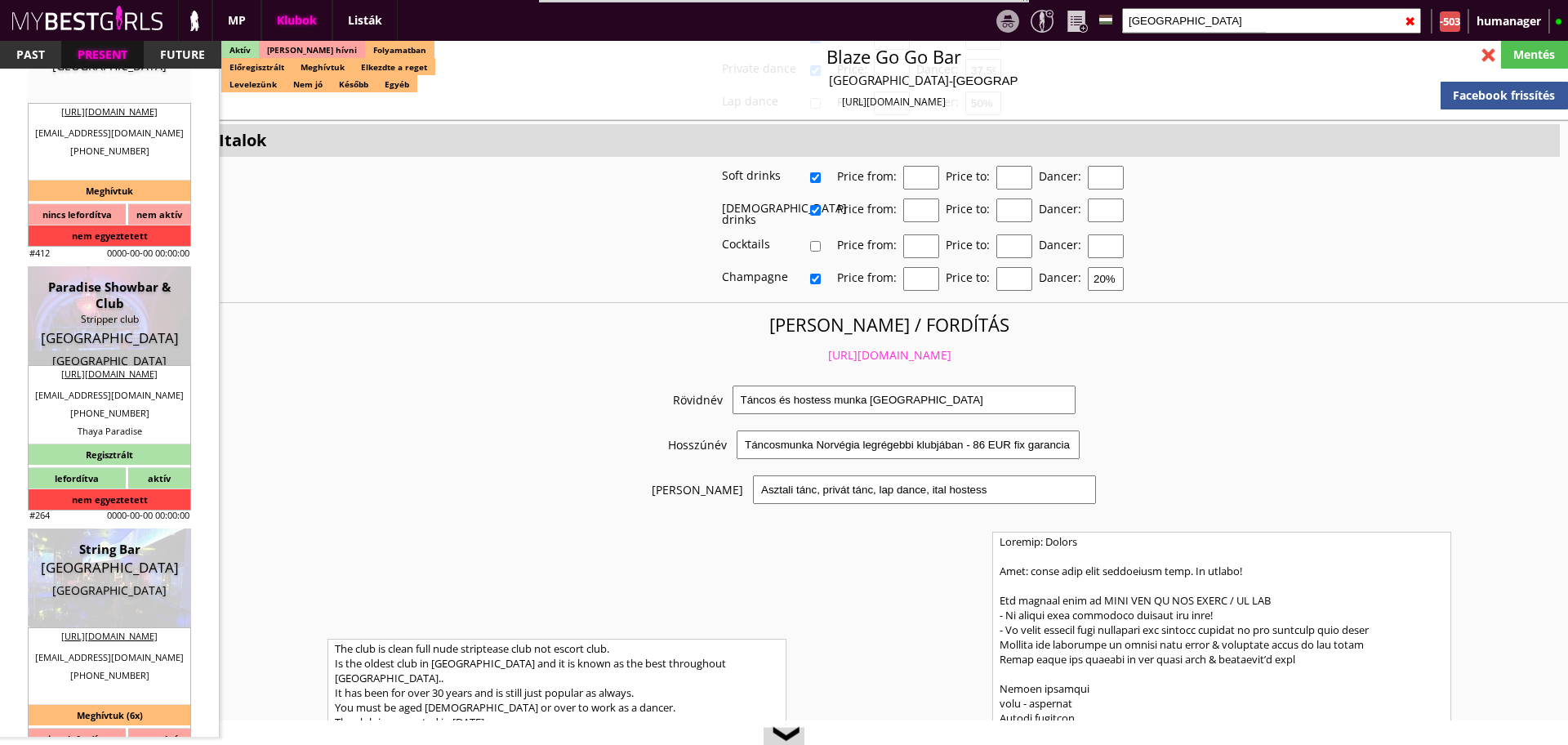
type input "[GEOGRAPHIC_DATA]"
checkbox input "false"
type textarea "2023.10. Nem a legjobb hely, elég megosztó. Többségében nem túl jó véleménnyel …"
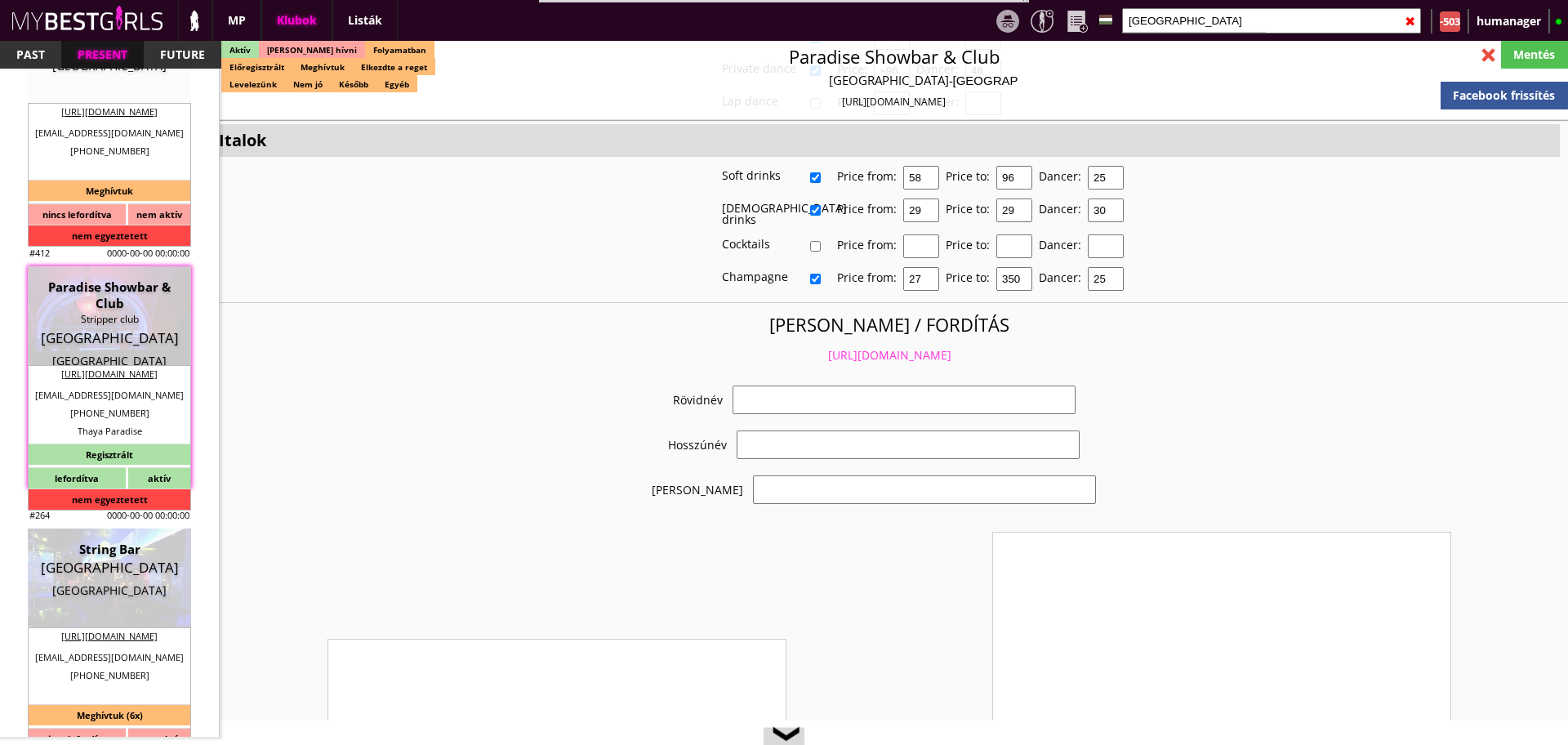
scroll to position [3132, 0]
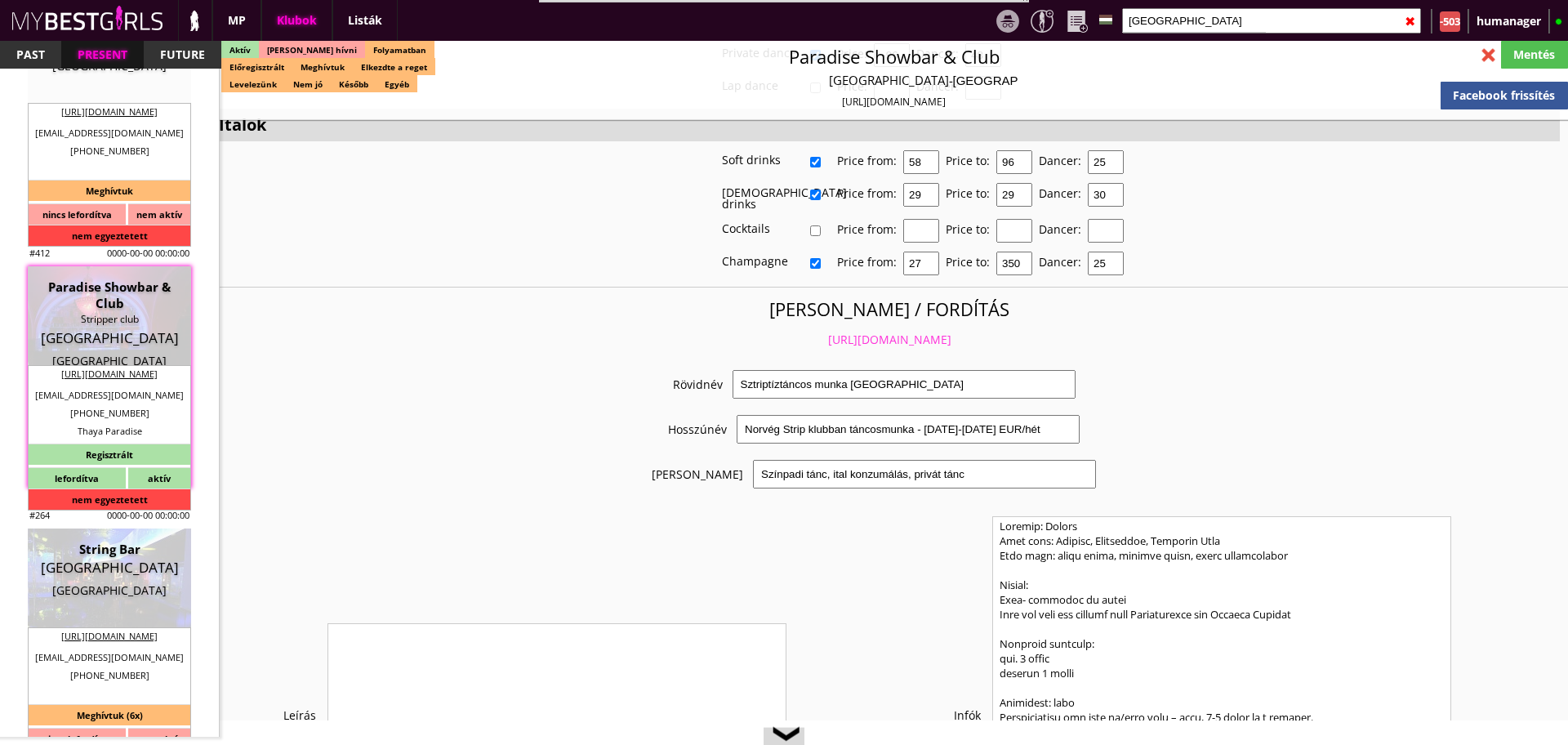
click at [839, 332] on link "https://mybestgirls.com/sztriptiztancos-munka-norvegiaban" at bounding box center [890, 339] width 124 height 15
click at [1167, 8] on input "oslo" at bounding box center [1271, 21] width 299 height 25
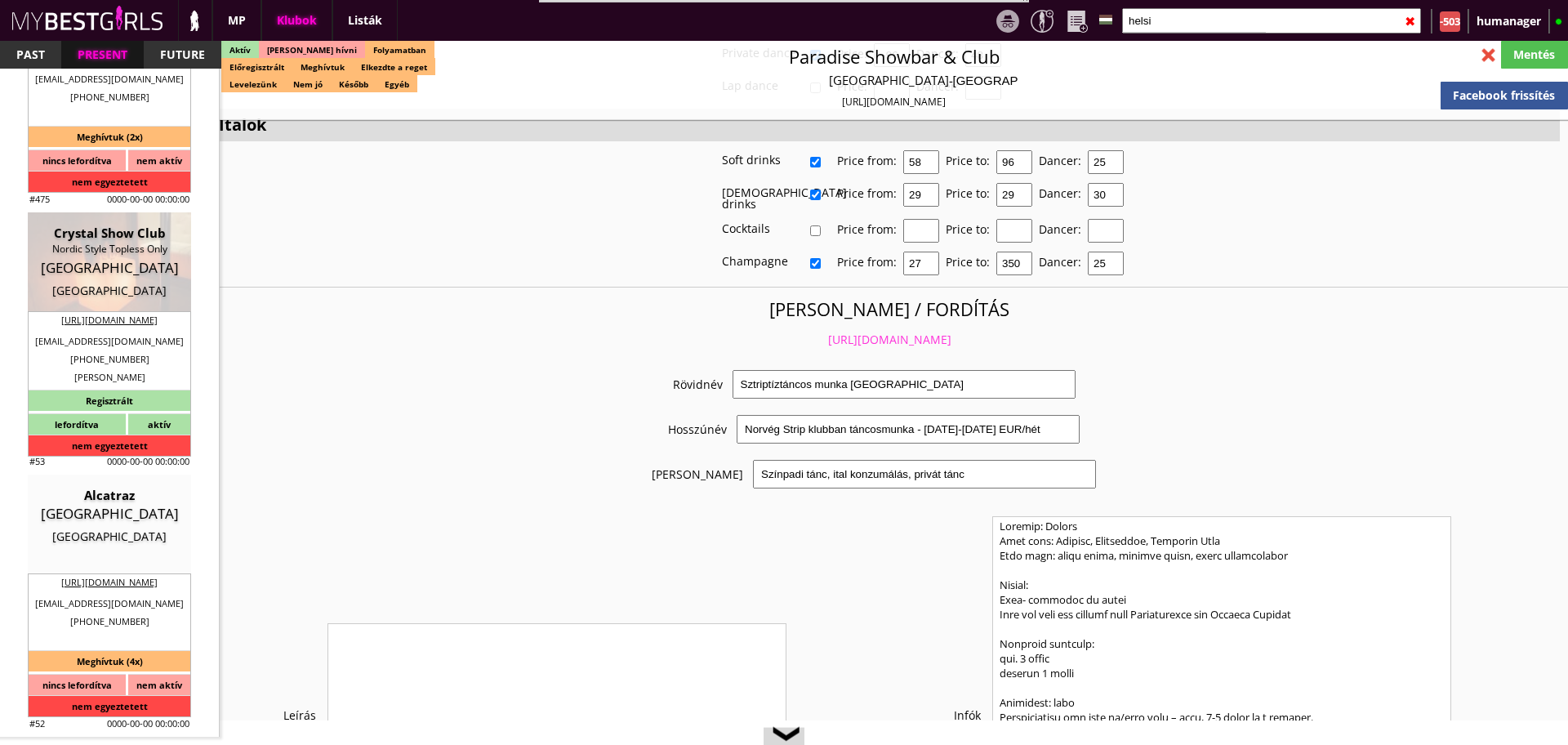
scroll to position [156, 0]
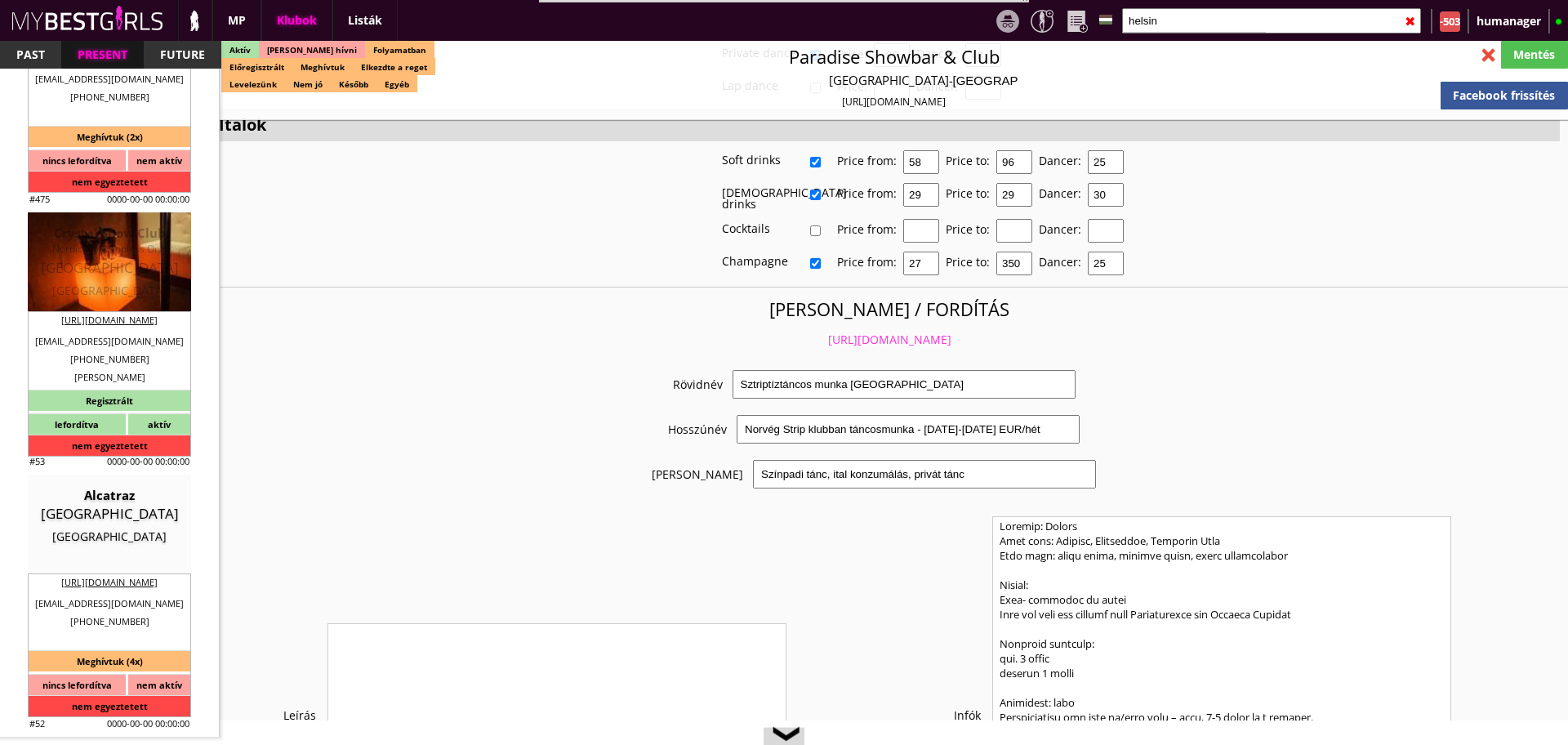
click at [134, 239] on div "Crystal Show Club" at bounding box center [109, 233] width 139 height 16
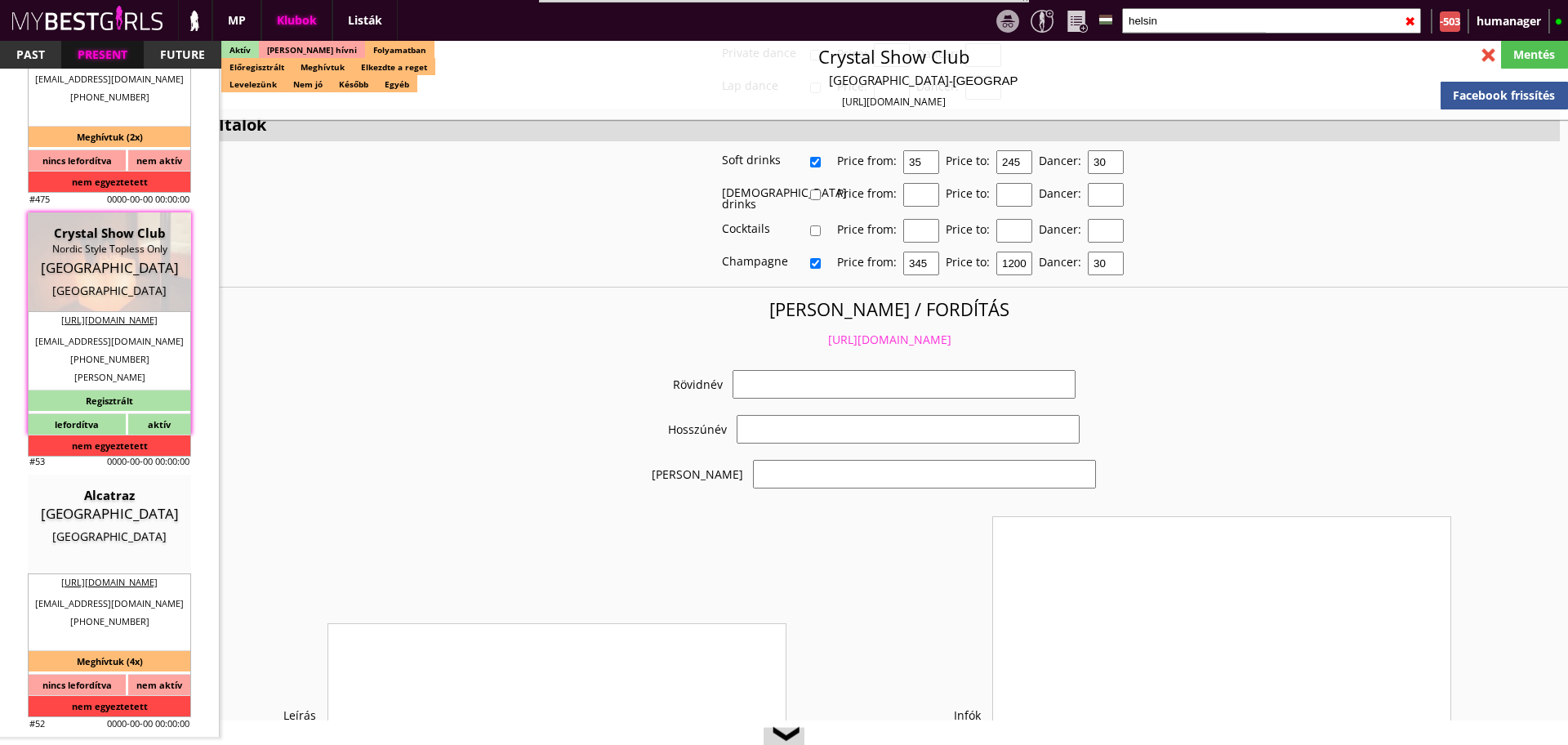
scroll to position [3116, 0]
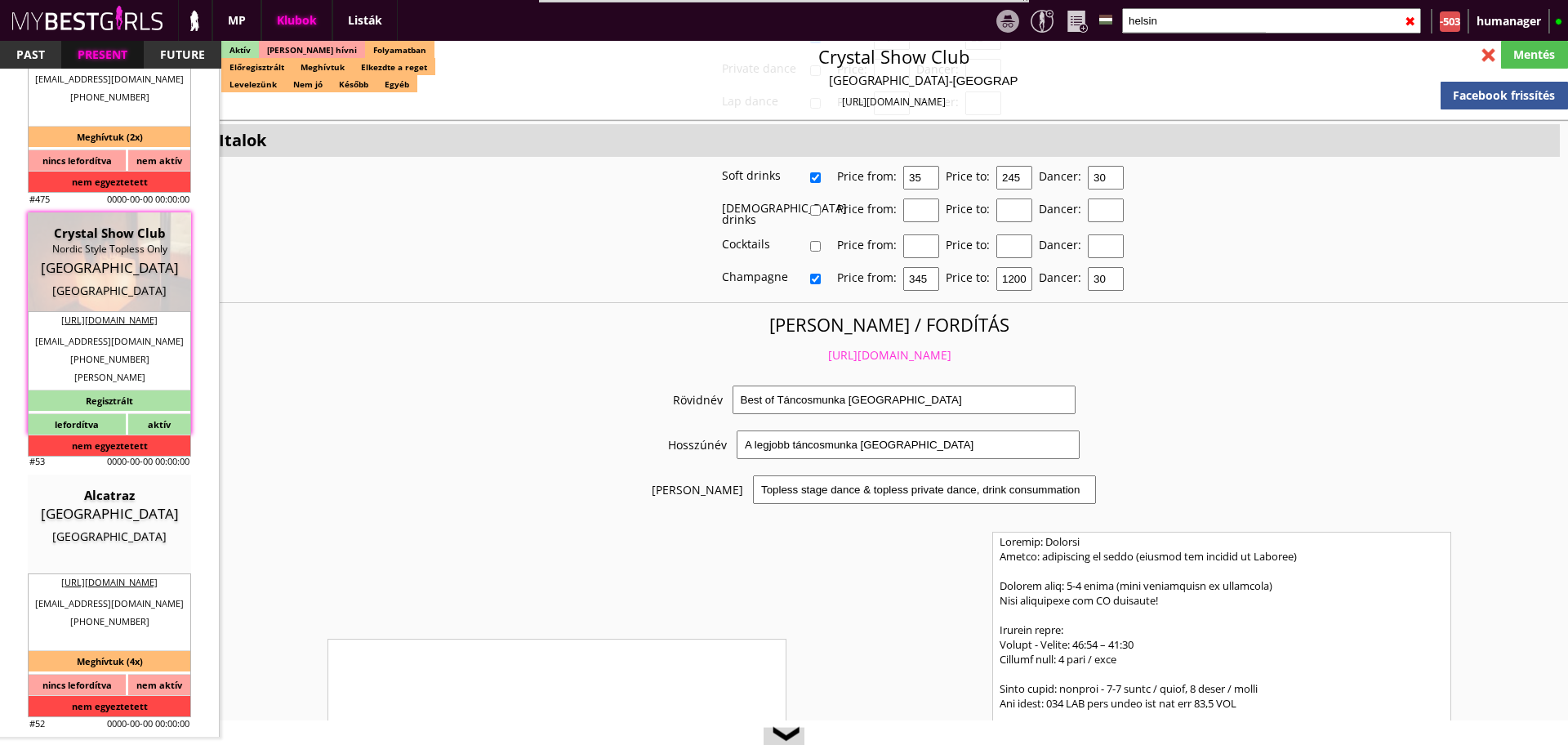
click at [868, 347] on link "https://mybestgirls.com/best-of-tancosmunka-finnorszagban--" at bounding box center [890, 354] width 124 height 15
click at [1173, 20] on input "helsin" at bounding box center [1271, 21] width 299 height 25
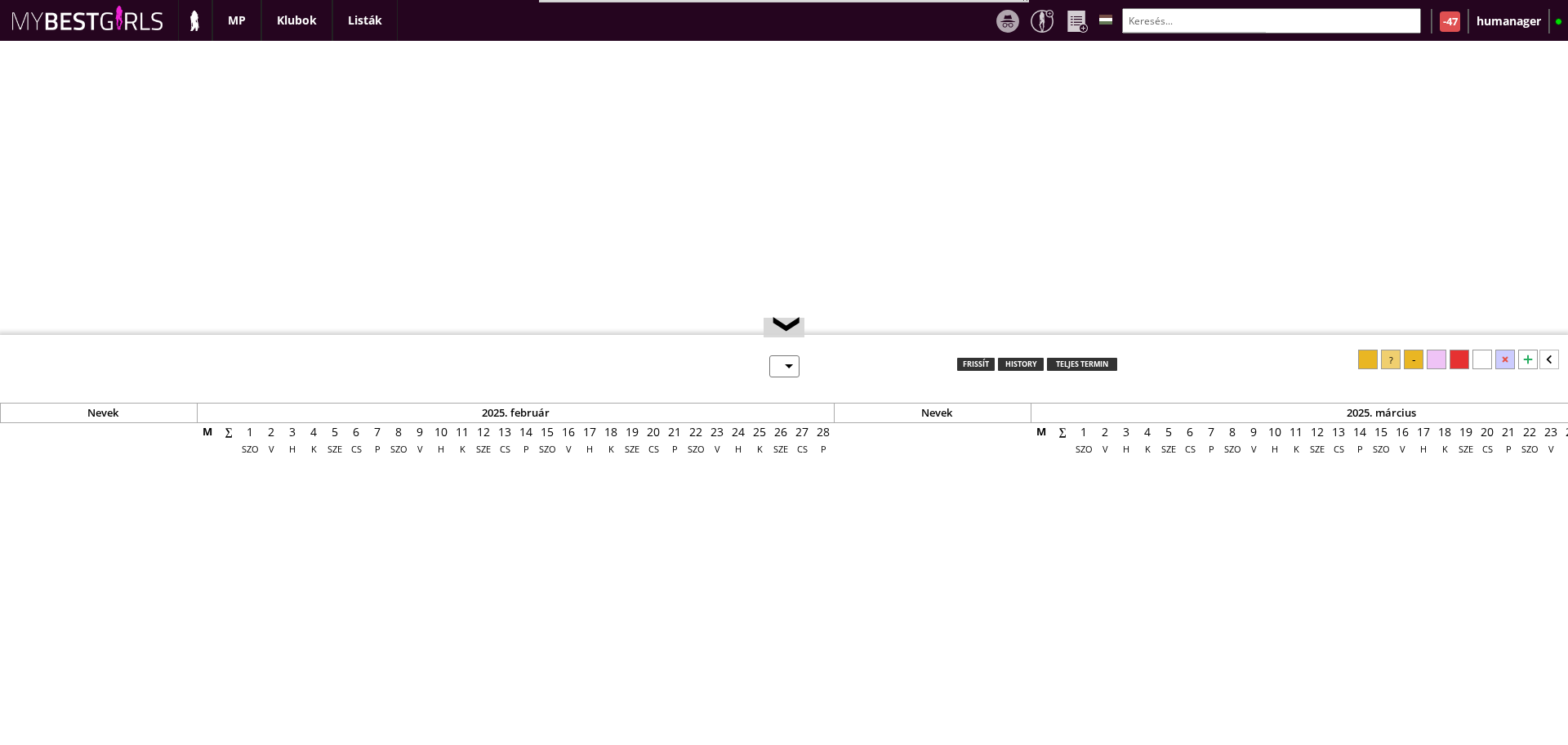
select select "0"
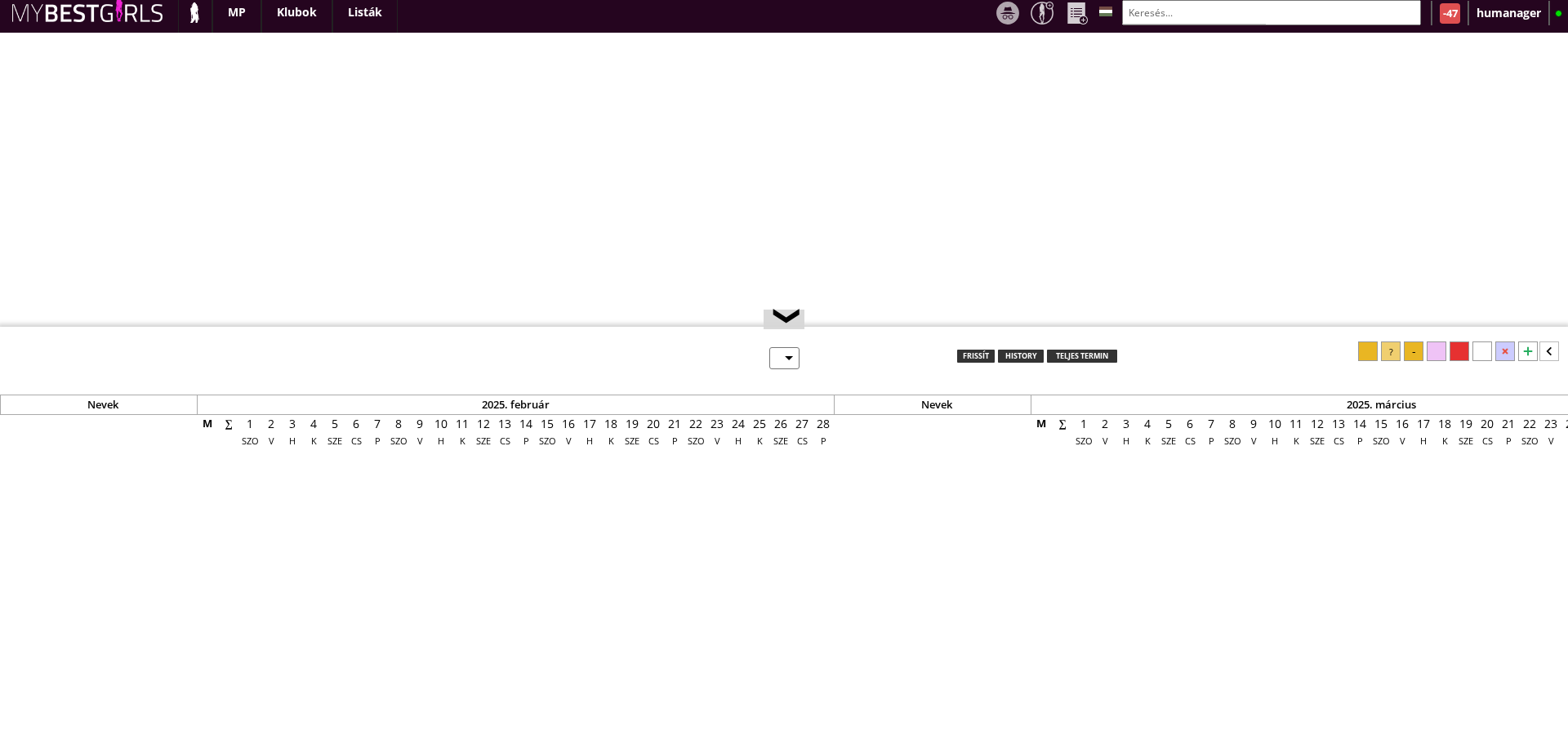
select select "0"
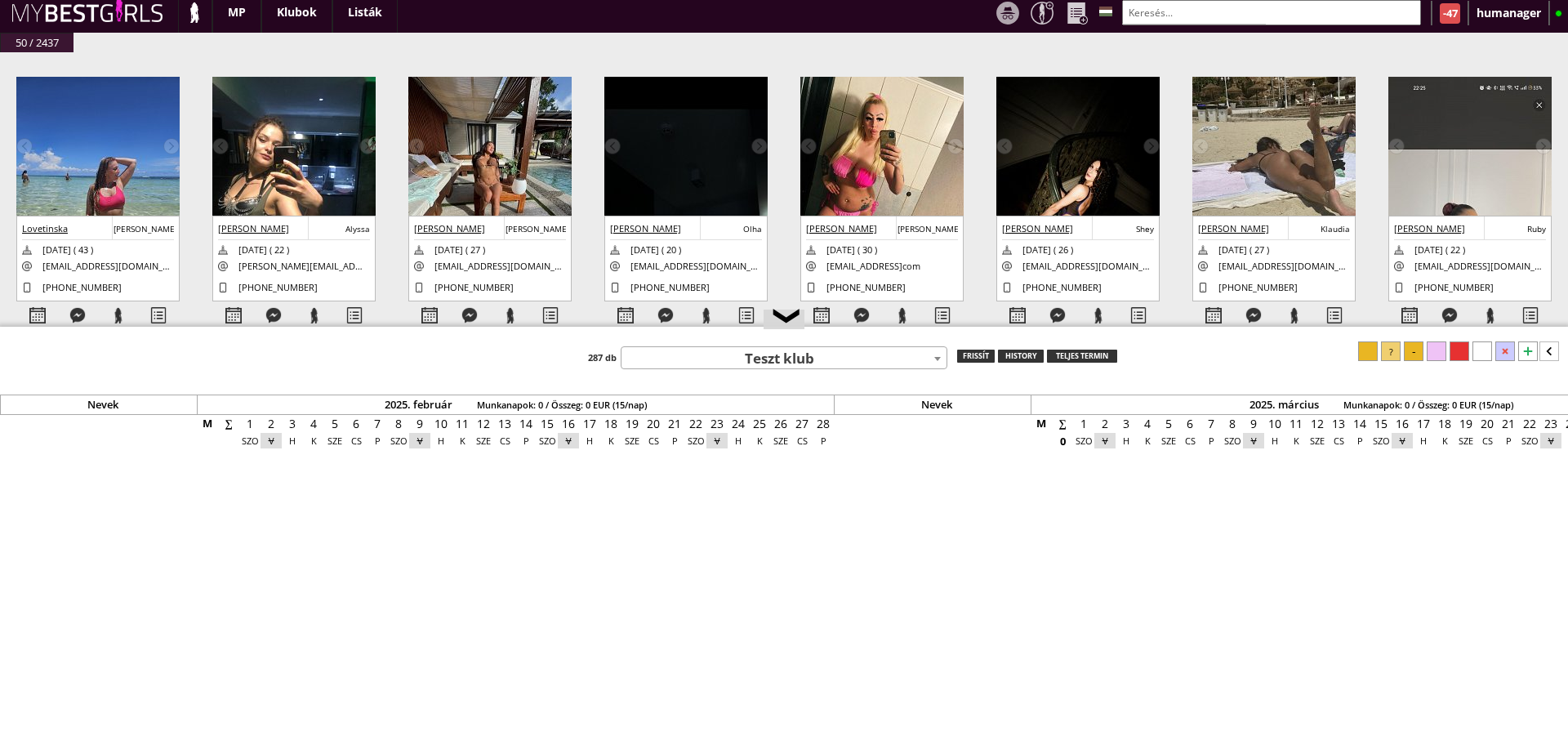
scroll to position [0, 6710]
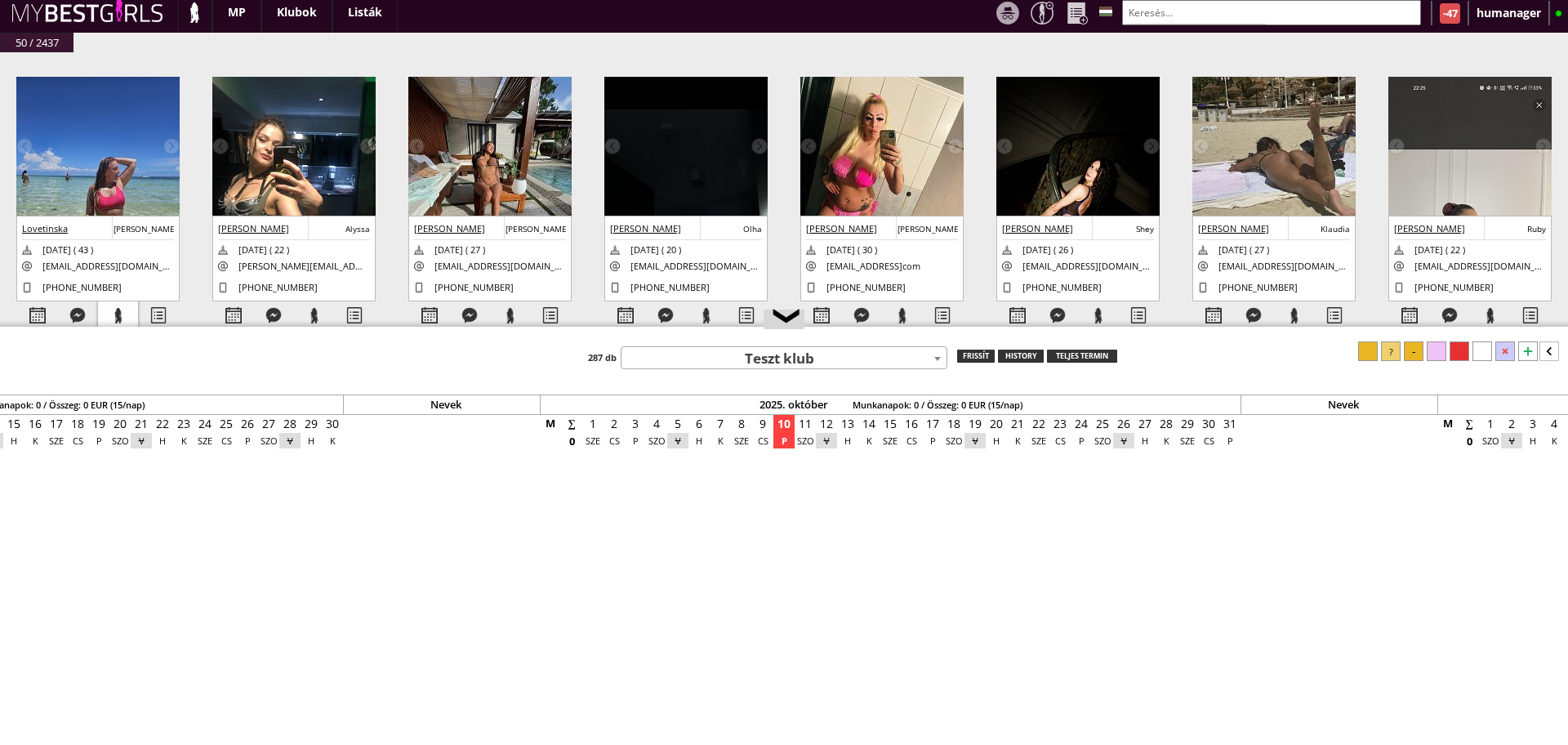
click at [107, 320] on div at bounding box center [118, 315] width 40 height 28
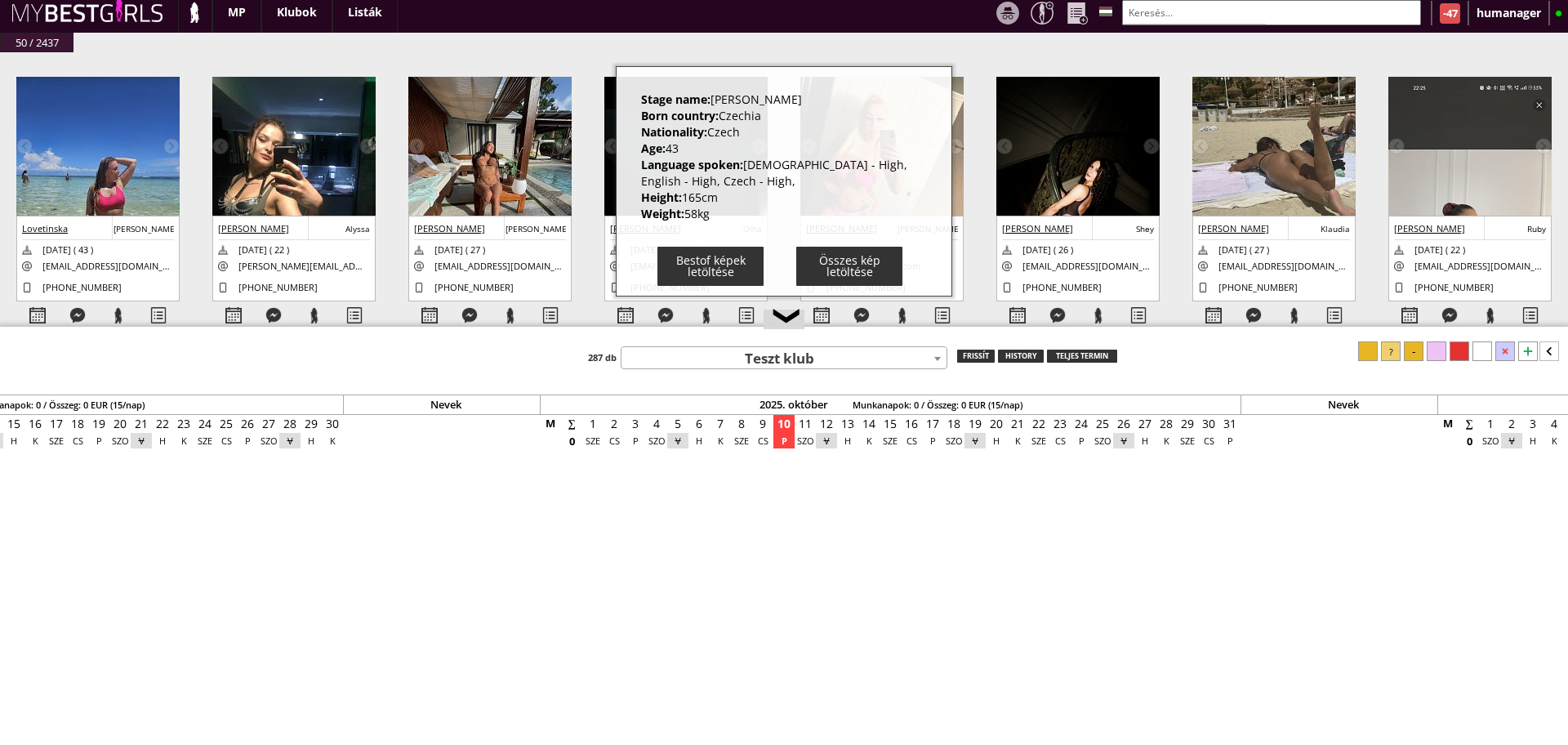
click at [189, 217] on div "#42462 2025-10-09 21:35:58 Lovetinska Andrea Andy 1982-08-07 ( 43 ) aaliahamor@…" at bounding box center [784, 211] width 1568 height 316
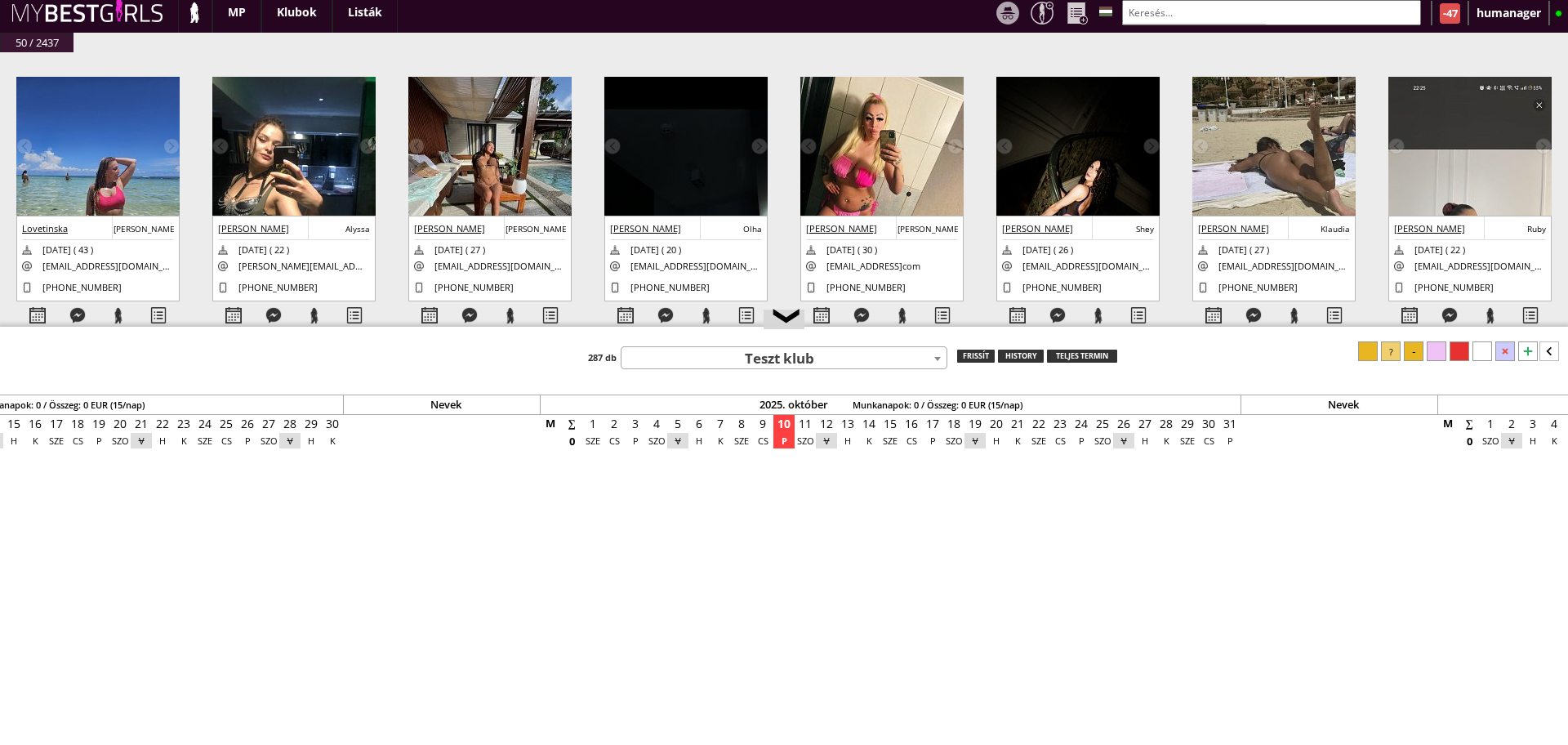
click at [159, 185] on img at bounding box center [98, 186] width 164 height 218
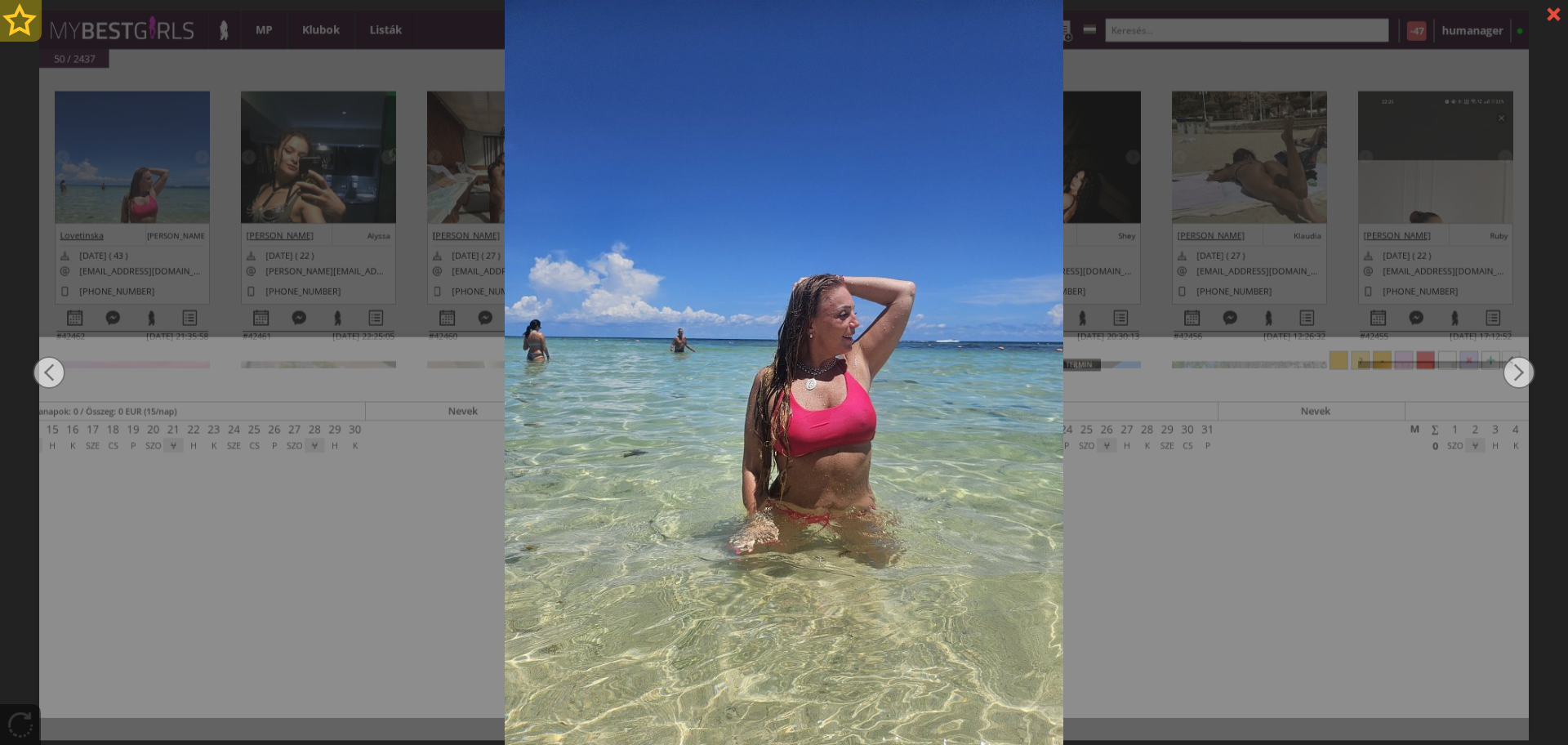
click at [30, 19] on div at bounding box center [21, 21] width 42 height 42
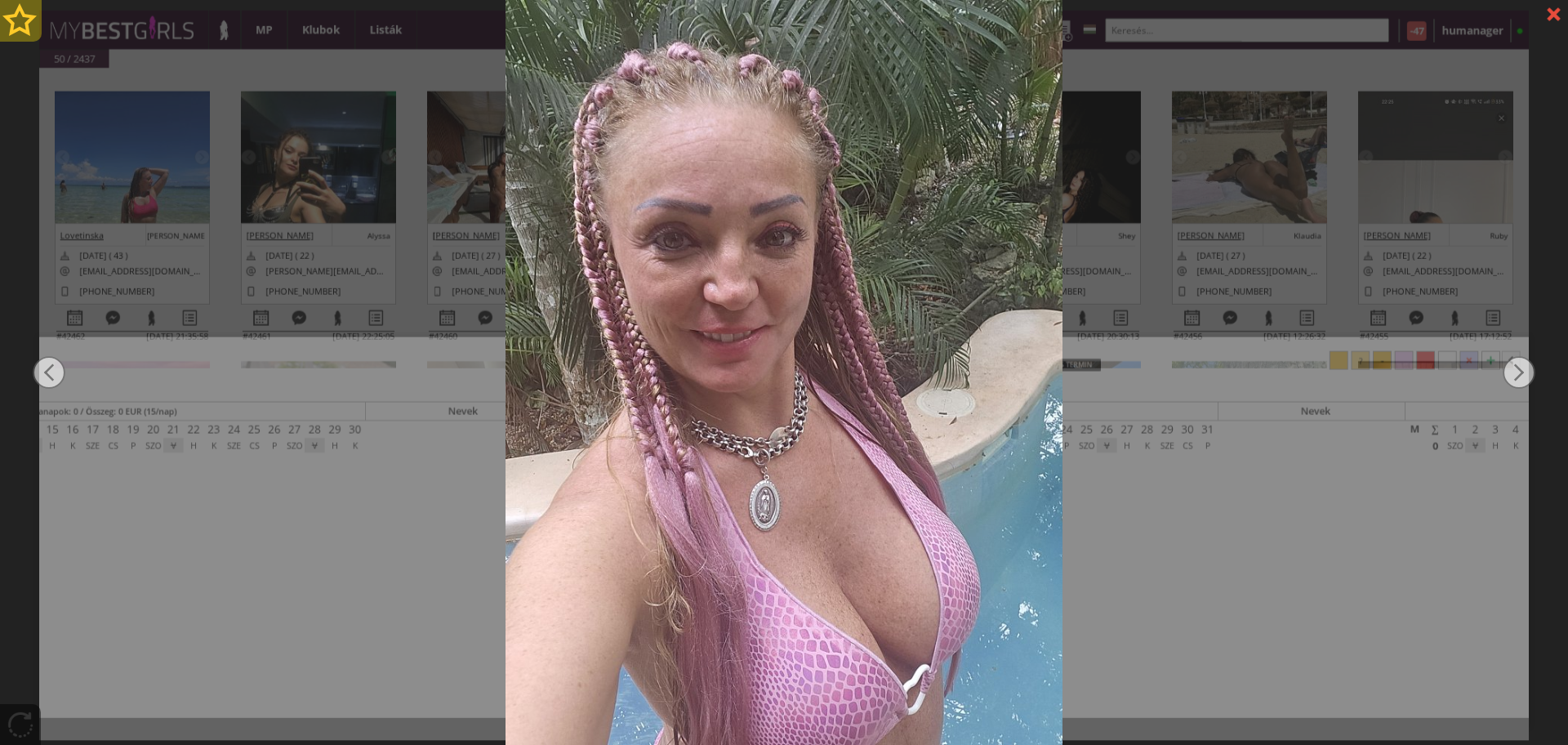
click at [30, 19] on div at bounding box center [21, 21] width 42 height 42
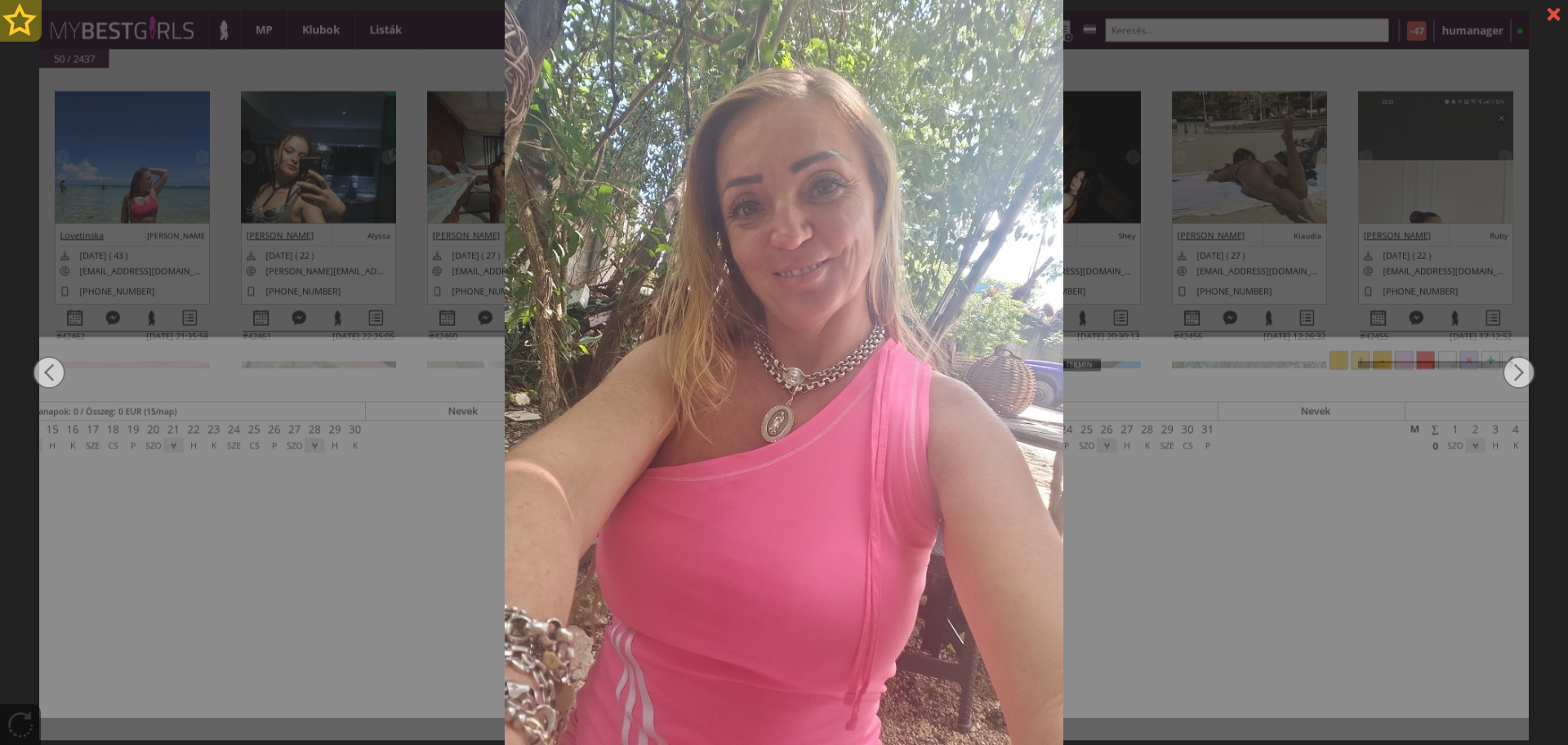
click at [30, 19] on div at bounding box center [21, 21] width 42 height 42
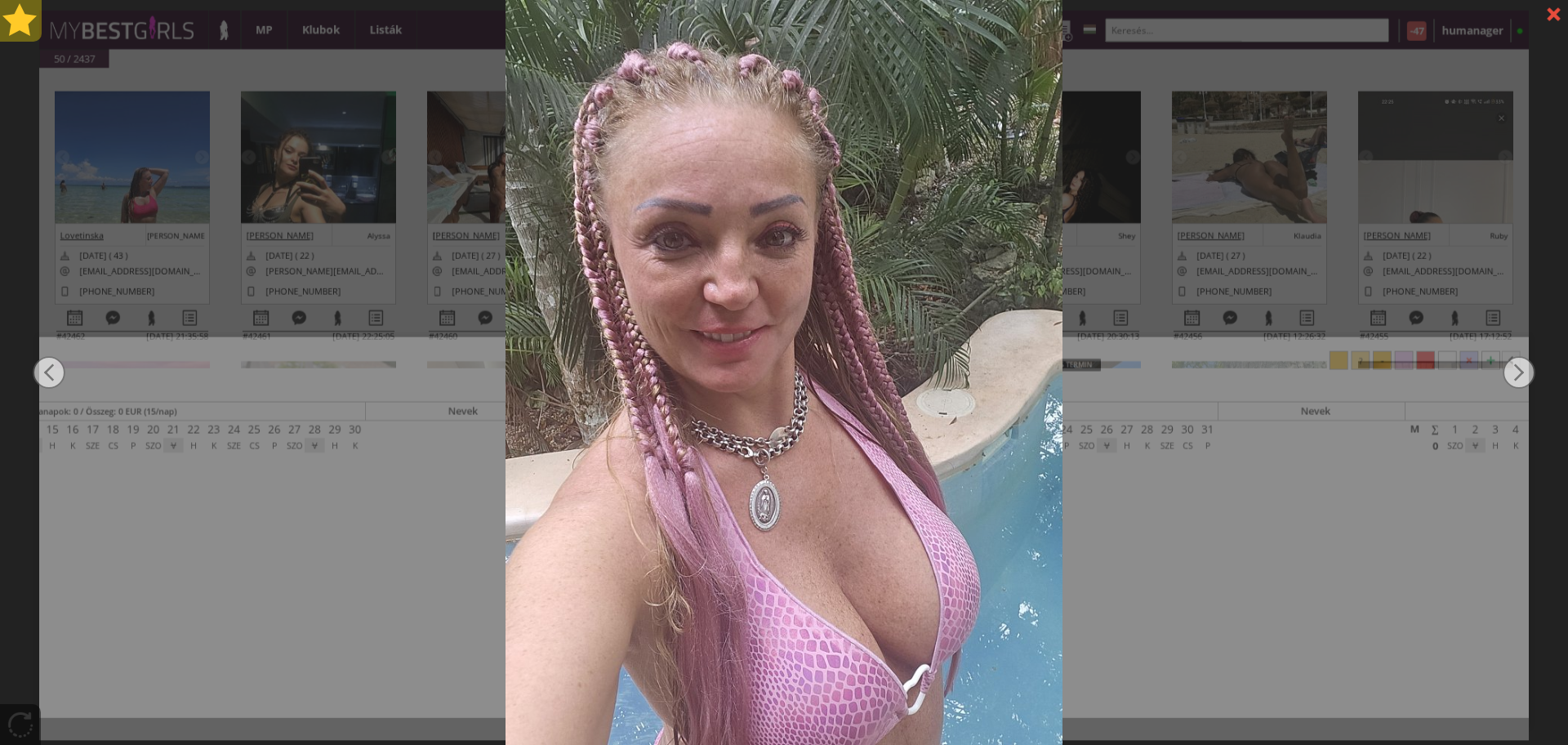
click at [30, 19] on div at bounding box center [21, 21] width 42 height 42
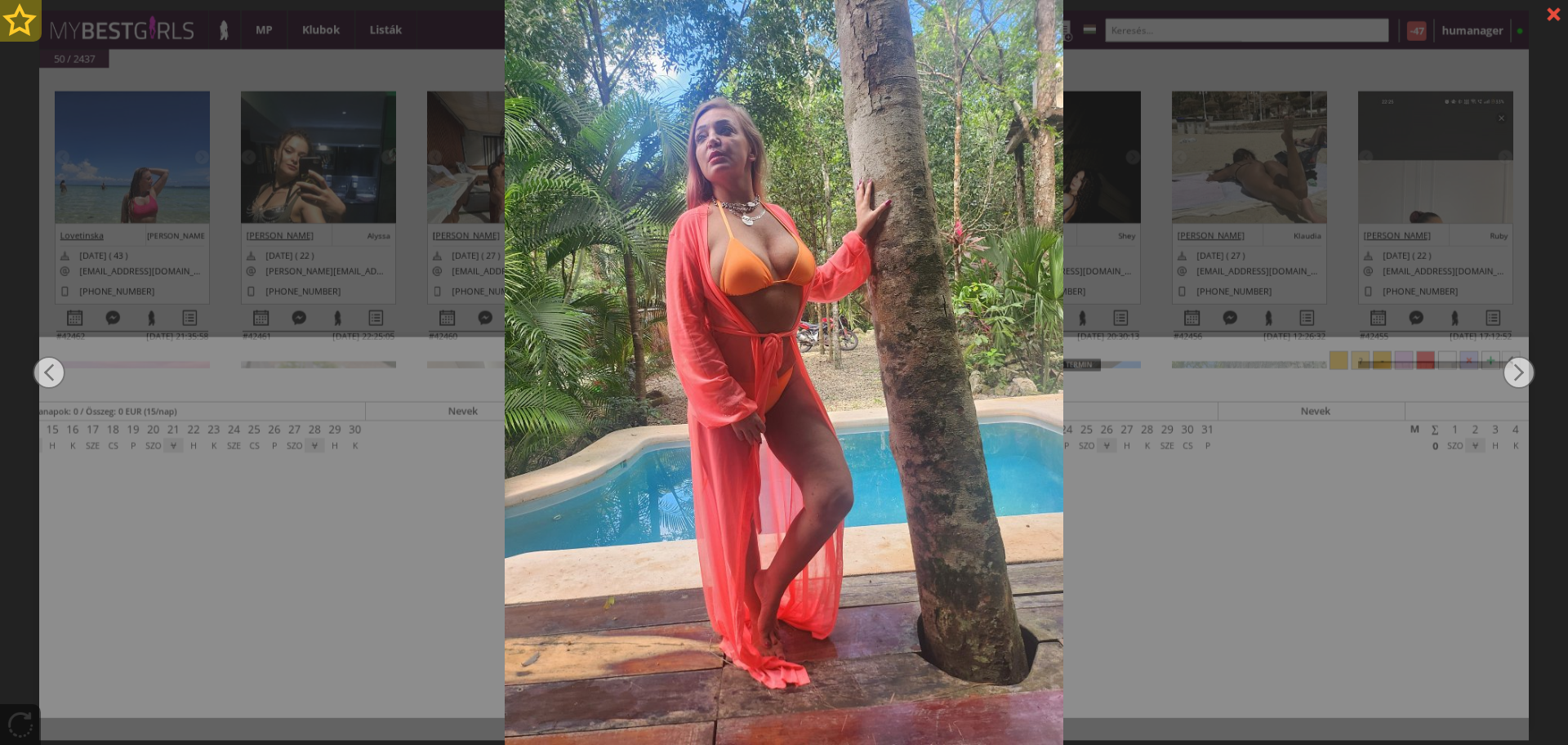
click at [30, 19] on div at bounding box center [21, 21] width 42 height 42
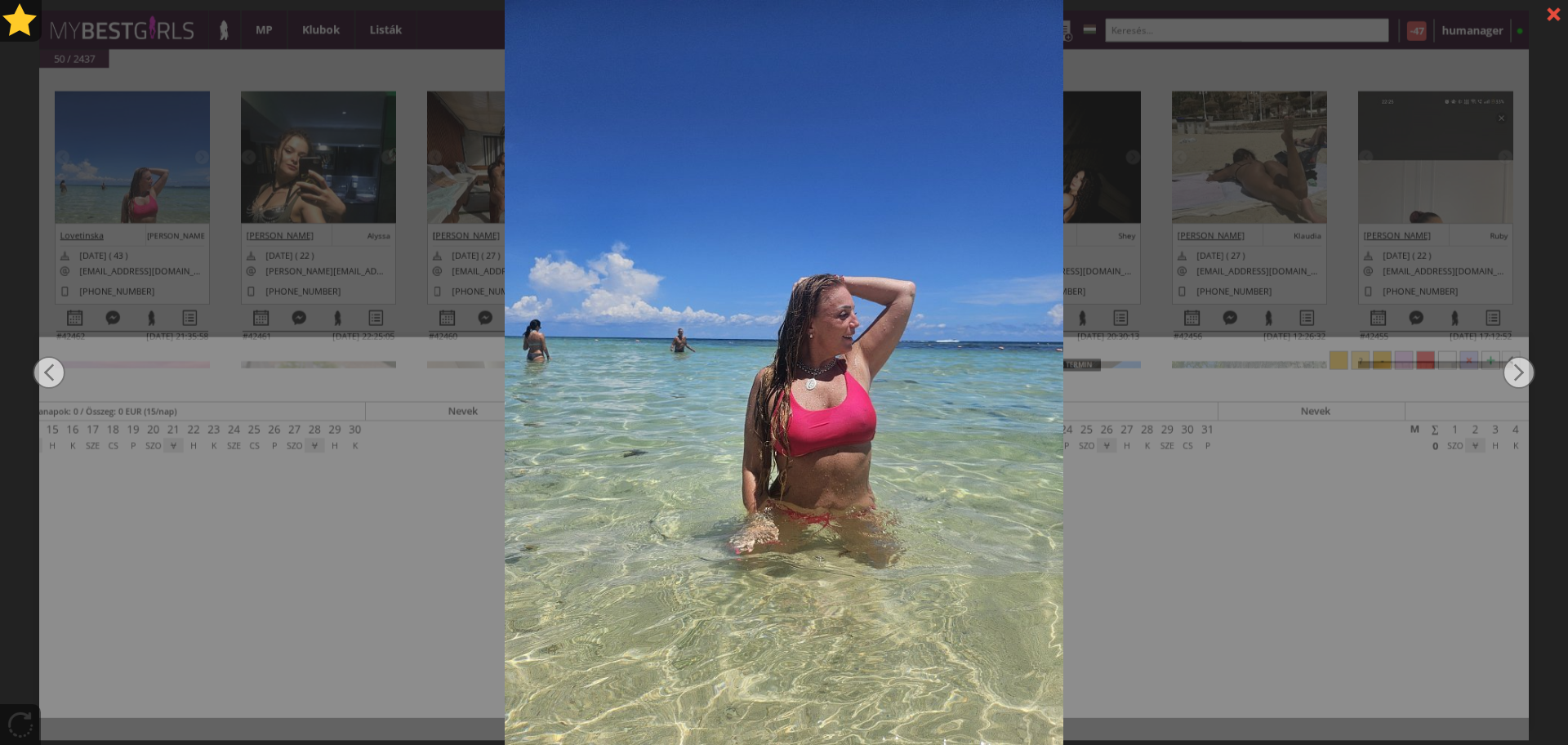
click at [412, 233] on div at bounding box center [784, 372] width 1568 height 745
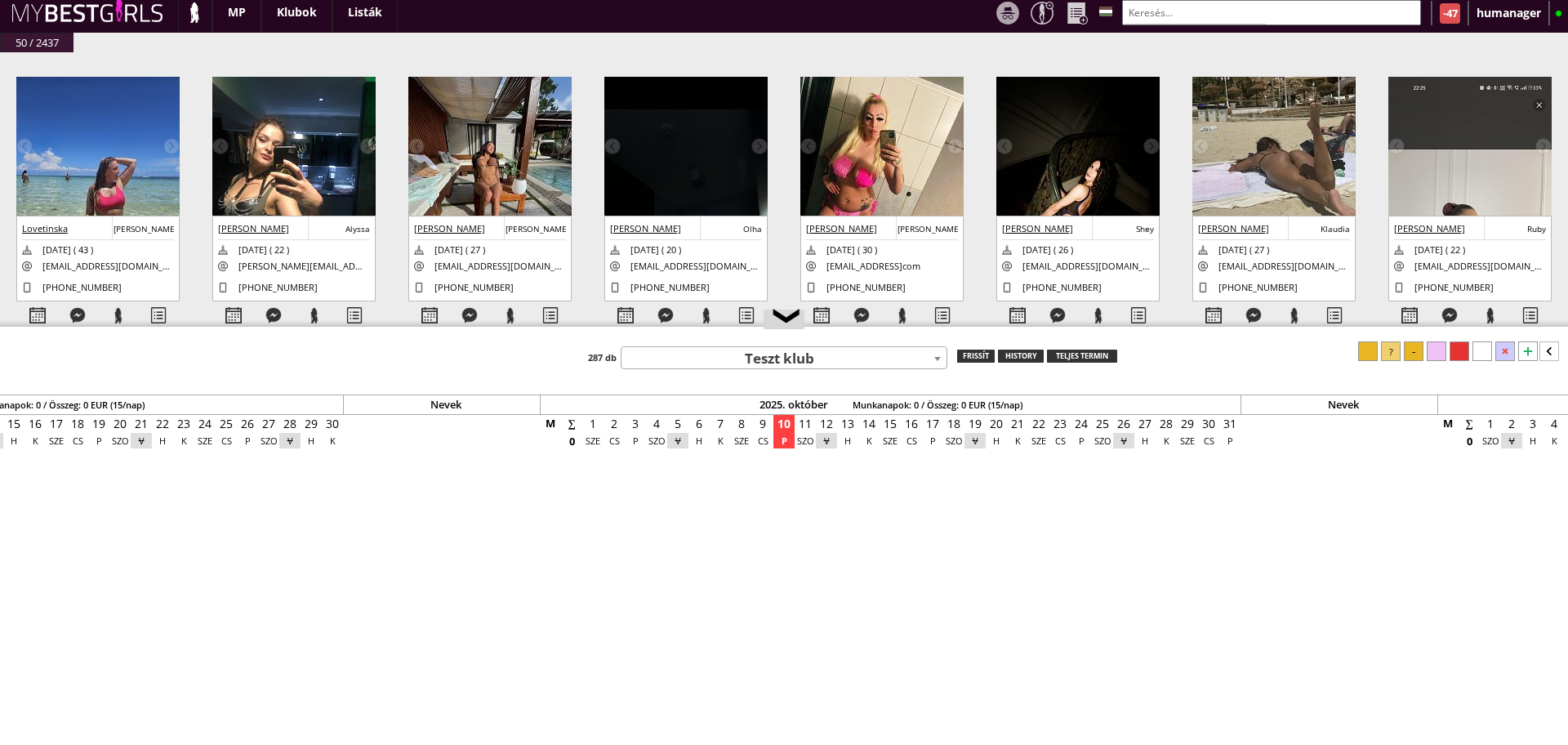
click at [1180, 5] on input "text" at bounding box center [1271, 13] width 299 height 25
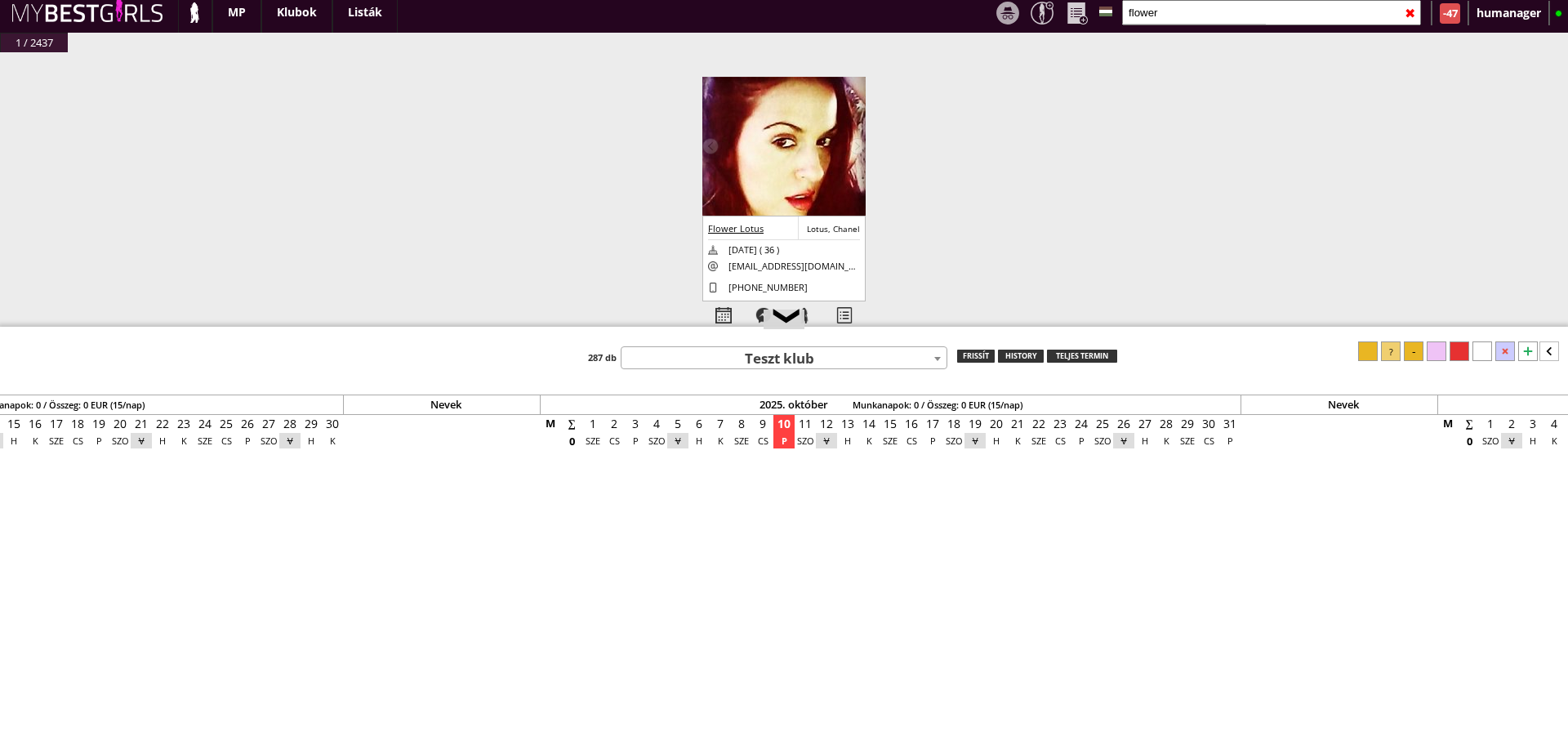
type input "flower"
click at [773, 347] on span "Teszt klub" at bounding box center [784, 358] width 327 height 23
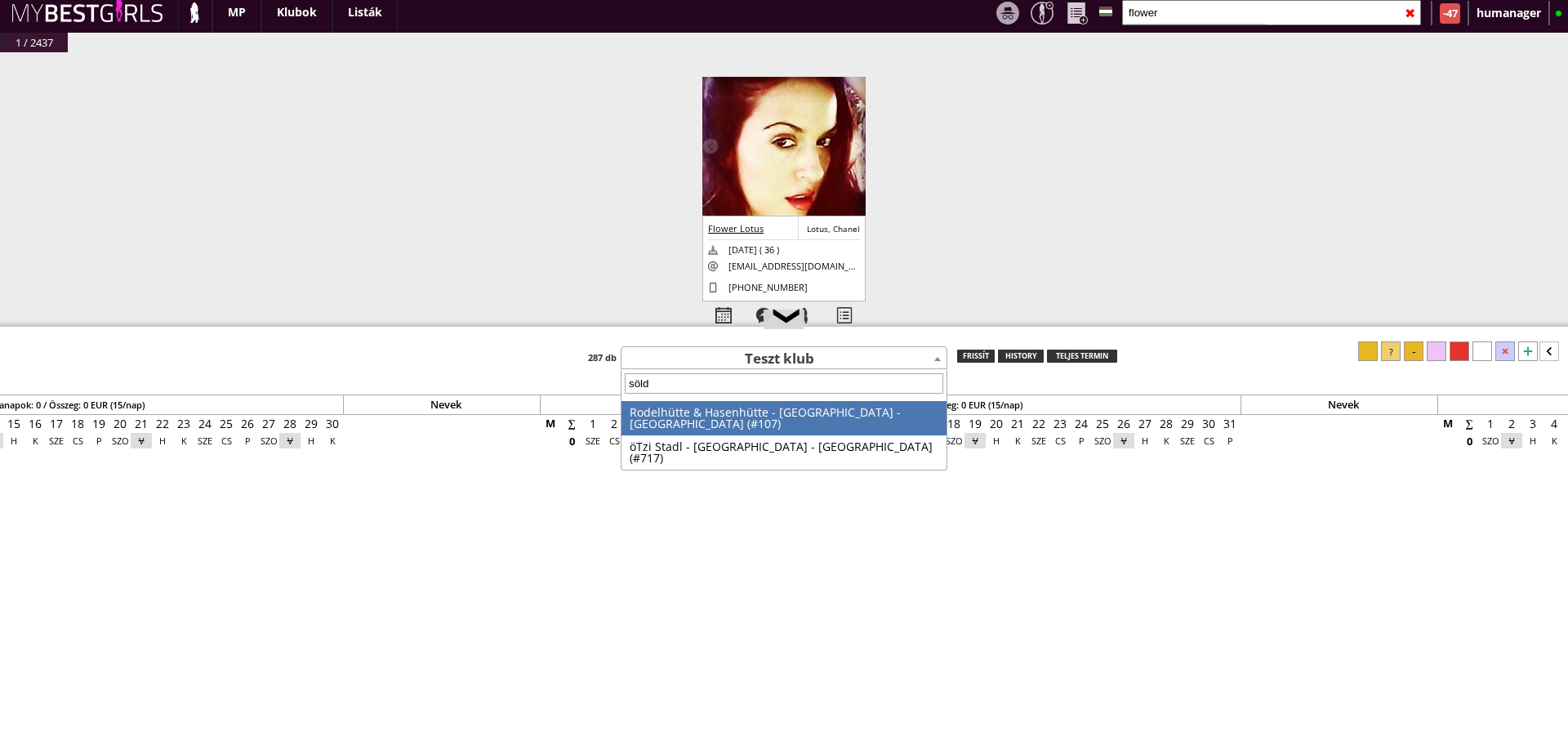
type input "sölde"
select select "107"
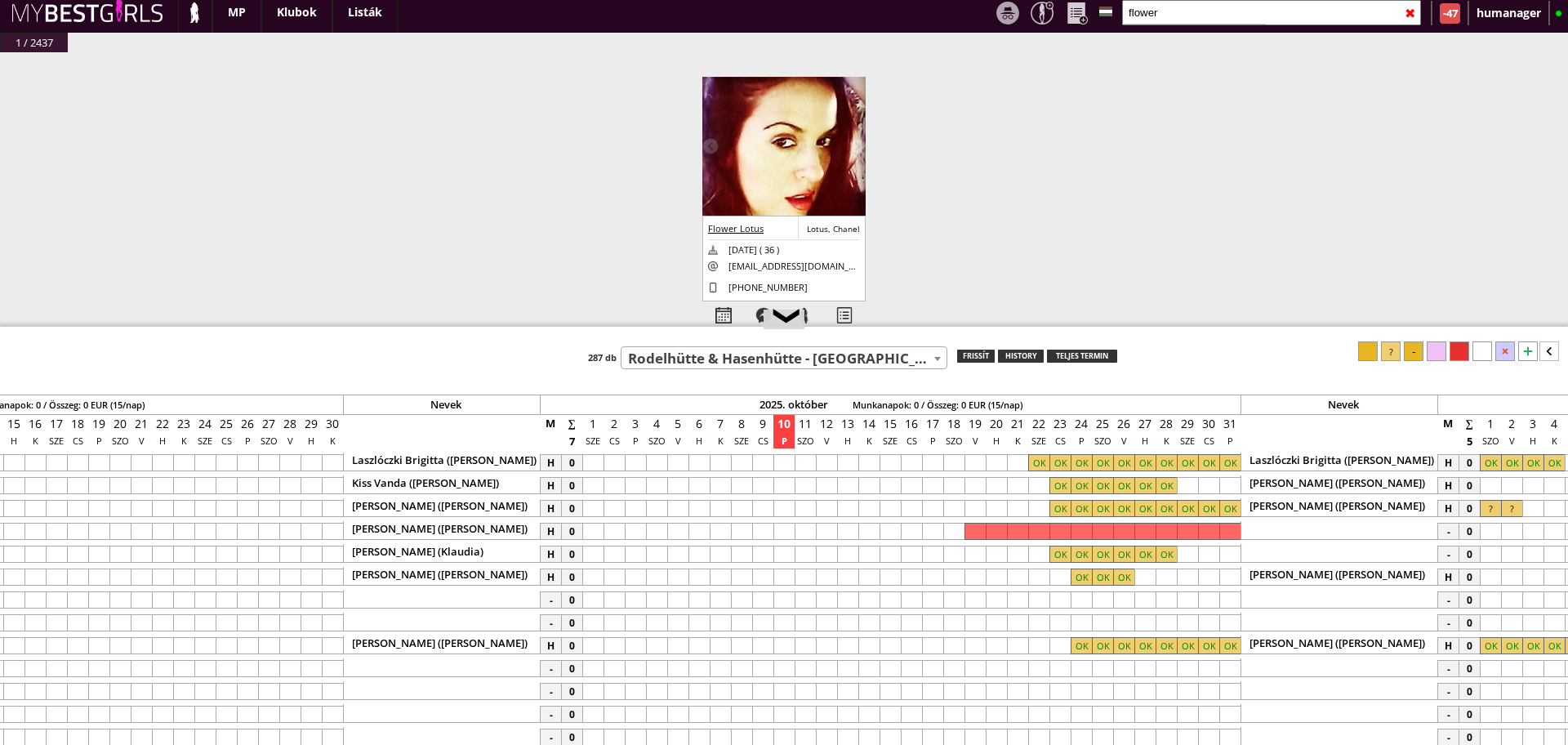
drag, startPoint x: 1082, startPoint y: 326, endPoint x: 1071, endPoint y: 222, distance: 104.6
click at [1071, 327] on div at bounding box center [784, 328] width 1568 height 3
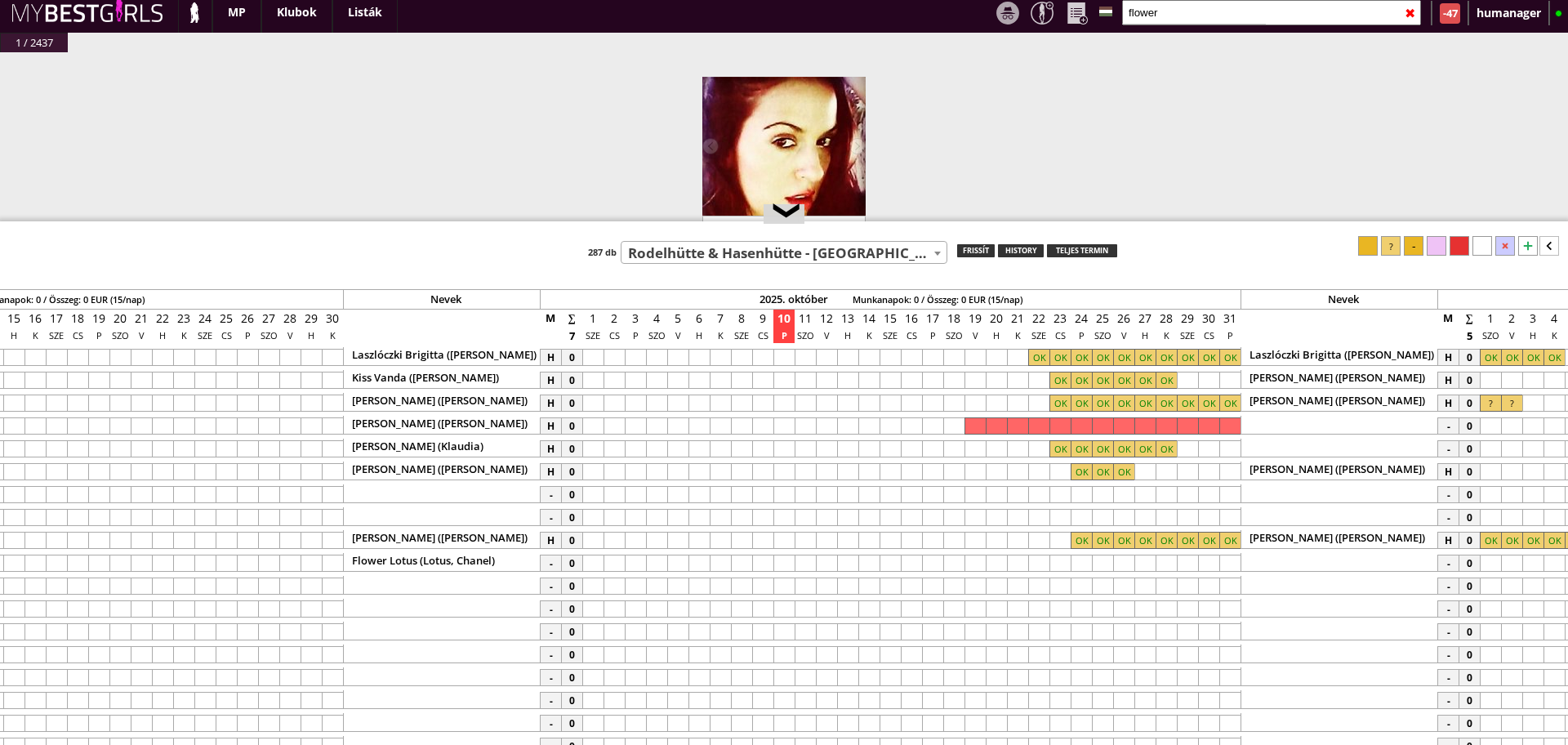
click at [932, 560] on div at bounding box center [932, 562] width 21 height 17
click at [1228, 563] on div at bounding box center [1229, 562] width 21 height 17
click at [1387, 251] on div at bounding box center [1391, 246] width 20 height 20
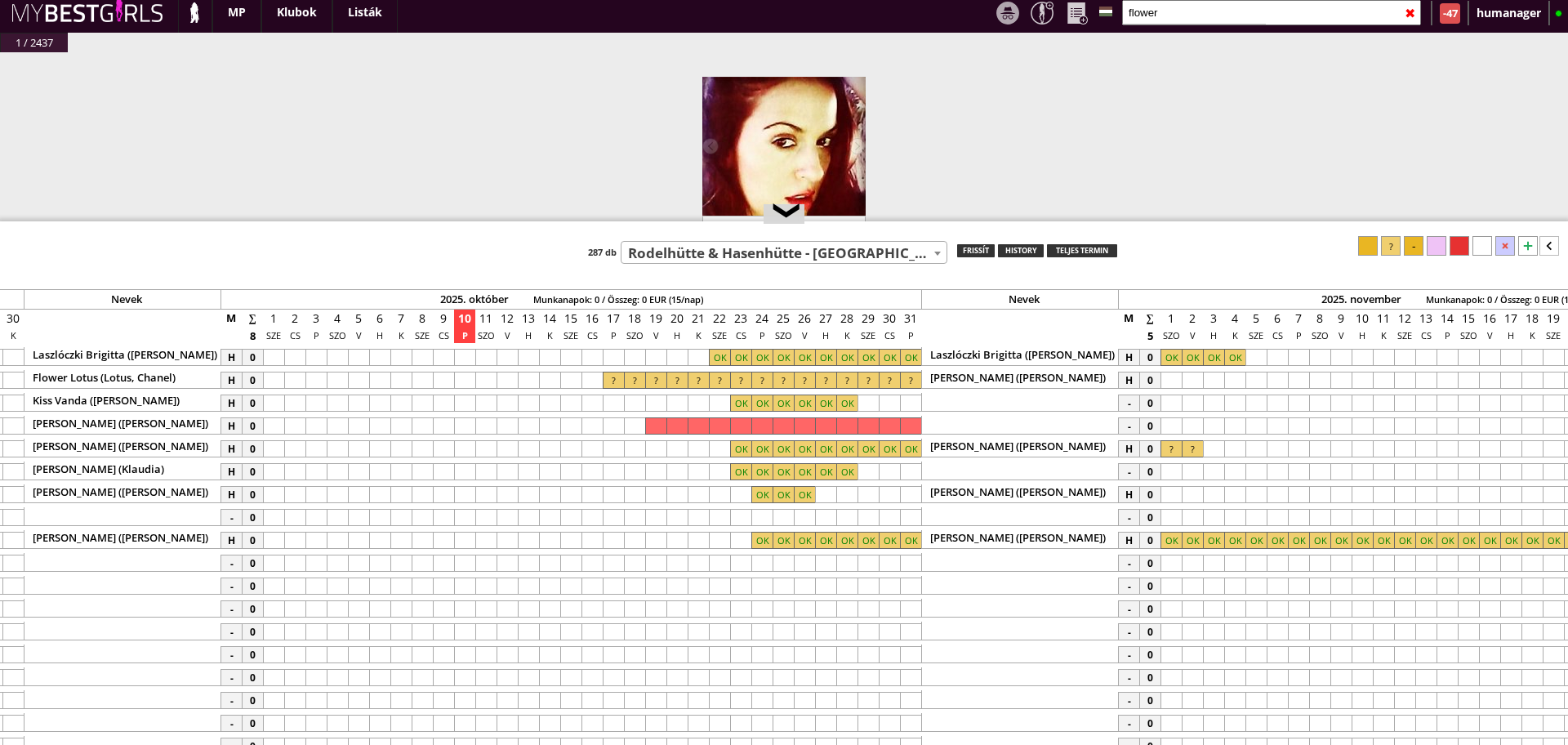
scroll to position [0, 7122]
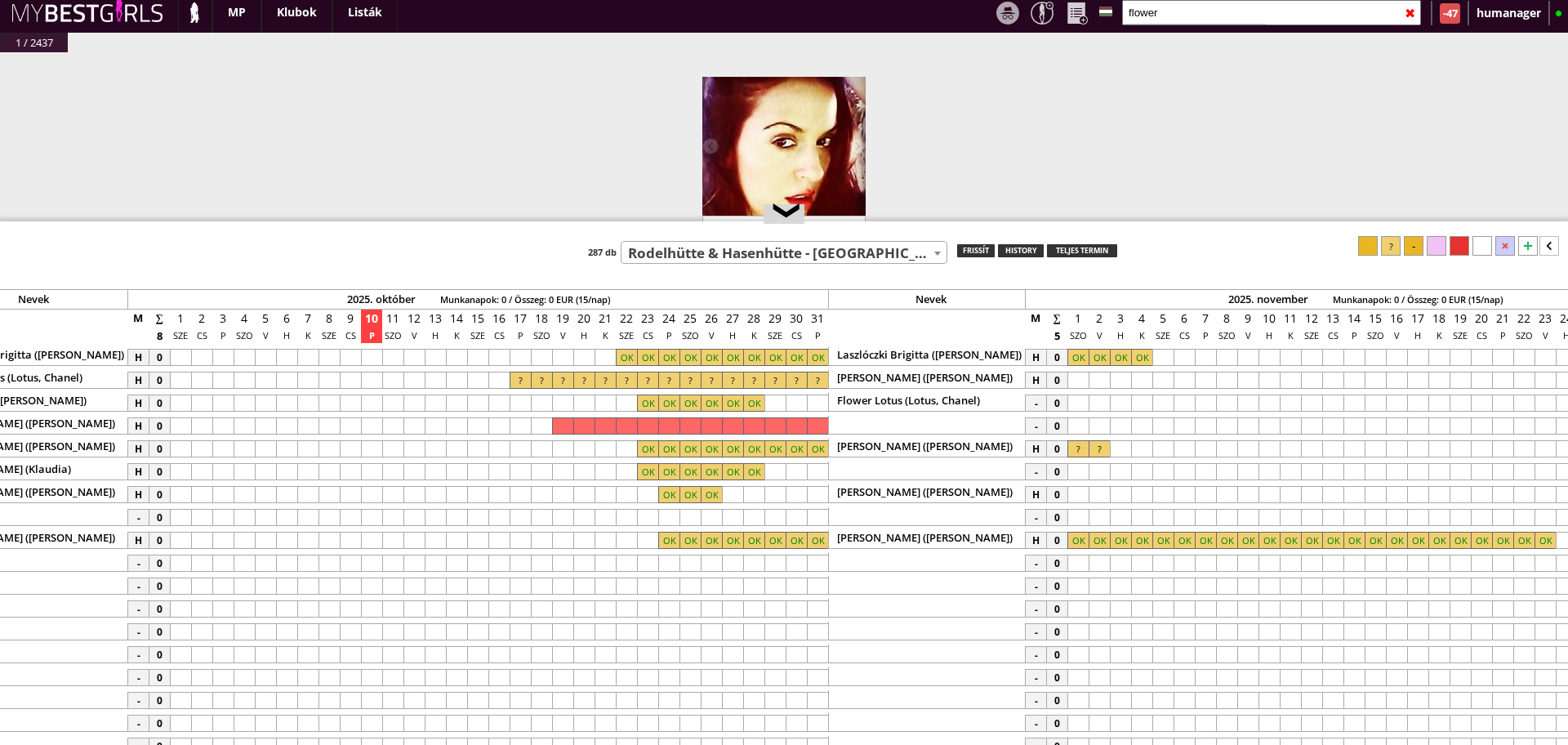
click at [1079, 405] on div at bounding box center [1077, 402] width 21 height 17
click at [1096, 402] on div at bounding box center [1098, 402] width 21 height 17
click at [1390, 247] on div at bounding box center [1391, 246] width 20 height 20
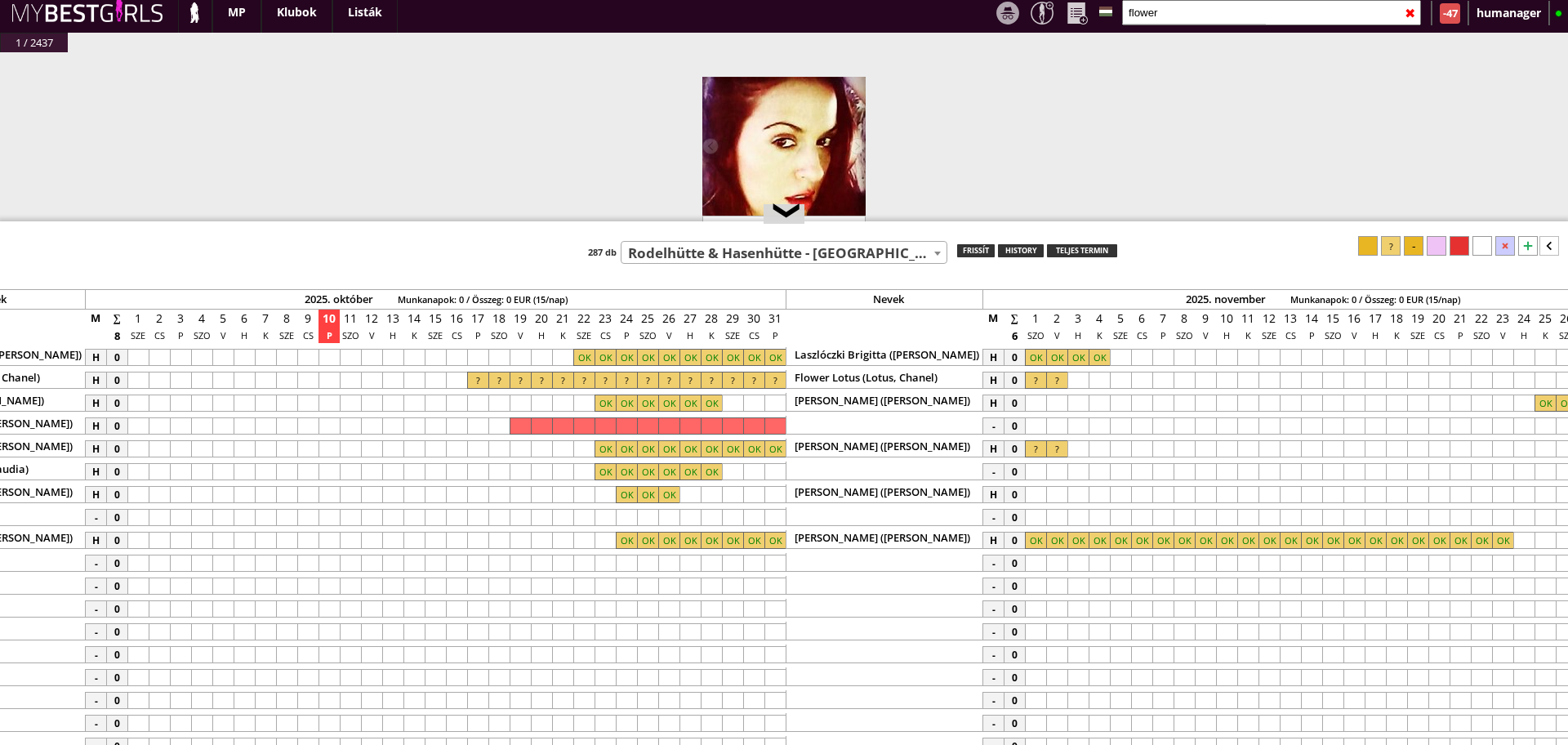
click at [913, 498] on div "Băluță Ana-Maria (Maria)" at bounding box center [884, 493] width 197 height 19
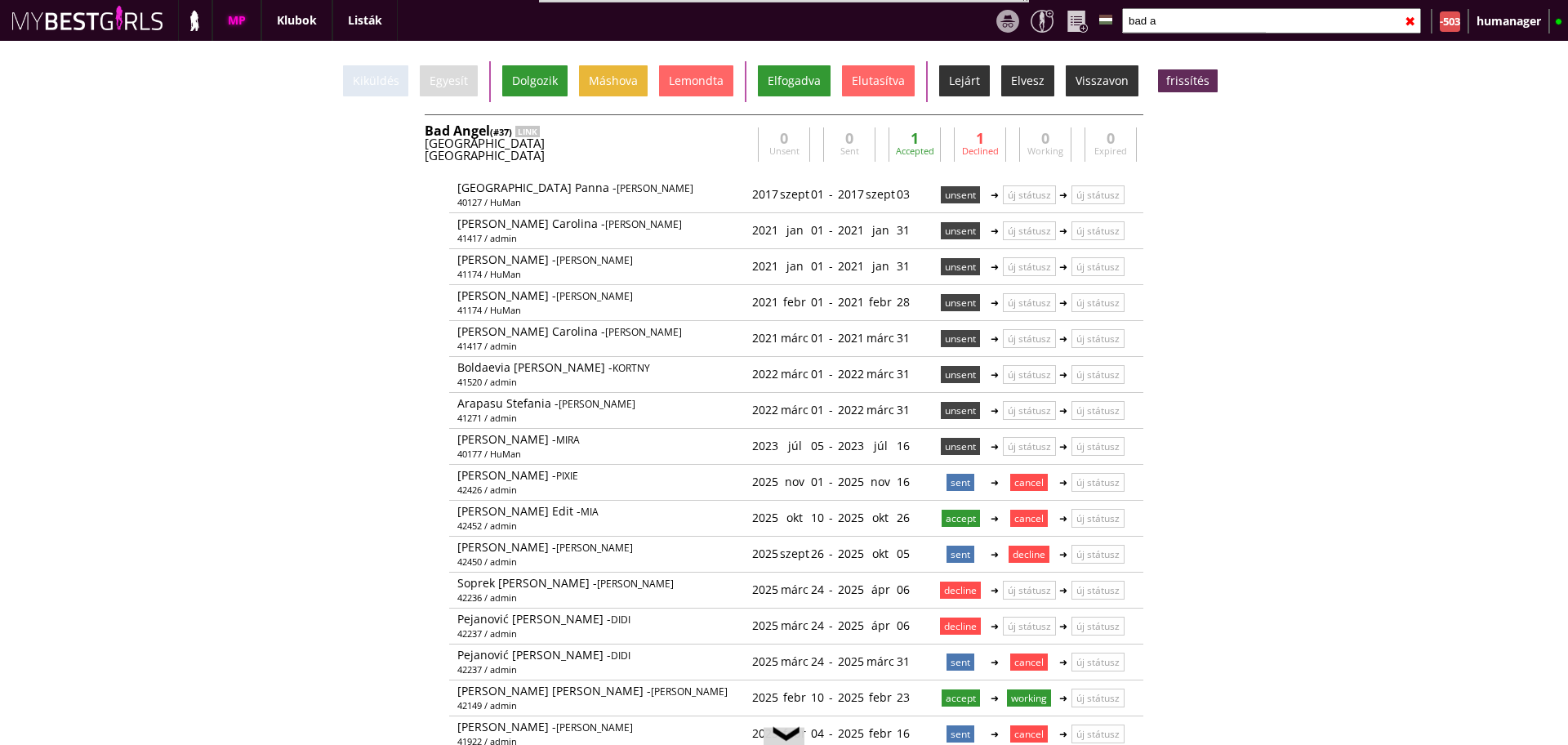
select select "271"
click at [1188, 15] on input "bad a" at bounding box center [1271, 21] width 299 height 25
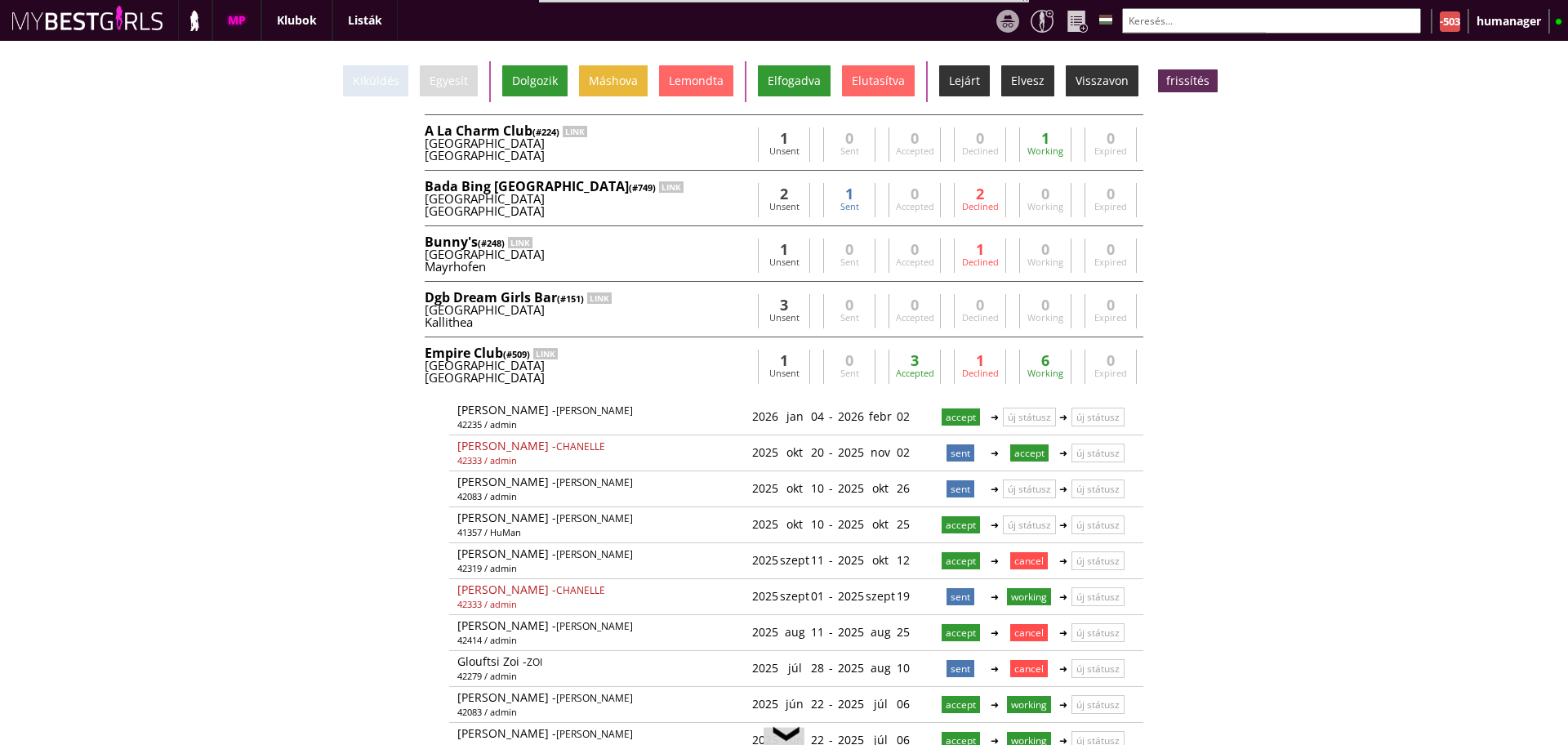
scroll to position [0, 6604]
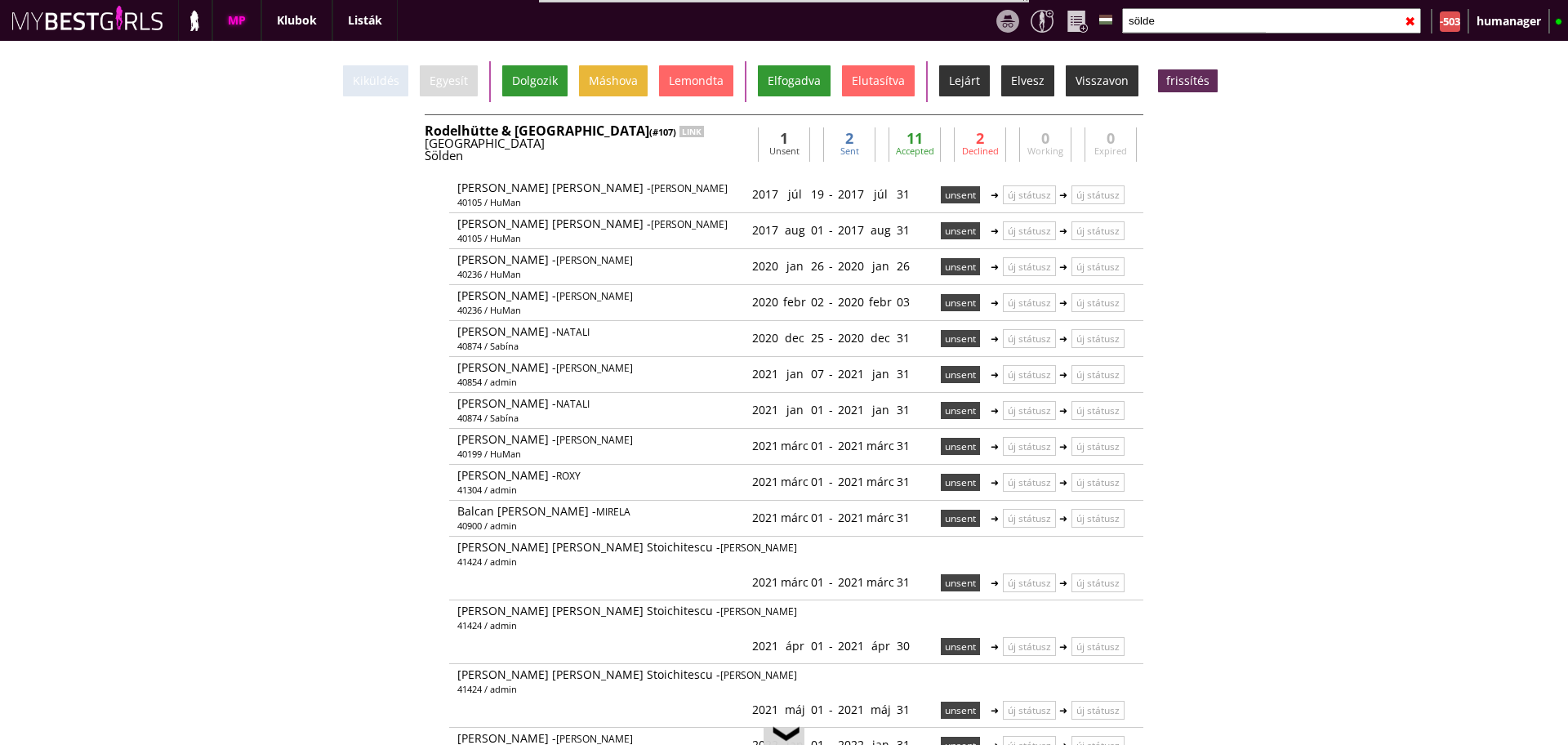
type input "sölde"
click at [644, 144] on div "[GEOGRAPHIC_DATA]" at bounding box center [588, 143] width 327 height 12
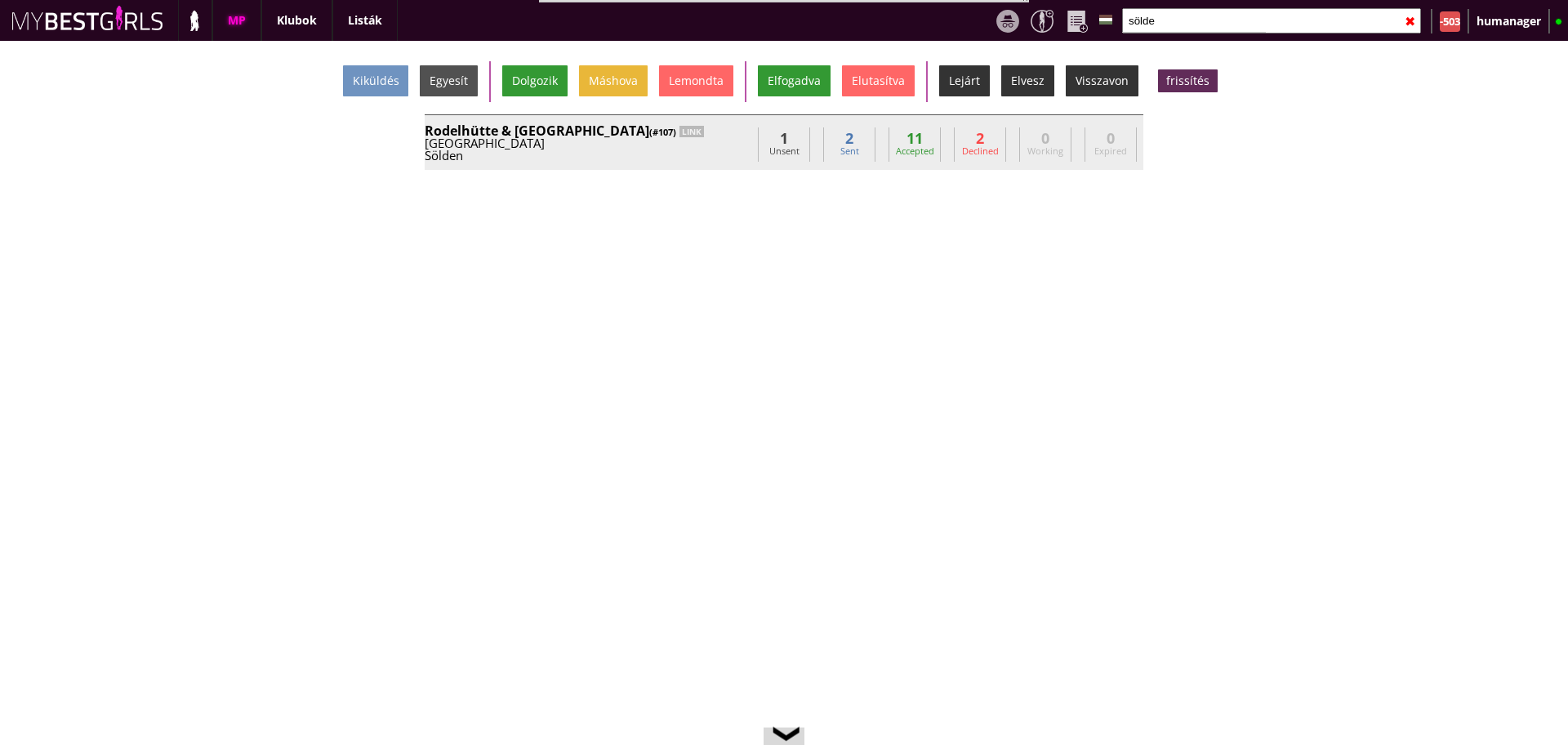
click at [508, 142] on div "[GEOGRAPHIC_DATA]" at bounding box center [588, 143] width 327 height 12
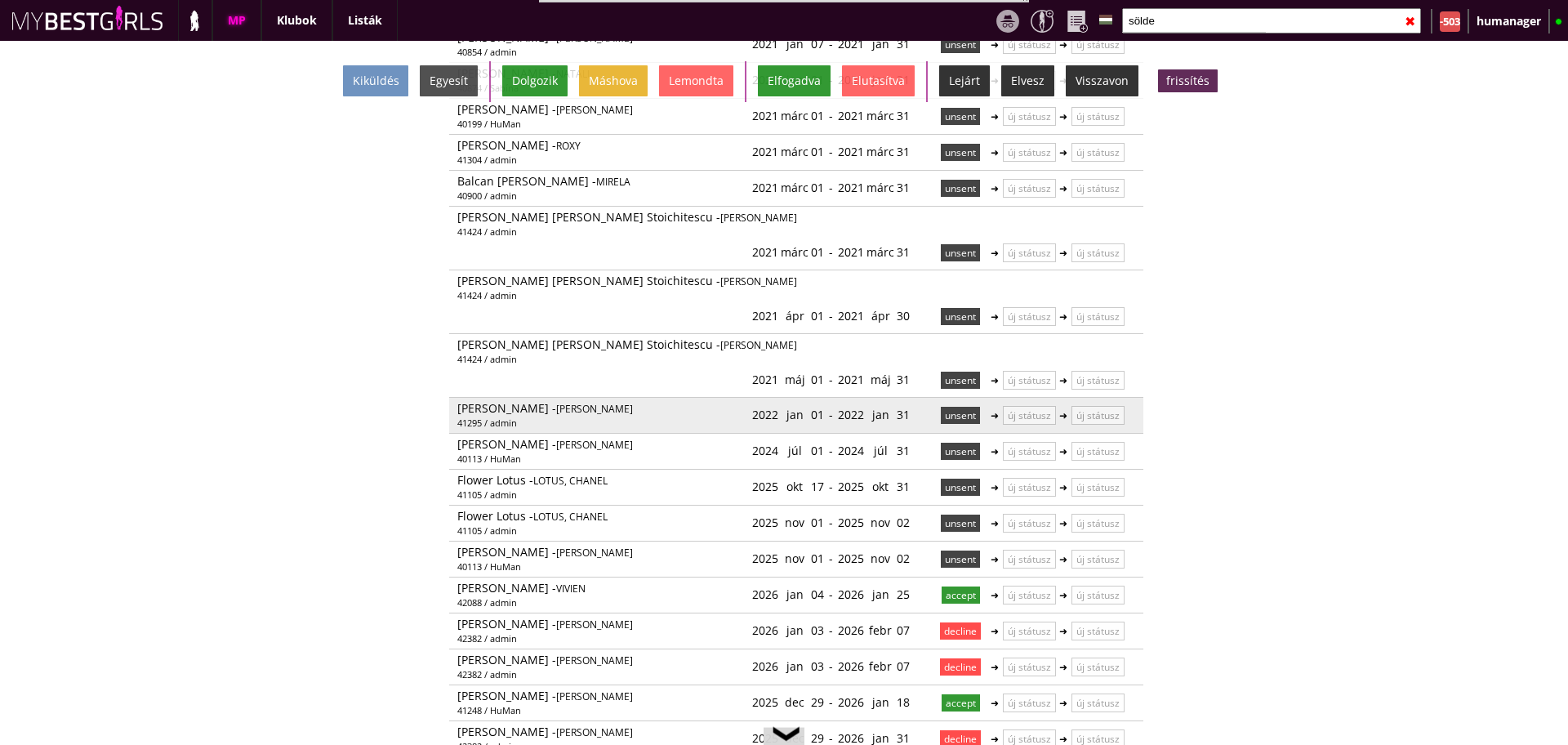
scroll to position [279, 0]
